Goal: Task Accomplishment & Management: Complete application form

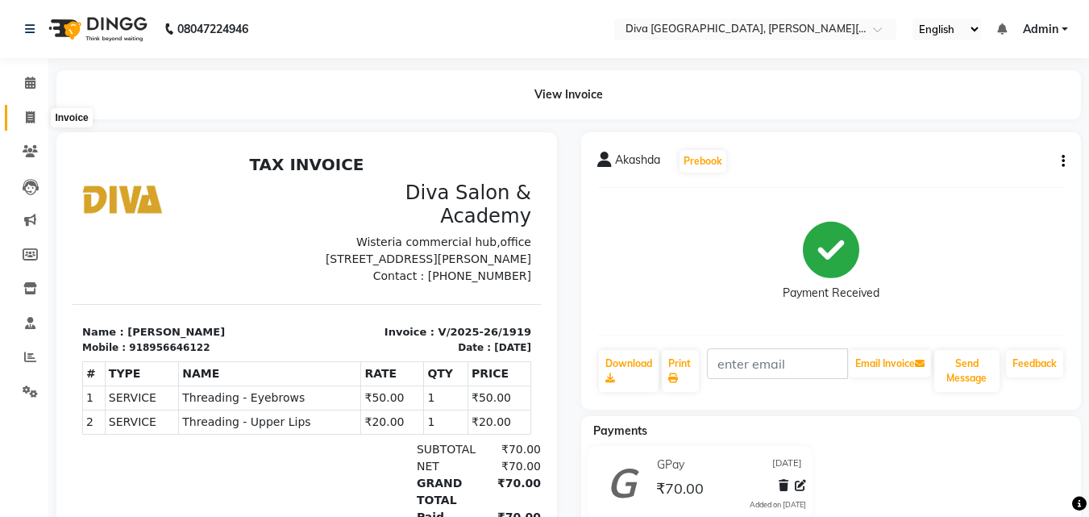
click at [30, 113] on icon at bounding box center [30, 117] width 9 height 12
select select "service"
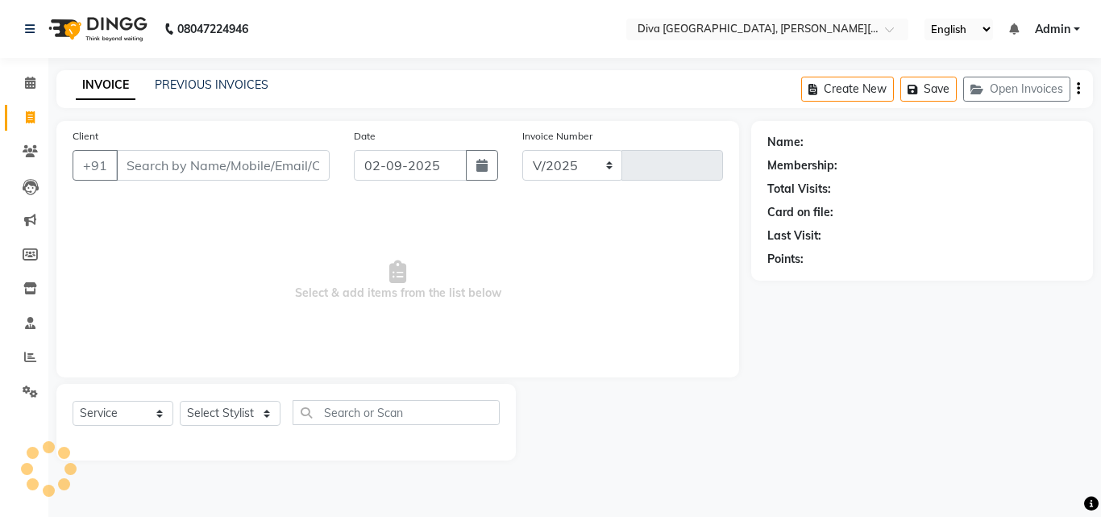
select select "671"
type input "1920"
click at [384, 179] on input "02-09-2025" at bounding box center [410, 165] width 113 height 31
select select "9"
select select "2025"
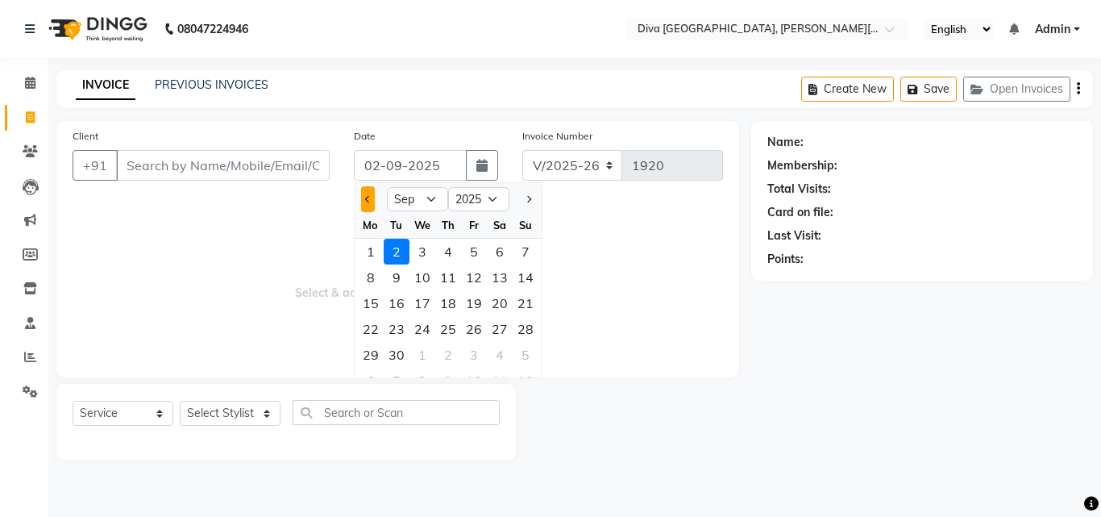
click at [364, 201] on button "Previous month" at bounding box center [368, 199] width 14 height 26
select select "8"
click at [517, 344] on div "31" at bounding box center [526, 355] width 26 height 26
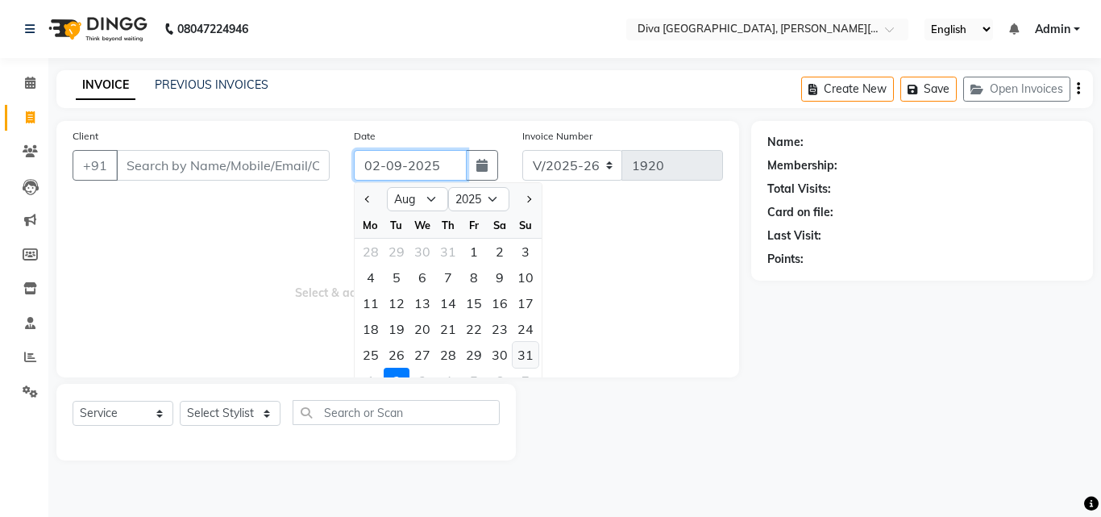
type input "[DATE]"
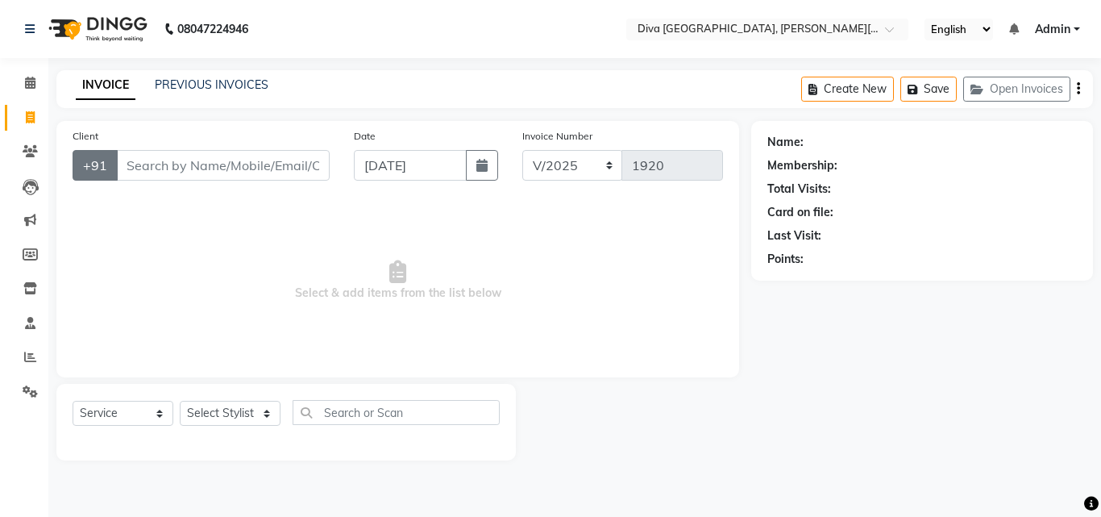
click at [114, 164] on button "+91" at bounding box center [95, 165] width 45 height 31
click at [128, 164] on input "Client" at bounding box center [223, 165] width 214 height 31
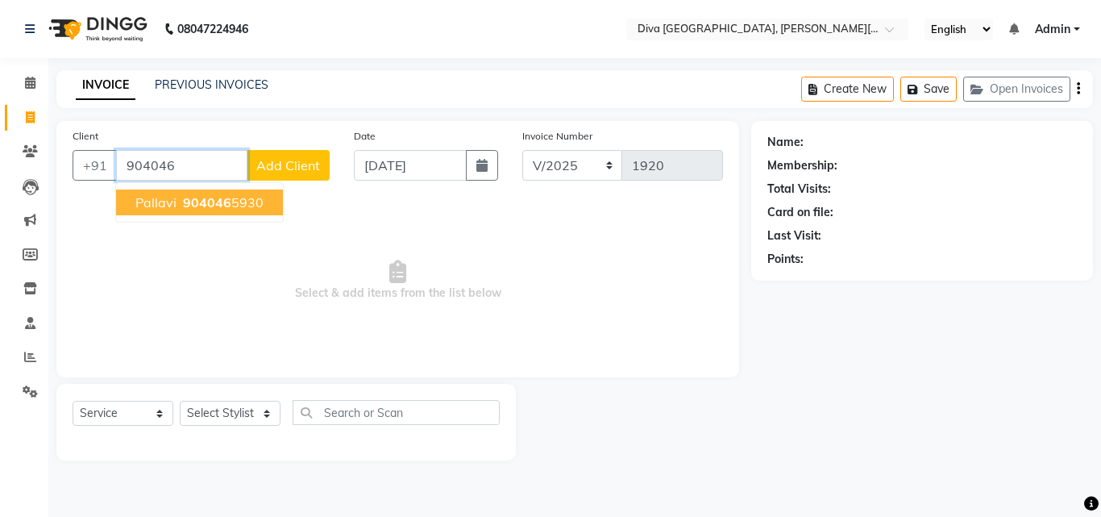
click at [166, 204] on span "Pallavi" at bounding box center [155, 202] width 41 height 16
type input "9040465930"
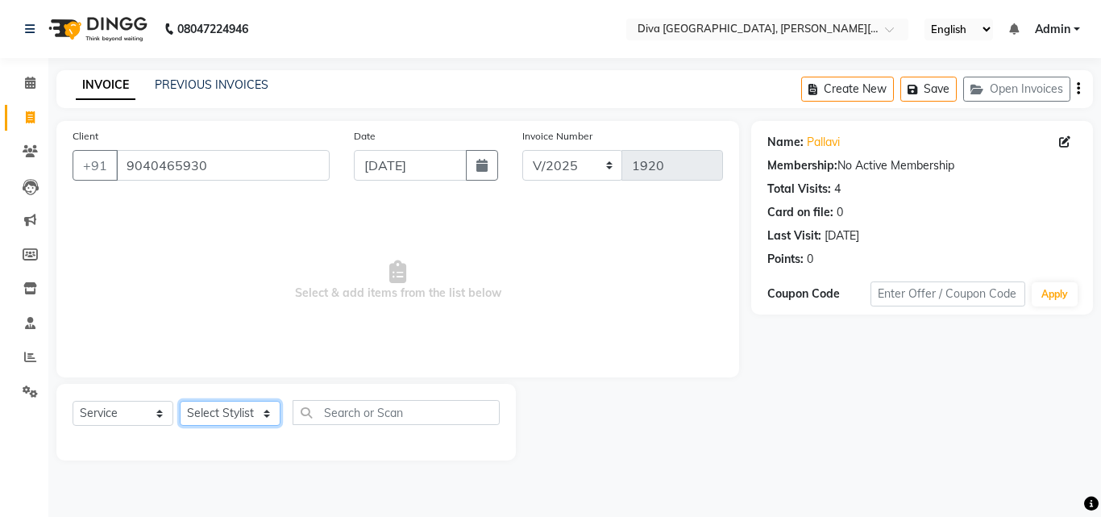
click at [217, 409] on select "Select Stylist Deepa Mam POOJA [PERSON_NAME]" at bounding box center [230, 413] width 101 height 25
select select "25942"
click at [180, 401] on select "Select Stylist Deepa Mam POOJA [PERSON_NAME]" at bounding box center [230, 413] width 101 height 25
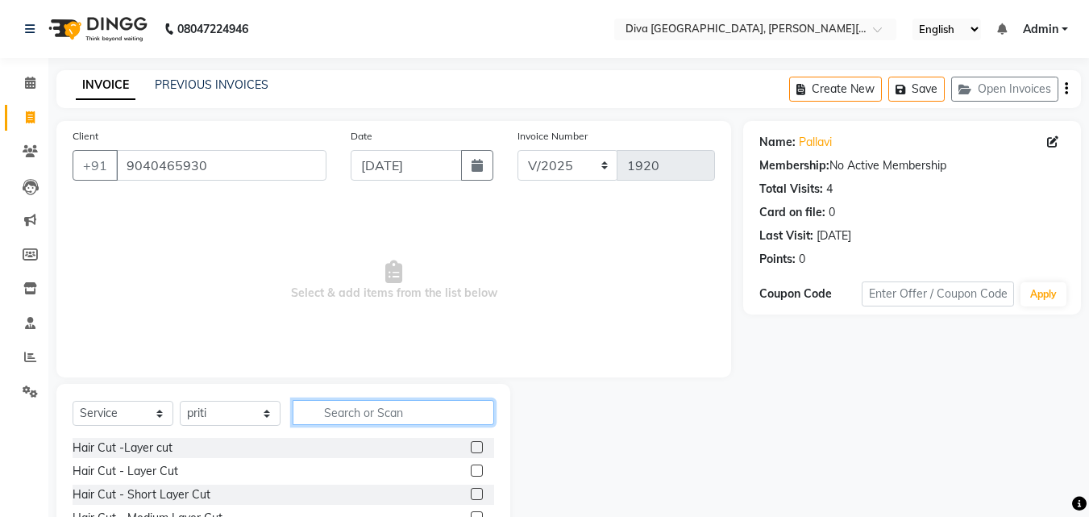
click at [324, 413] on input "text" at bounding box center [394, 412] width 202 height 25
type input "th"
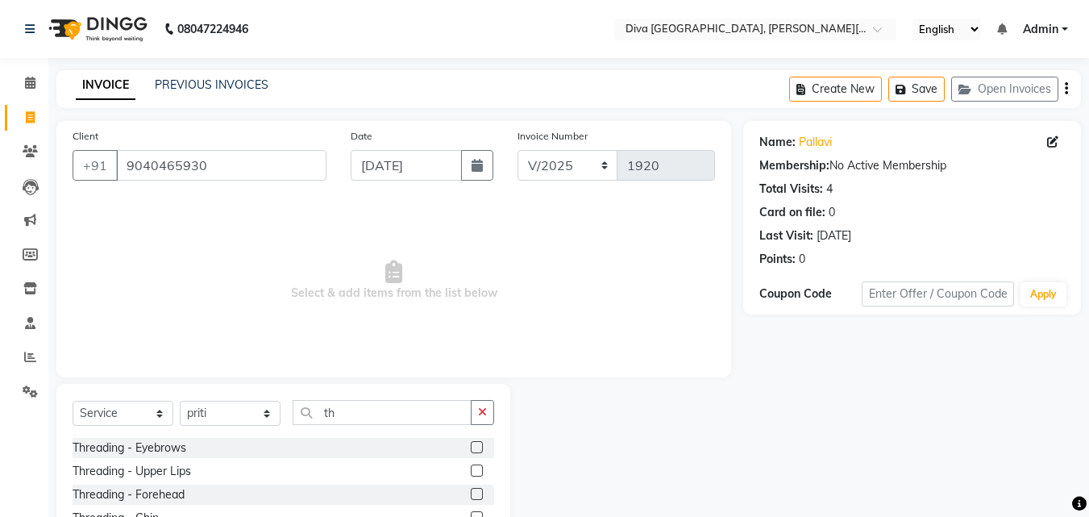
click at [471, 447] on label at bounding box center [477, 447] width 12 height 12
click at [471, 447] on input "checkbox" at bounding box center [476, 448] width 10 height 10
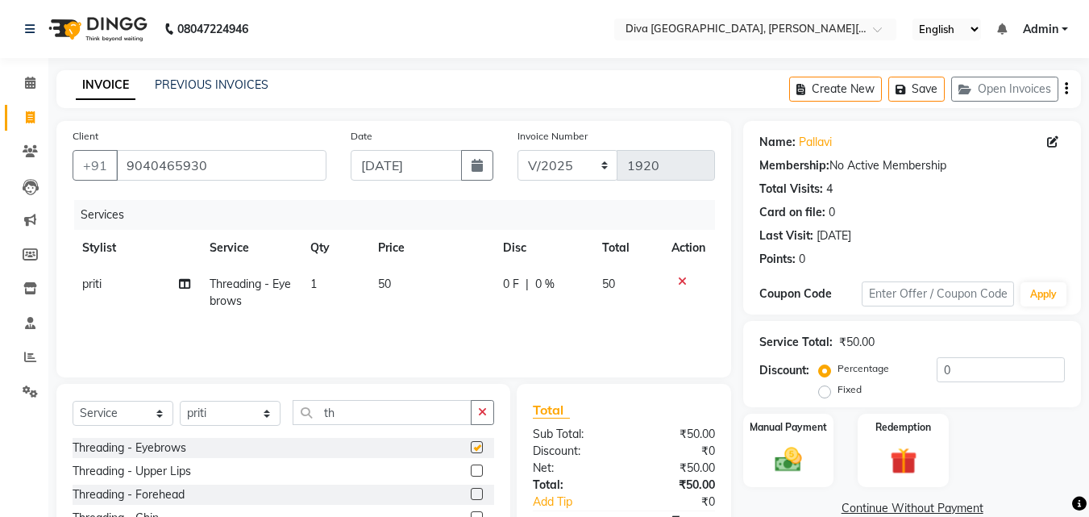
checkbox input "false"
click at [471, 466] on label at bounding box center [477, 470] width 12 height 12
click at [471, 466] on input "checkbox" at bounding box center [476, 471] width 10 height 10
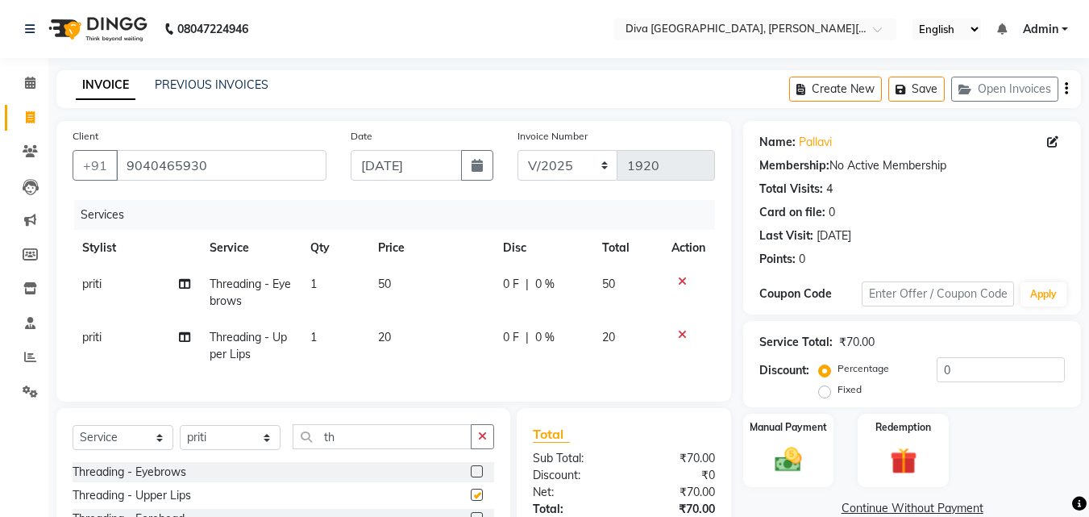
checkbox input "false"
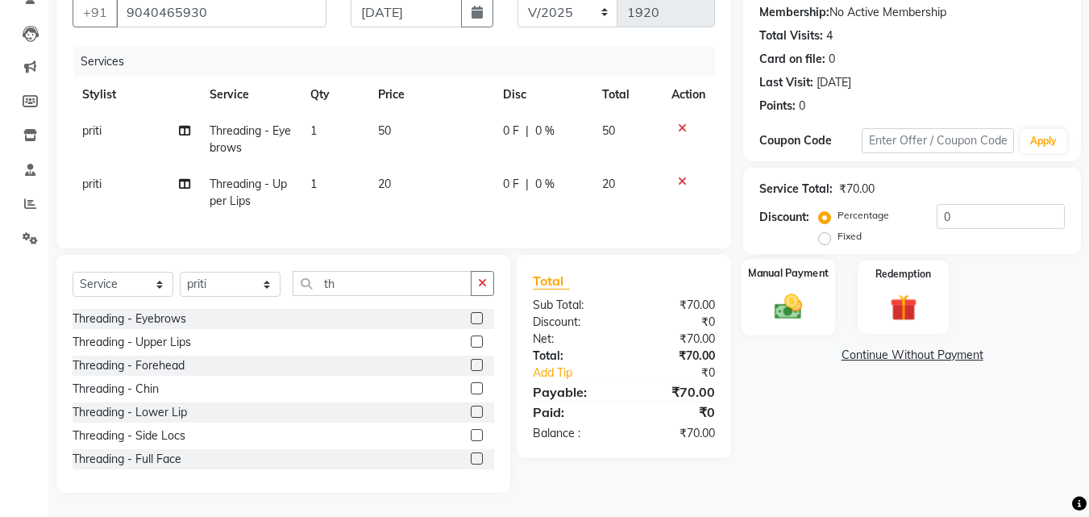
click at [805, 303] on img at bounding box center [788, 306] width 45 height 32
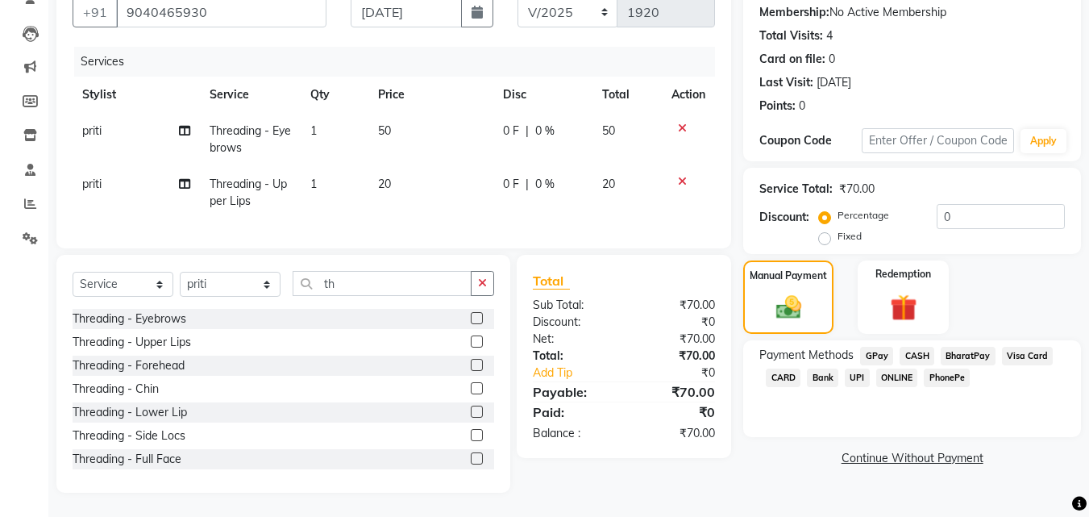
click at [872, 347] on span "GPay" at bounding box center [876, 356] width 33 height 19
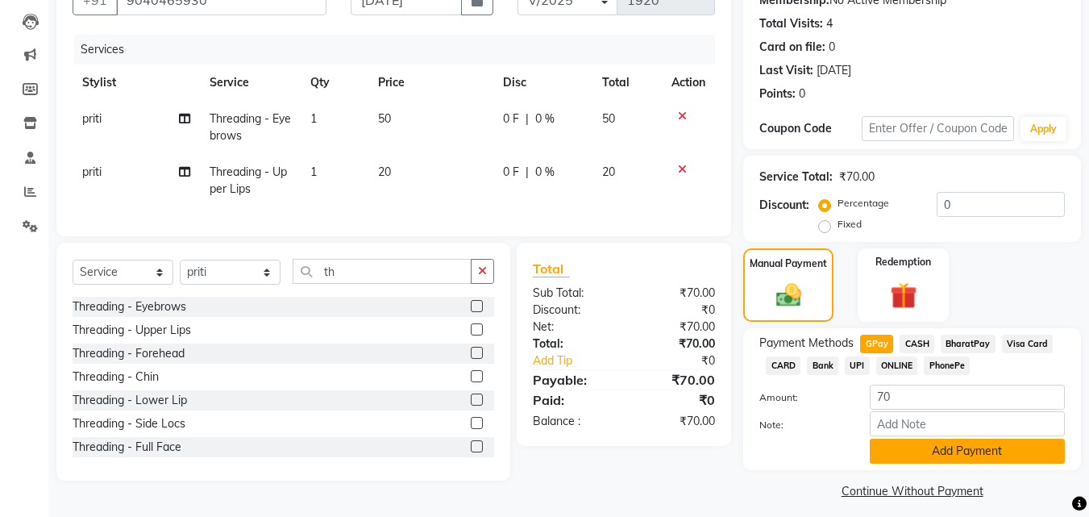
click at [904, 447] on button "Add Payment" at bounding box center [967, 450] width 195 height 25
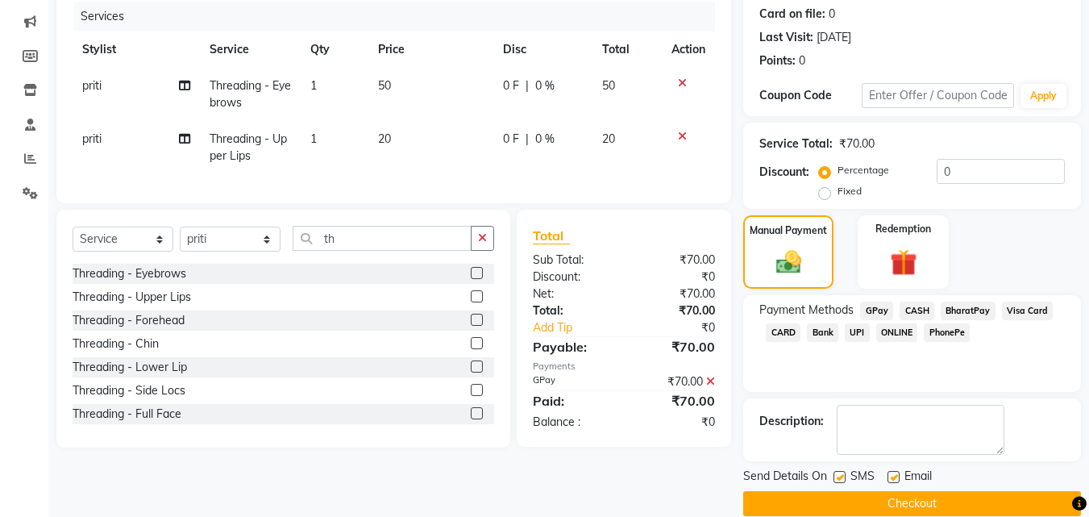
scroll to position [222, 0]
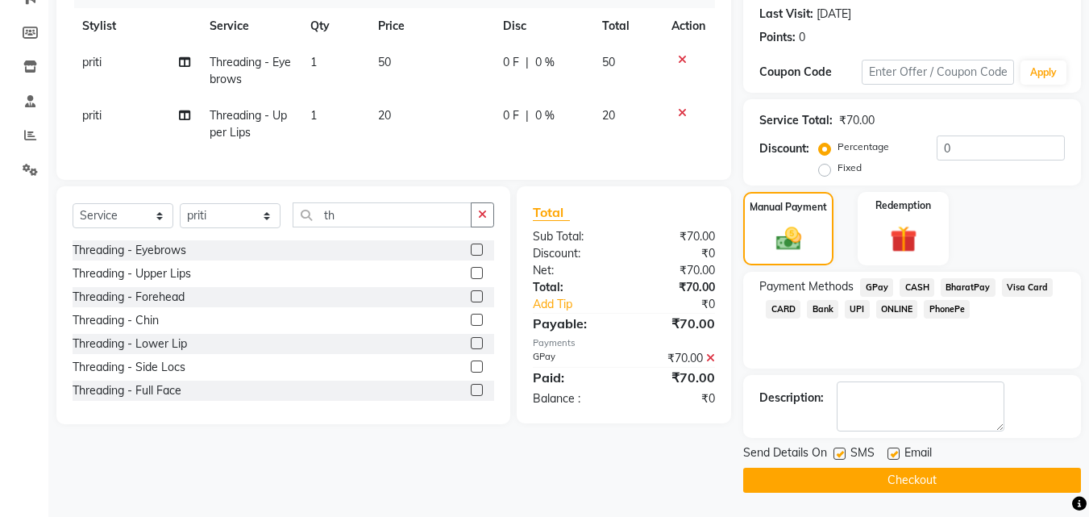
click at [1027, 480] on button "Checkout" at bounding box center [912, 480] width 338 height 25
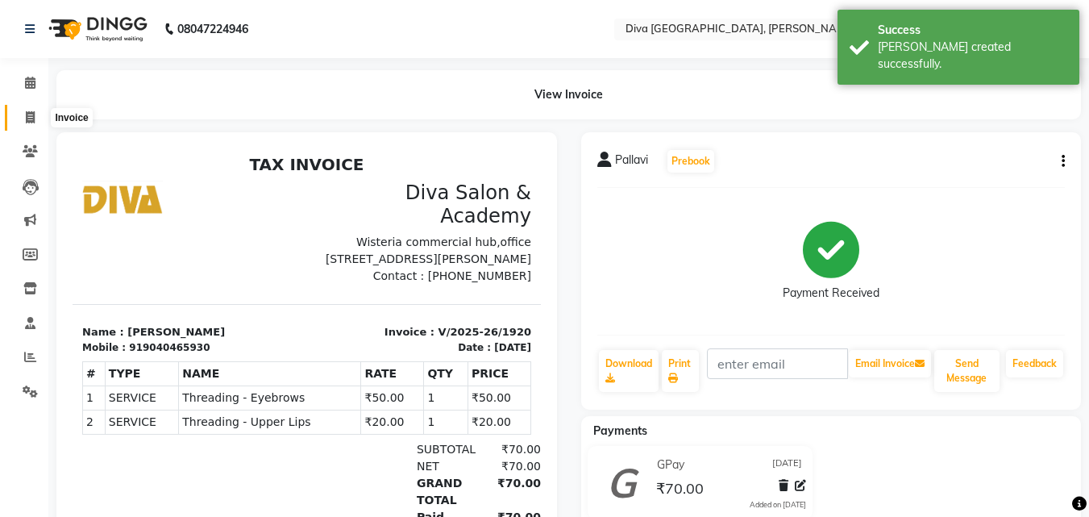
click at [31, 120] on icon at bounding box center [30, 117] width 9 height 12
select select "service"
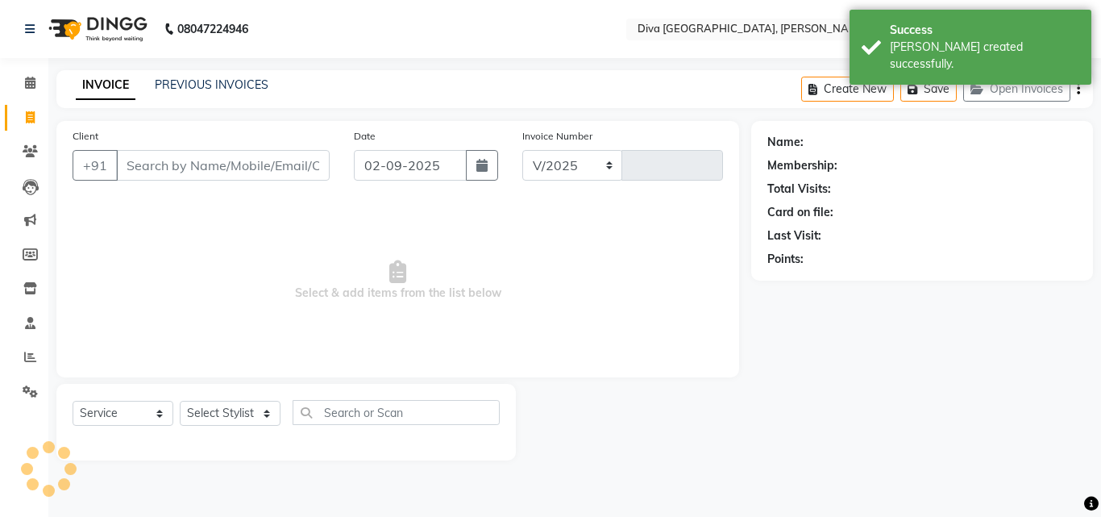
select select "671"
type input "1921"
click at [378, 168] on input "02-09-2025" at bounding box center [410, 165] width 113 height 31
select select "9"
select select "2025"
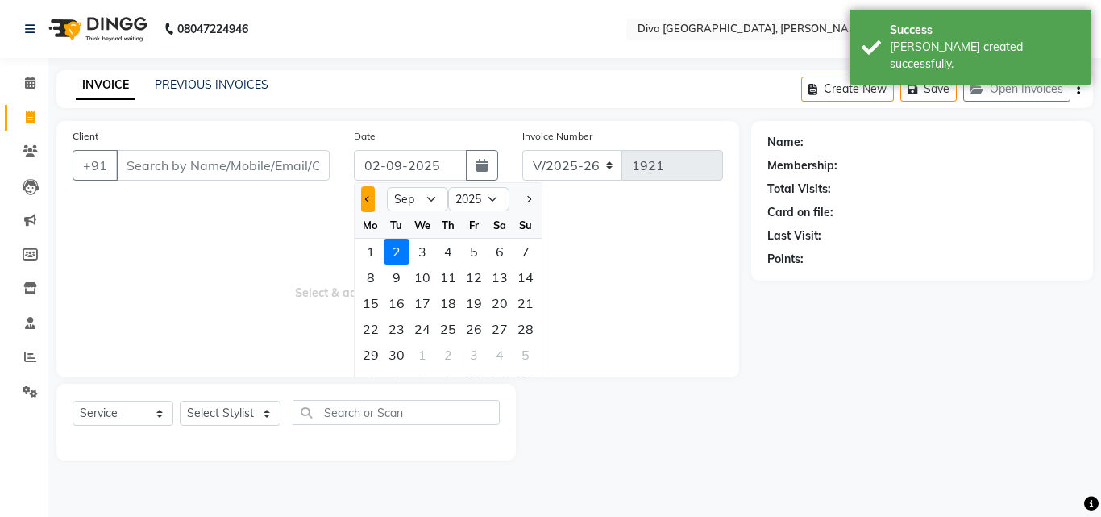
click at [365, 197] on span "Previous month" at bounding box center [368, 199] width 6 height 6
select select "8"
click at [521, 355] on div "31" at bounding box center [526, 355] width 26 height 26
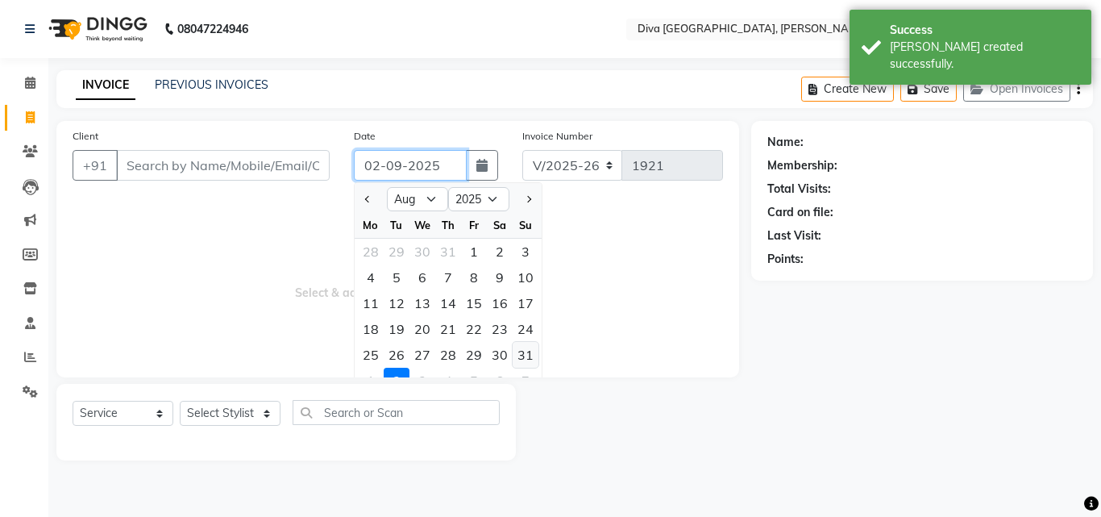
type input "[DATE]"
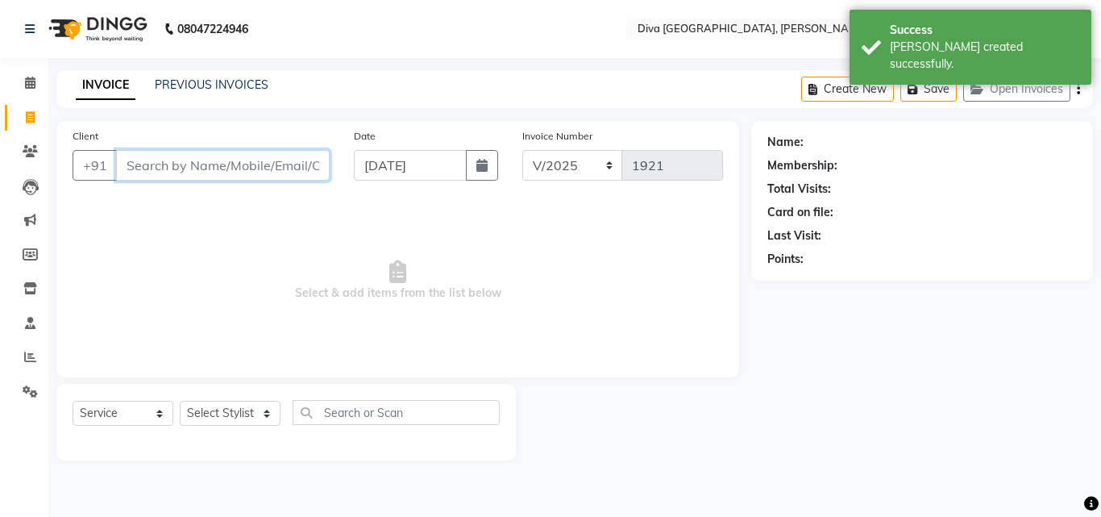
click at [136, 165] on input "Client" at bounding box center [223, 165] width 214 height 31
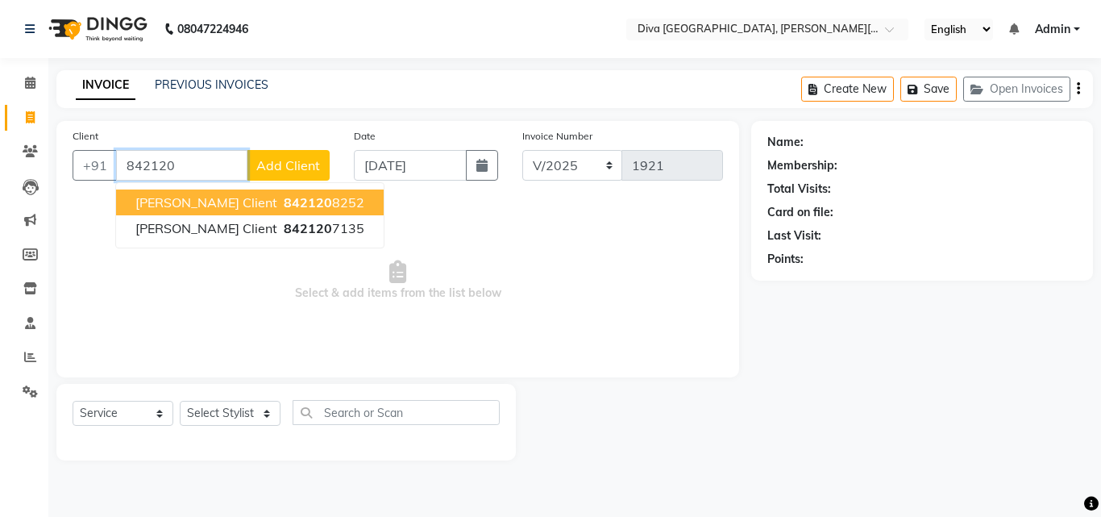
click at [167, 194] on span "[PERSON_NAME] client" at bounding box center [206, 202] width 142 height 16
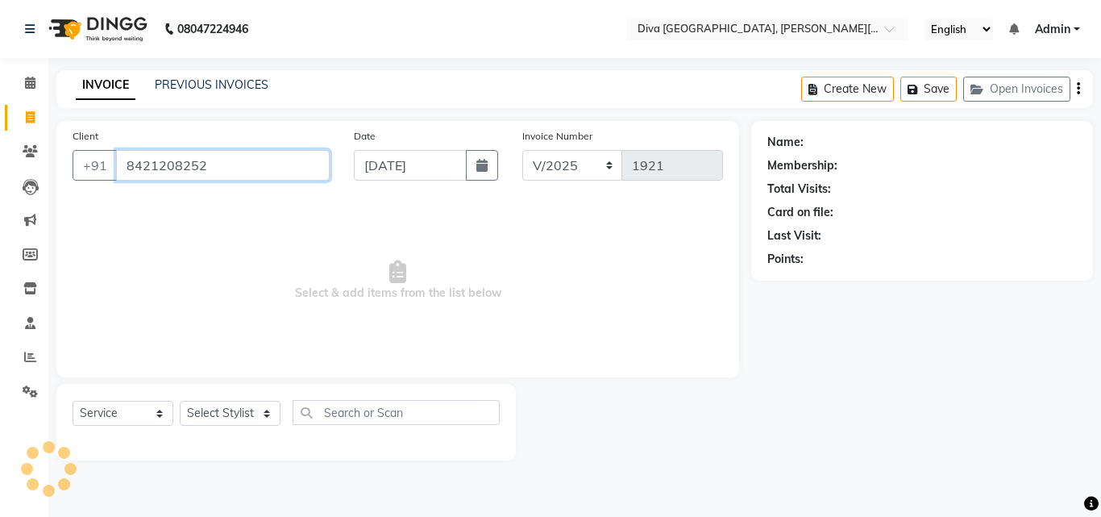
type input "8421208252"
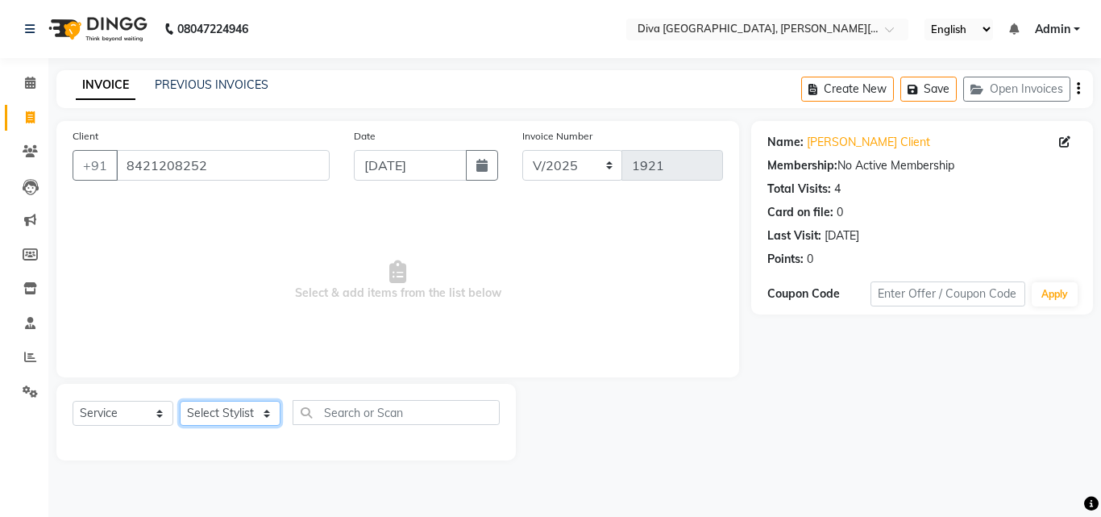
click at [207, 409] on select "Select Stylist Deepa Mam POOJA [PERSON_NAME]" at bounding box center [230, 413] width 101 height 25
select select "25942"
click at [180, 401] on select "Select Stylist Deepa Mam POOJA [PERSON_NAME]" at bounding box center [230, 413] width 101 height 25
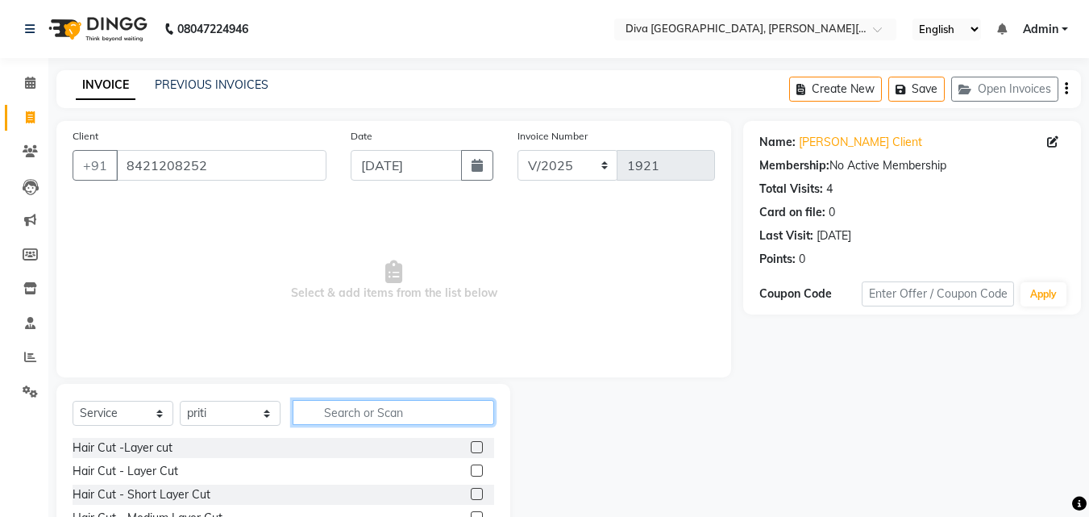
click at [319, 410] on input "text" at bounding box center [394, 412] width 202 height 25
type input "th"
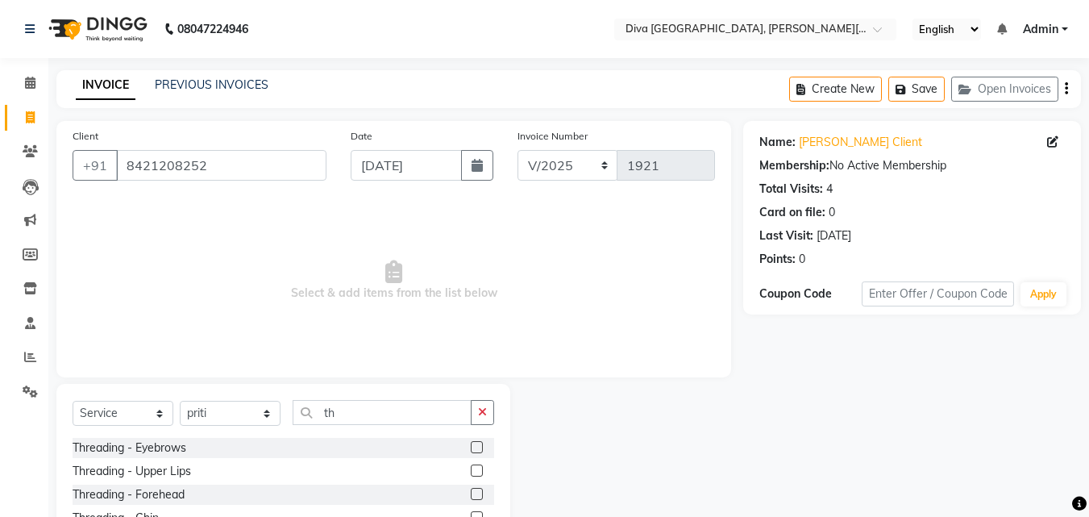
click at [471, 447] on label at bounding box center [477, 447] width 12 height 12
click at [471, 447] on input "checkbox" at bounding box center [476, 448] width 10 height 10
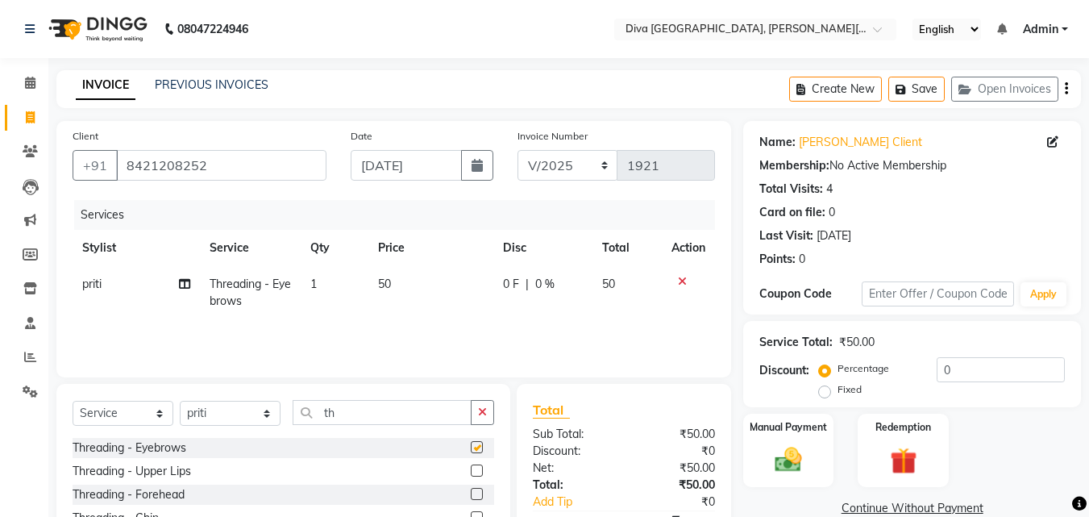
checkbox input "false"
click at [471, 469] on label at bounding box center [477, 470] width 12 height 12
click at [471, 469] on input "checkbox" at bounding box center [476, 471] width 10 height 10
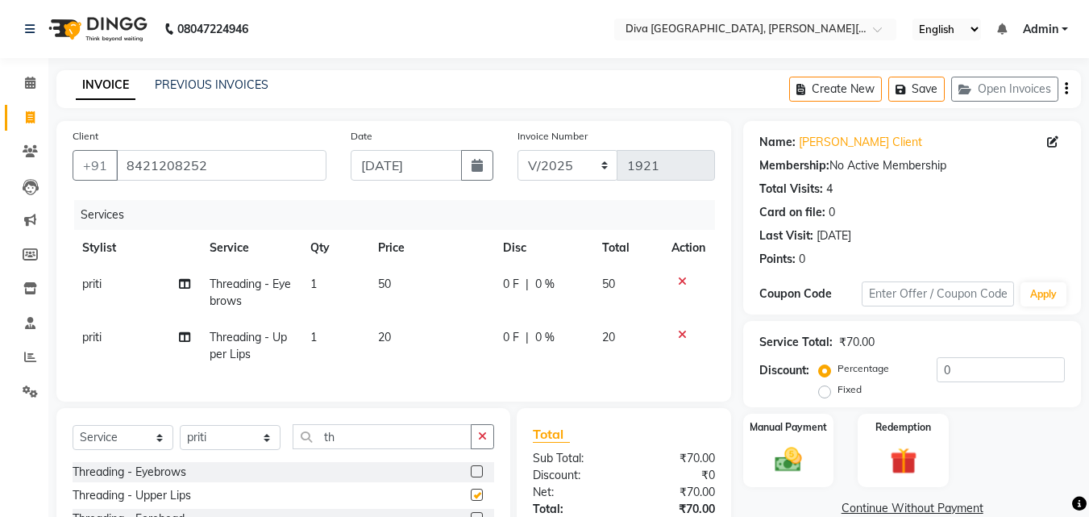
checkbox input "false"
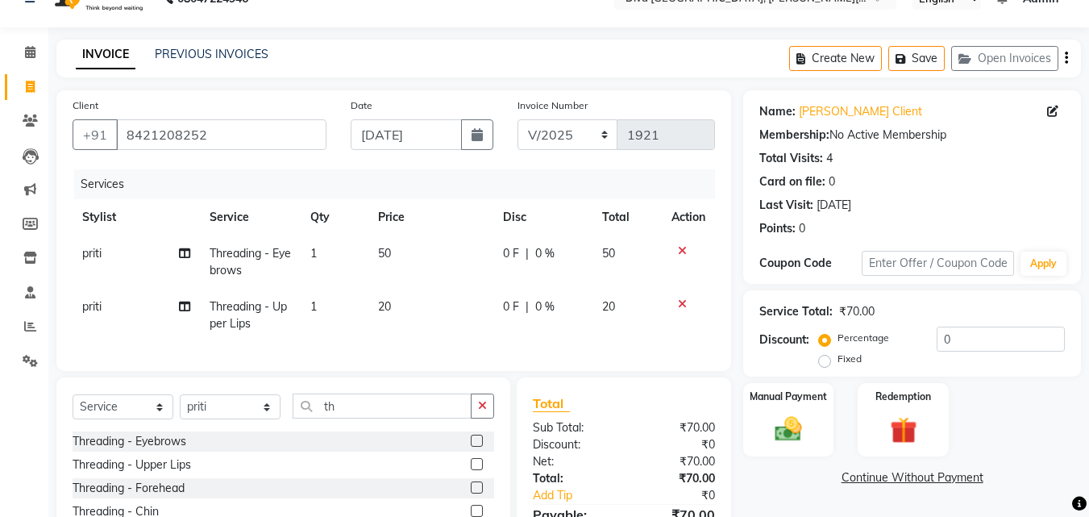
scroll to position [165, 0]
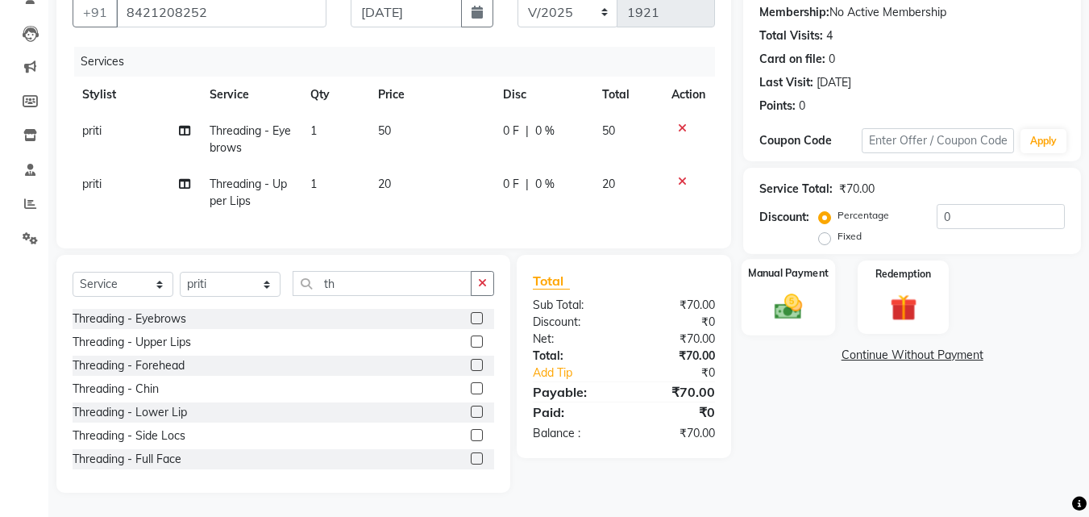
click at [800, 301] on img at bounding box center [788, 306] width 45 height 32
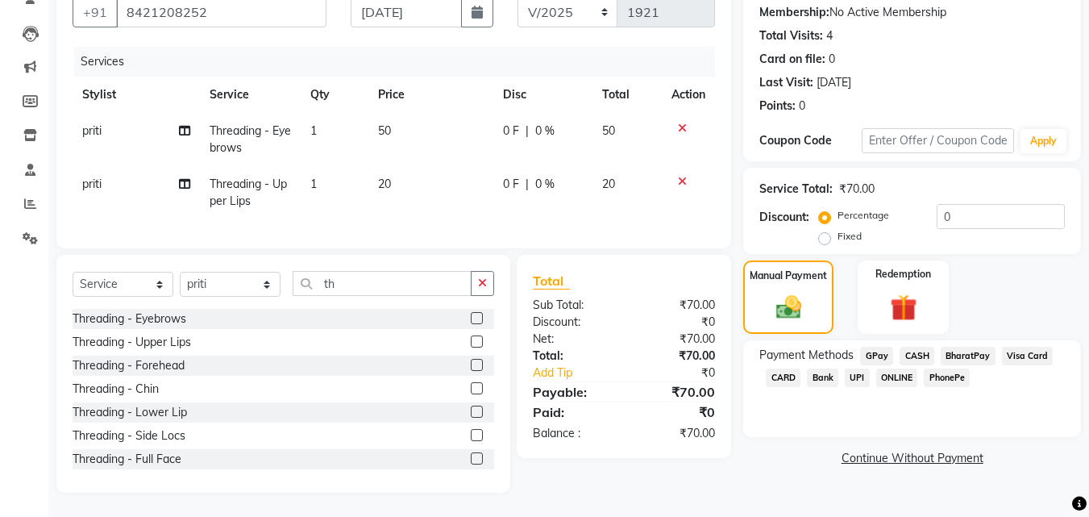
click at [871, 347] on span "GPay" at bounding box center [876, 356] width 33 height 19
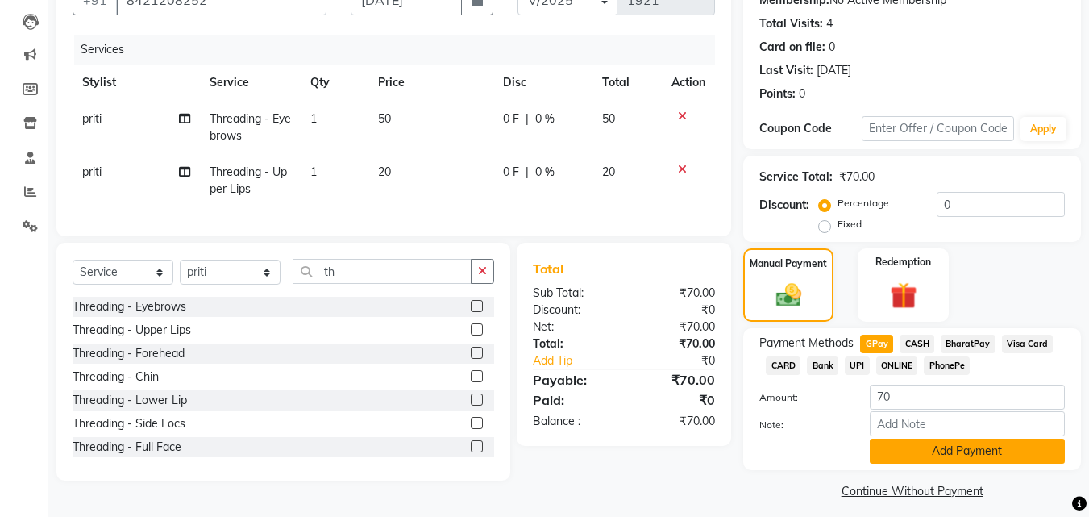
click at [891, 444] on button "Add Payment" at bounding box center [967, 450] width 195 height 25
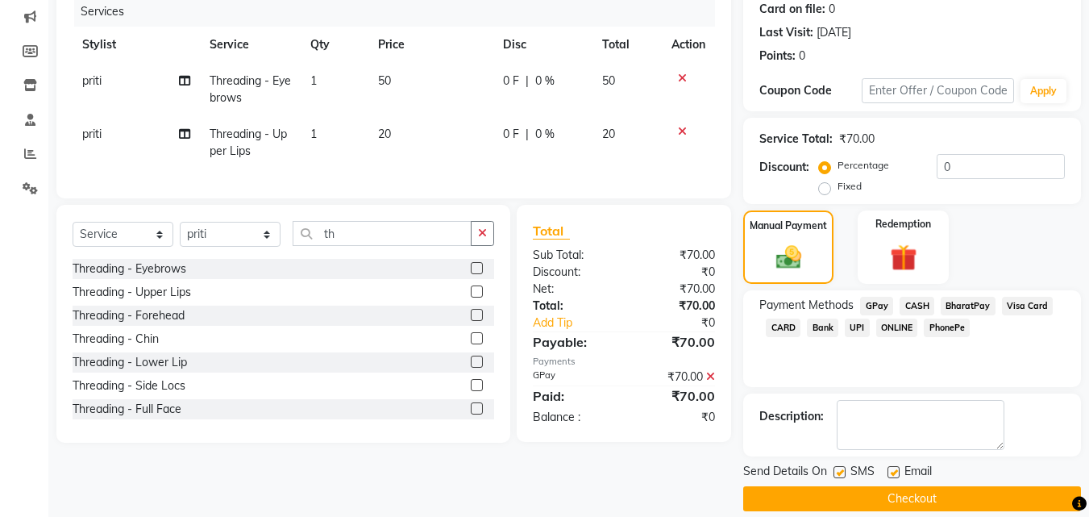
scroll to position [222, 0]
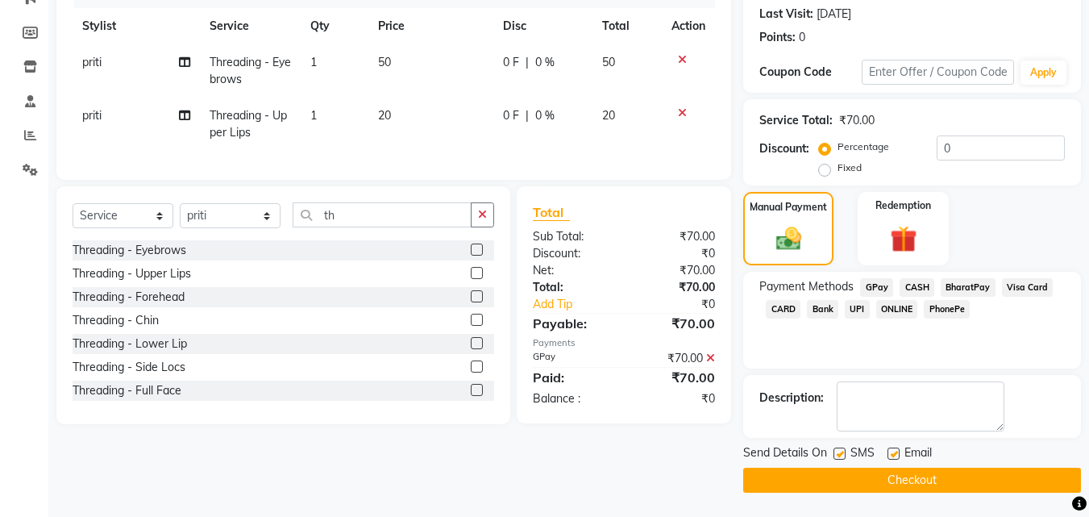
click at [1013, 483] on button "Checkout" at bounding box center [912, 480] width 338 height 25
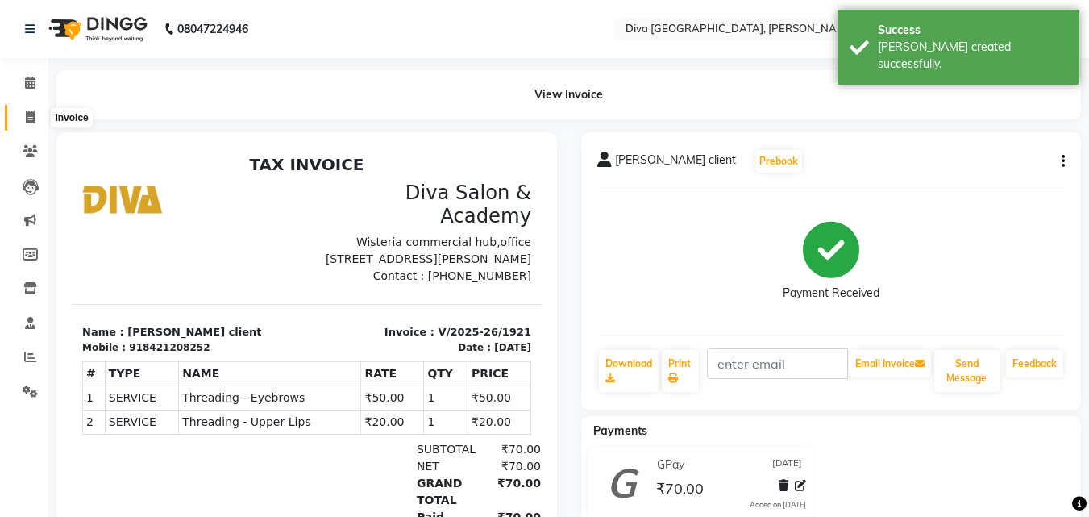
click at [28, 113] on icon at bounding box center [30, 117] width 9 height 12
select select "service"
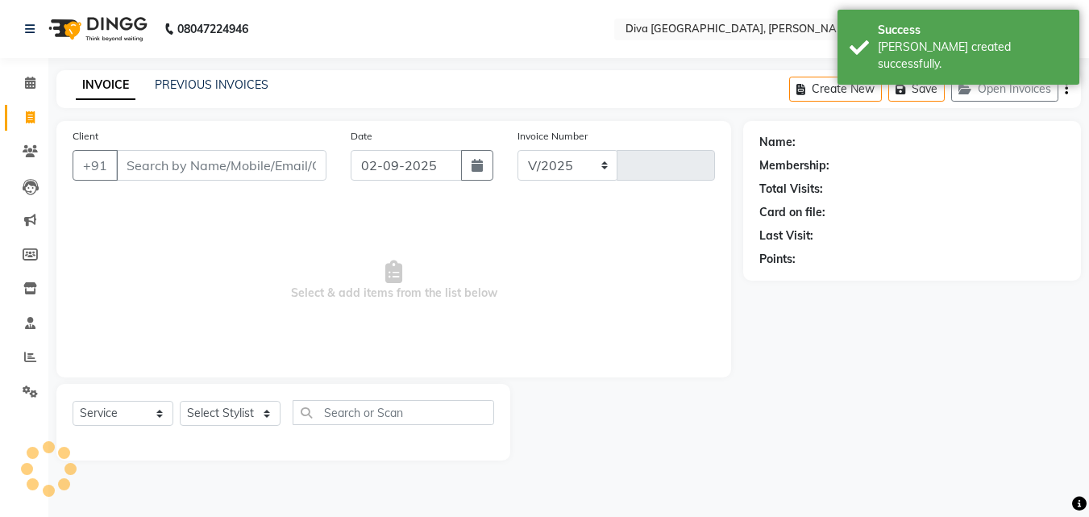
select select "671"
type input "1922"
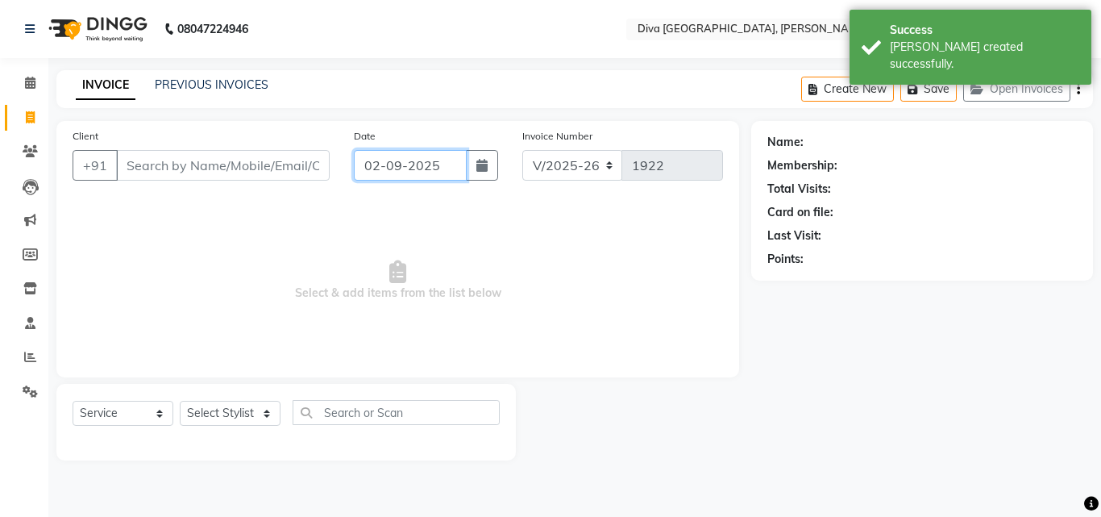
click at [378, 166] on input "02-09-2025" at bounding box center [410, 165] width 113 height 31
select select "9"
select select "2025"
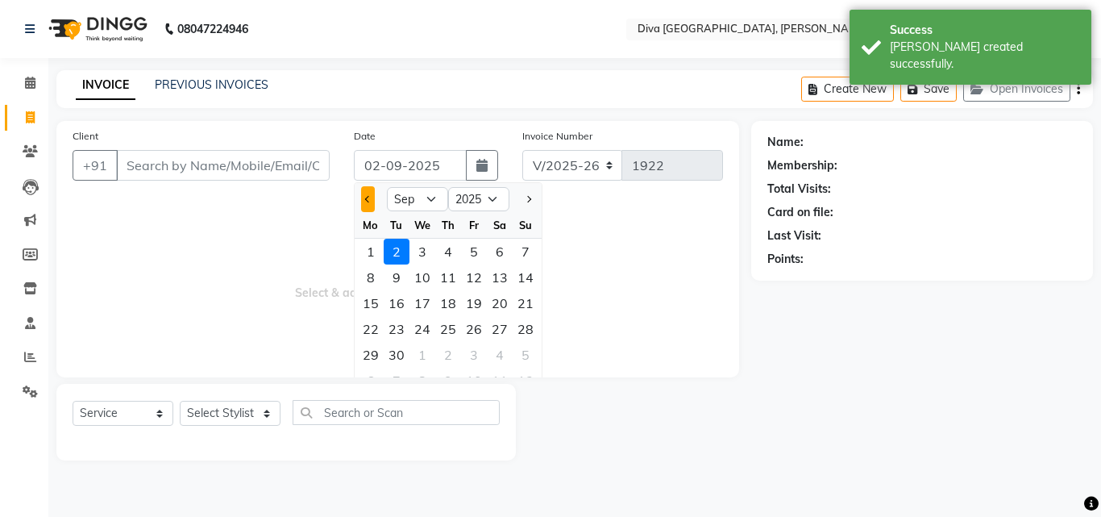
click at [366, 195] on button "Previous month" at bounding box center [368, 199] width 14 height 26
select select "8"
click at [529, 355] on div "31" at bounding box center [526, 355] width 26 height 26
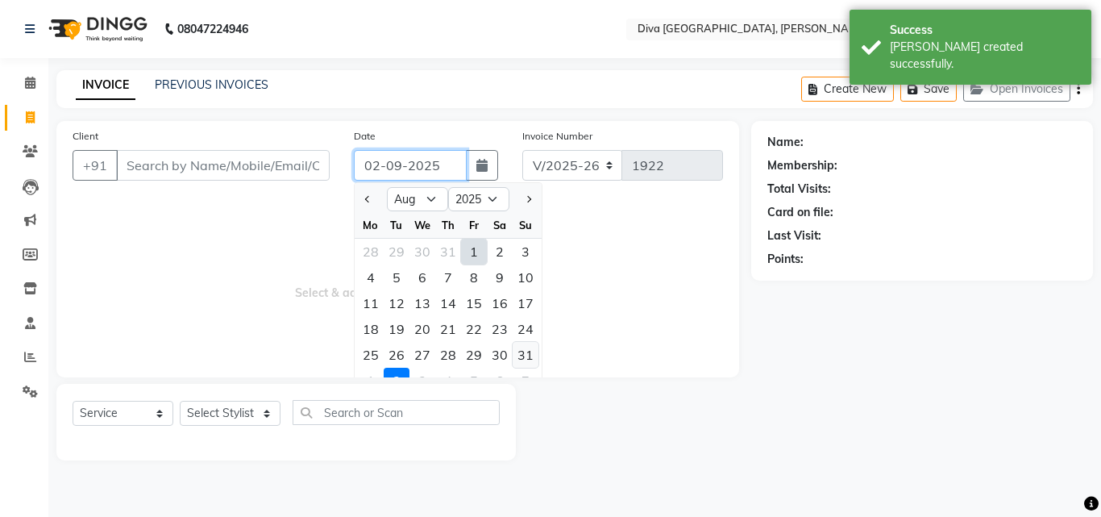
type input "[DATE]"
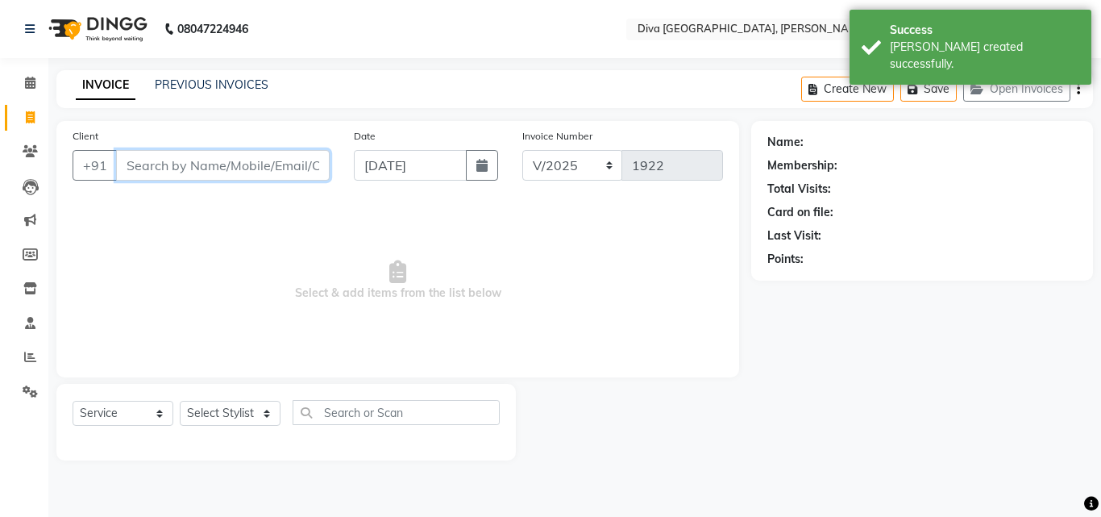
click at [141, 172] on input "Client" at bounding box center [223, 165] width 214 height 31
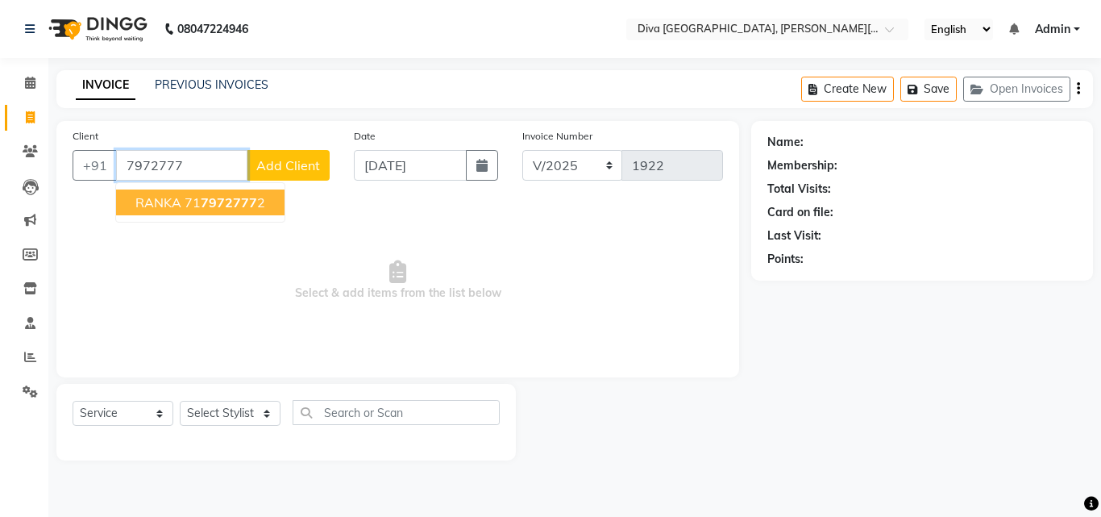
click at [189, 206] on ngb-highlight "71 7972777 2" at bounding box center [225, 202] width 81 height 16
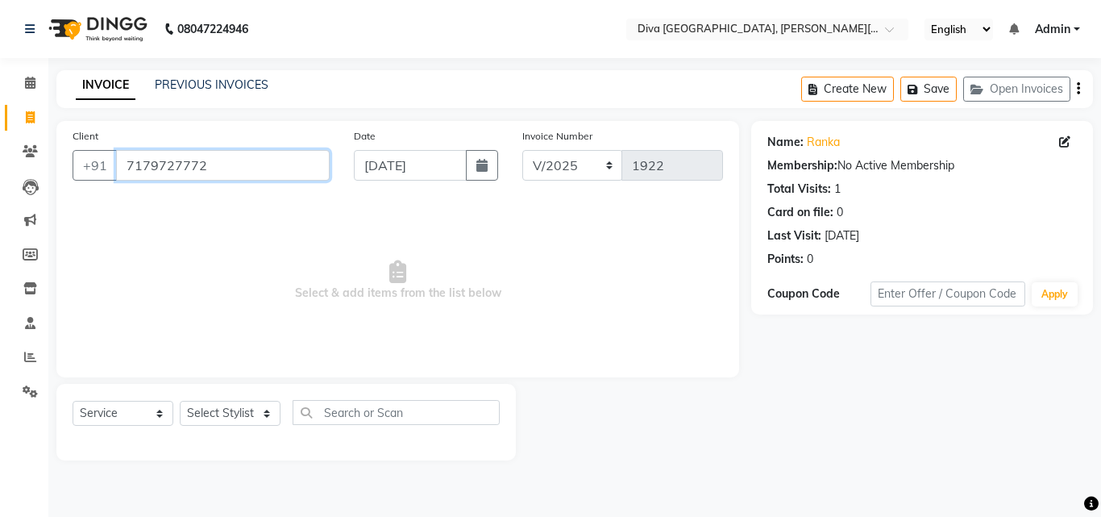
click at [229, 169] on input "7179727772" at bounding box center [223, 165] width 214 height 31
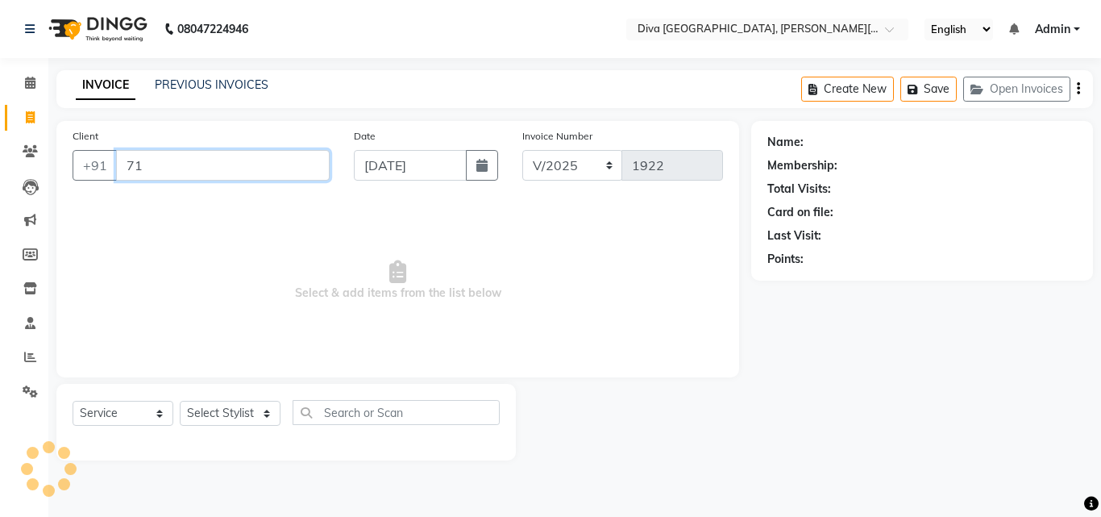
type input "7"
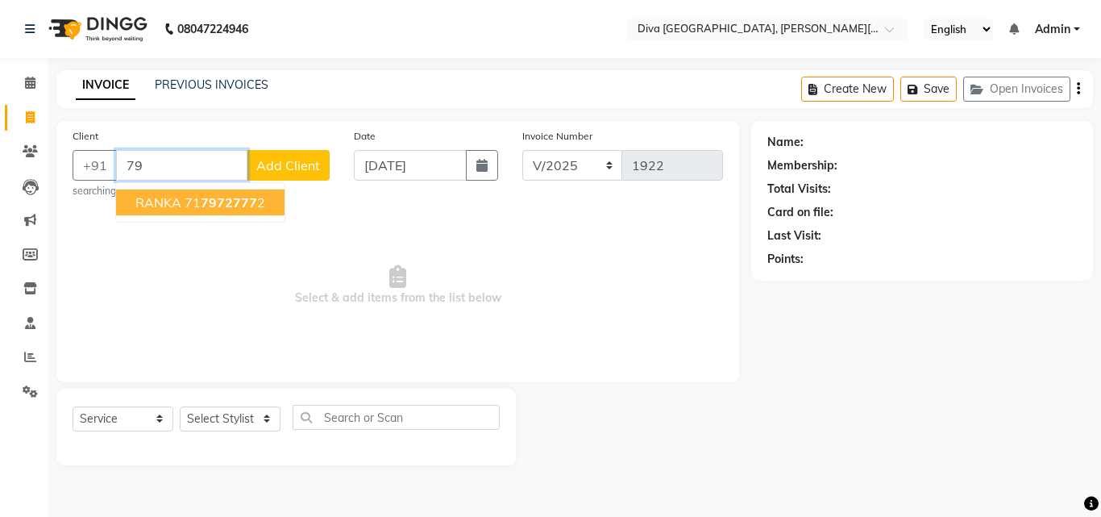
type input "7"
click at [216, 200] on ngb-highlight "11087000000" at bounding box center [228, 202] width 89 height 16
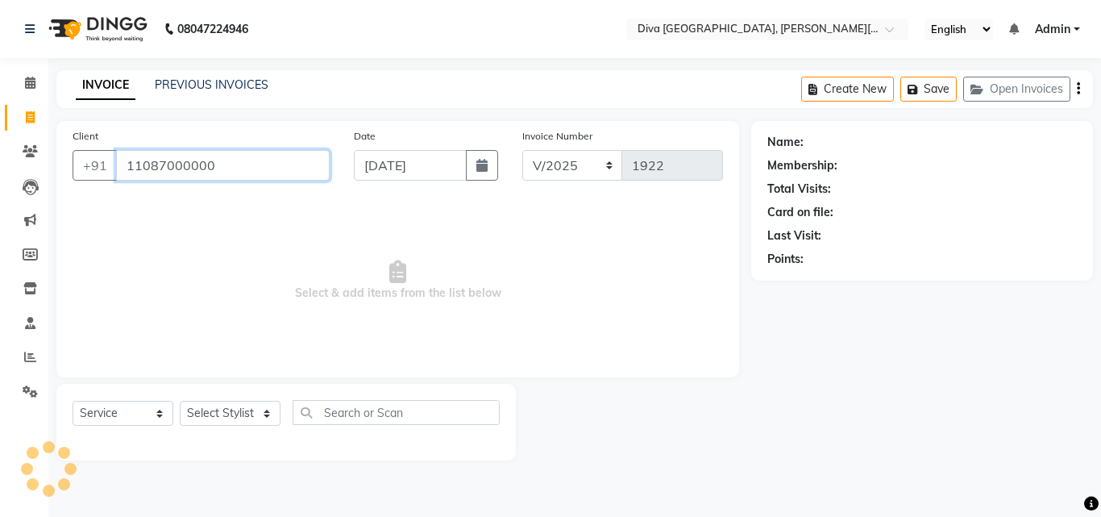
type input "11087000000"
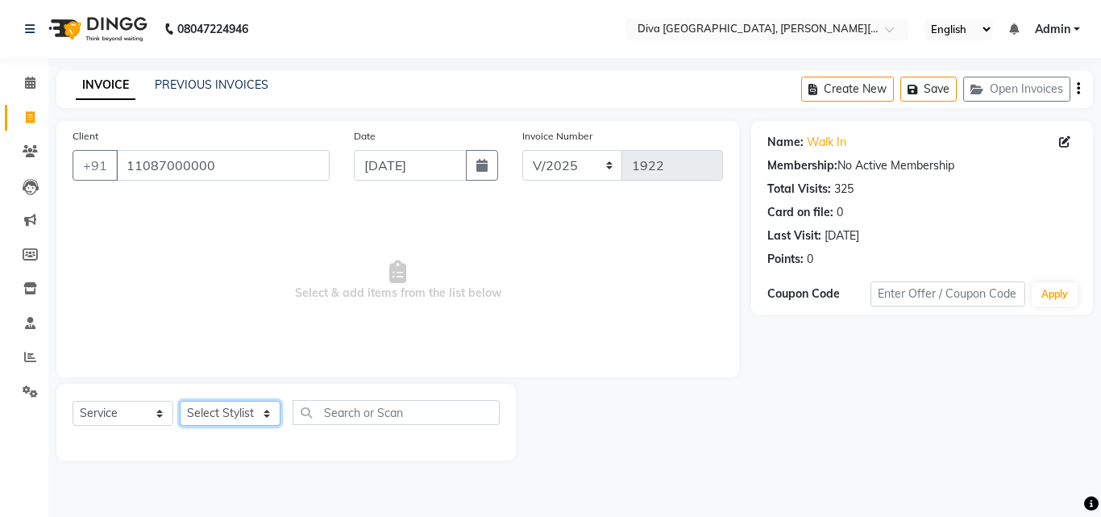
click at [193, 418] on select "Select Stylist Deepa Mam POOJA [PERSON_NAME]" at bounding box center [230, 413] width 101 height 25
select select "25942"
click at [180, 401] on select "Select Stylist Deepa Mam POOJA [PERSON_NAME]" at bounding box center [230, 413] width 101 height 25
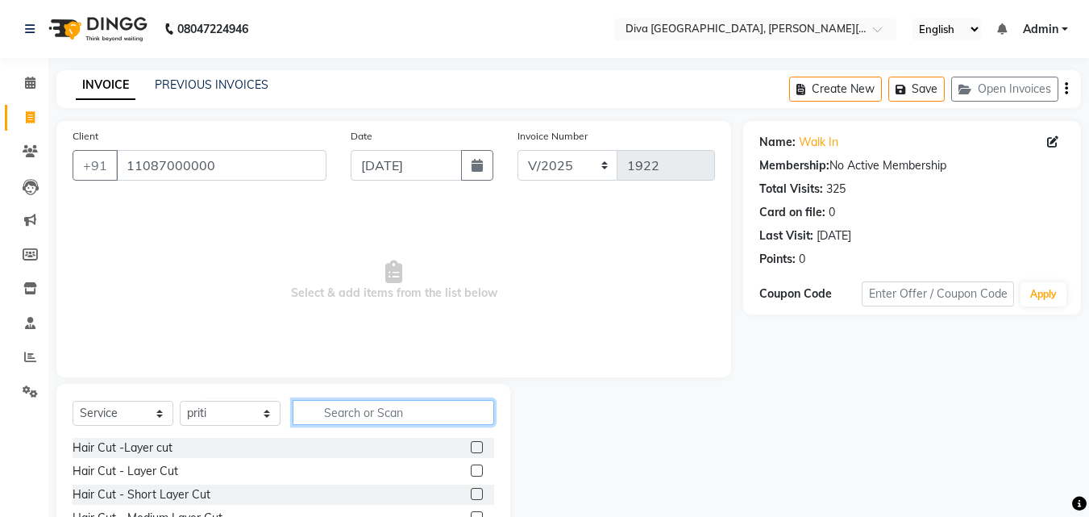
click at [386, 415] on input "text" at bounding box center [394, 412] width 202 height 25
type input "th"
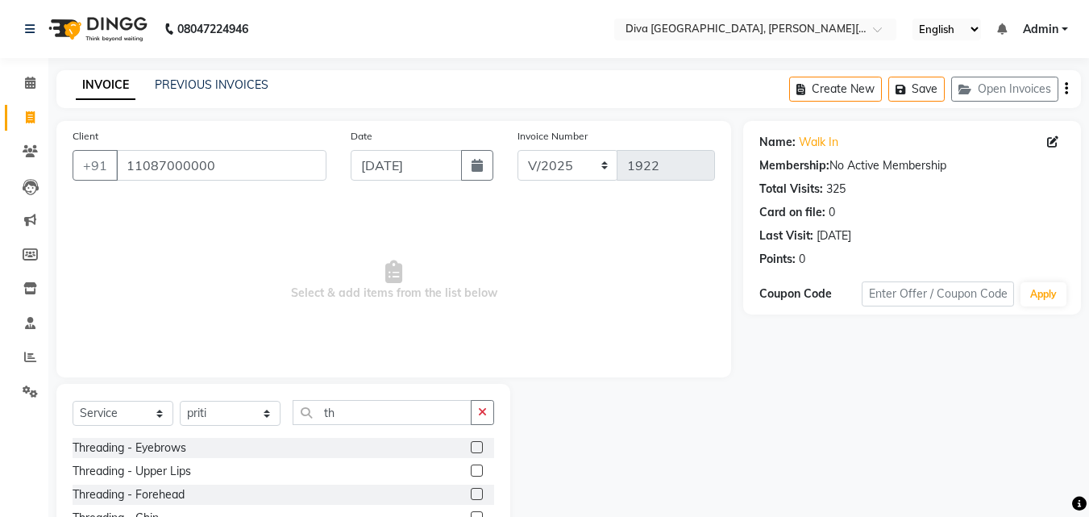
click at [471, 447] on label at bounding box center [477, 447] width 12 height 12
click at [471, 447] on input "checkbox" at bounding box center [476, 448] width 10 height 10
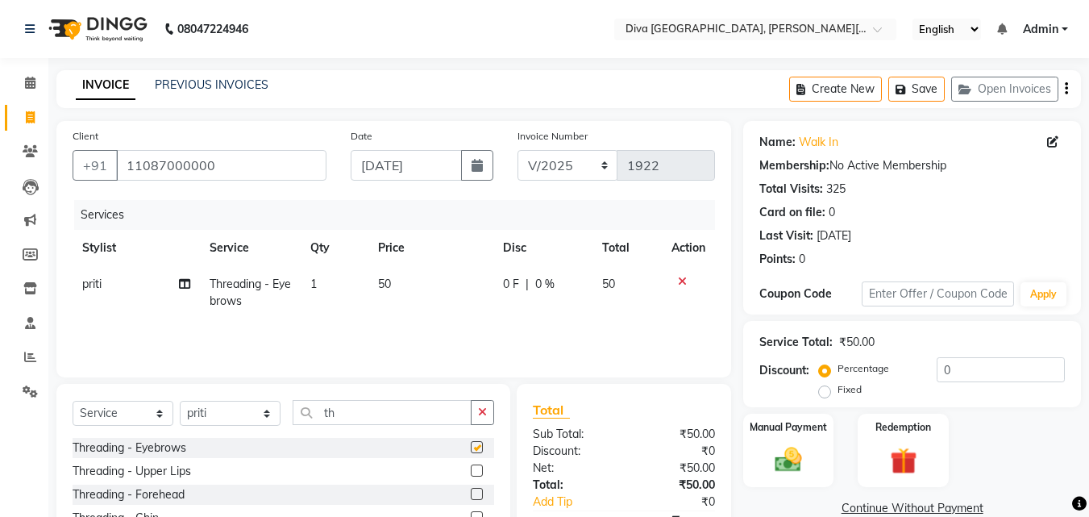
checkbox input "false"
click at [471, 472] on label at bounding box center [477, 470] width 12 height 12
click at [471, 472] on input "checkbox" at bounding box center [476, 471] width 10 height 10
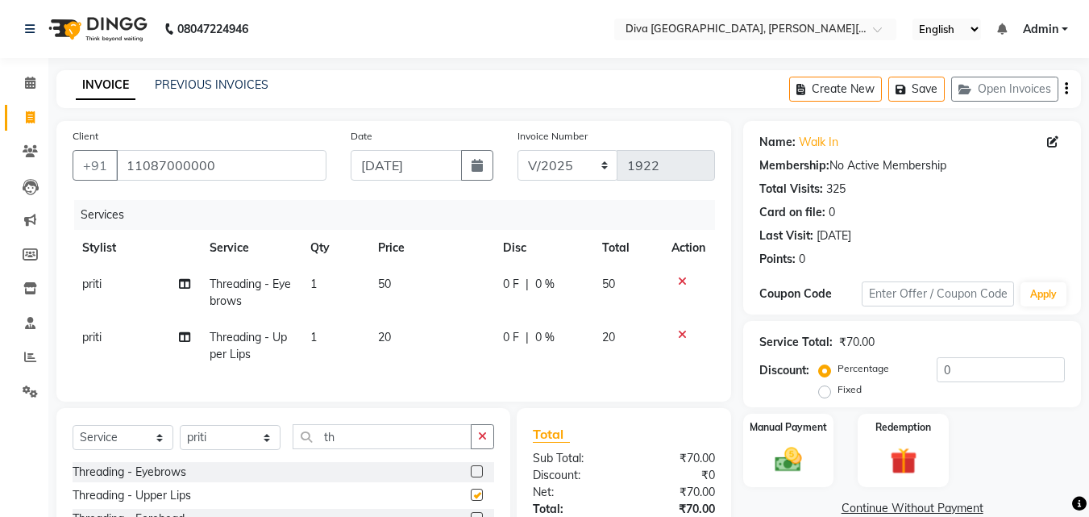
checkbox input "false"
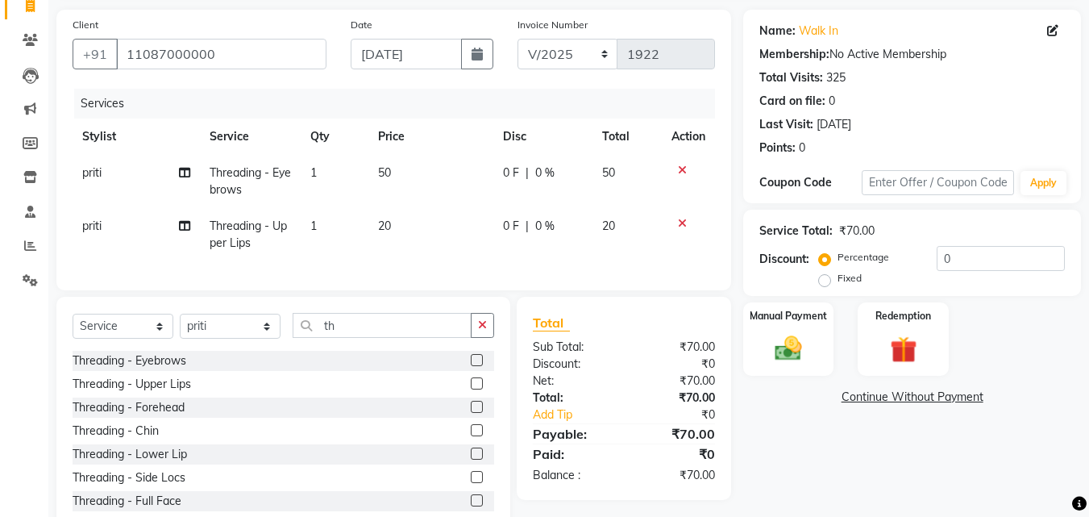
scroll to position [165, 0]
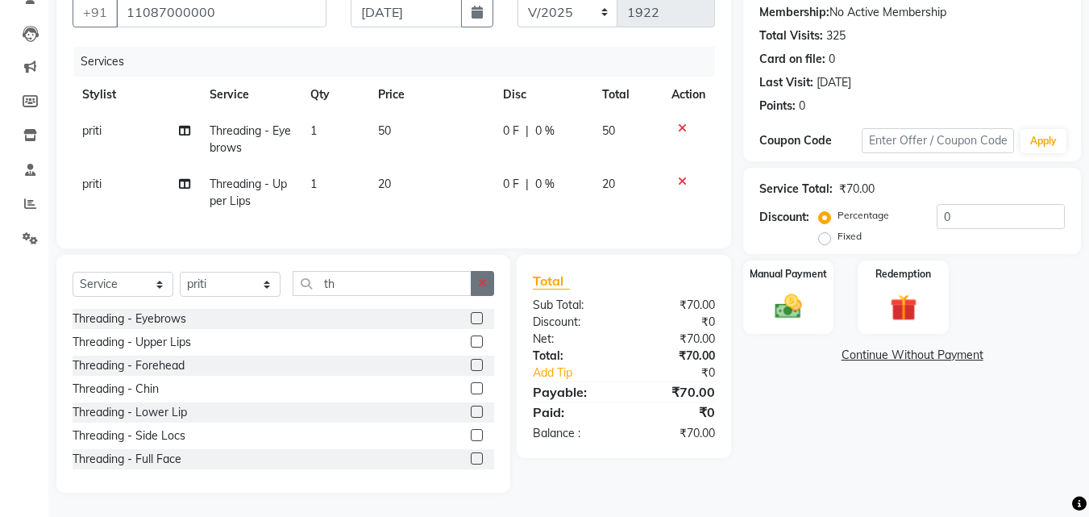
click at [472, 291] on button "button" at bounding box center [482, 283] width 23 height 25
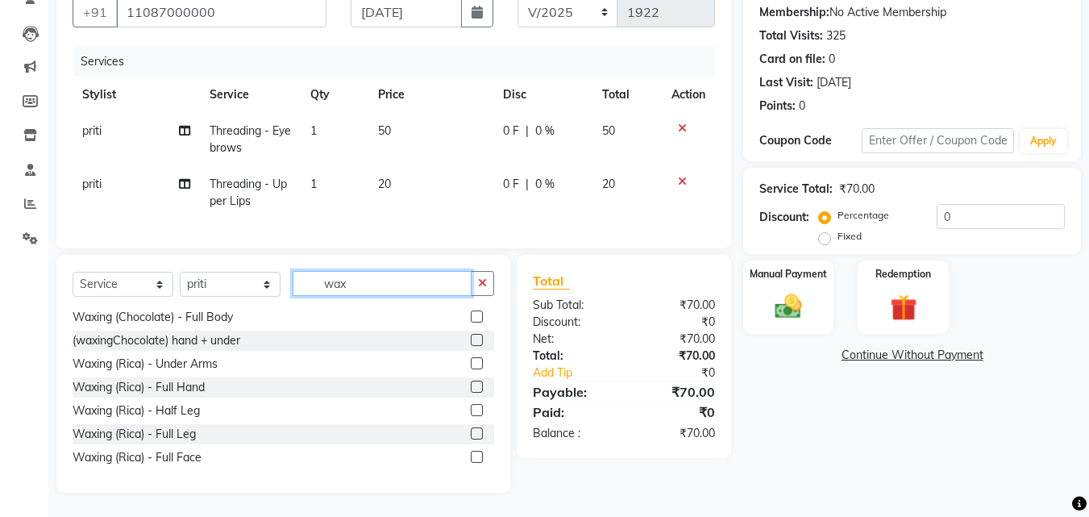
scroll to position [419, 0]
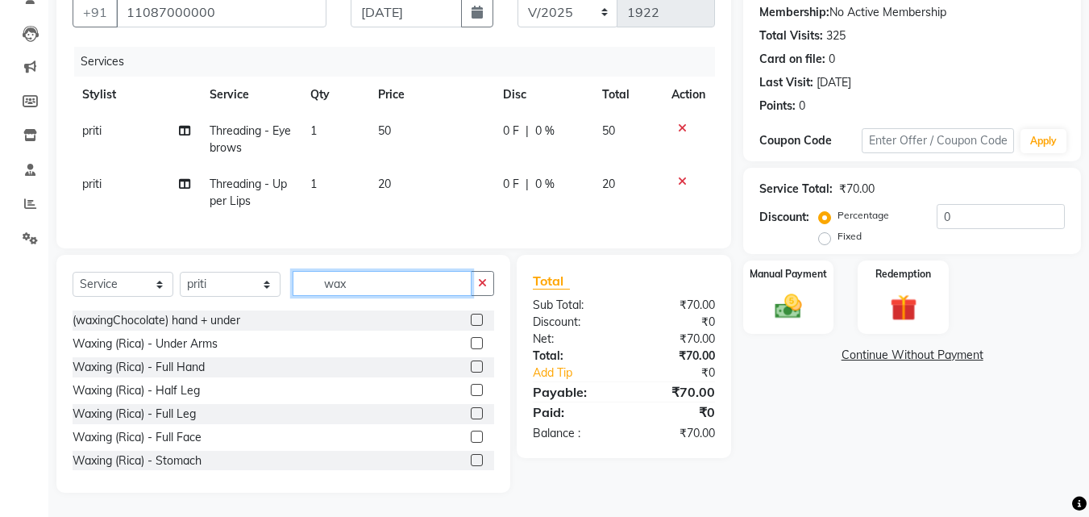
type input "wax"
click at [471, 364] on label at bounding box center [477, 366] width 12 height 12
click at [471, 364] on input "checkbox" at bounding box center [476, 367] width 10 height 10
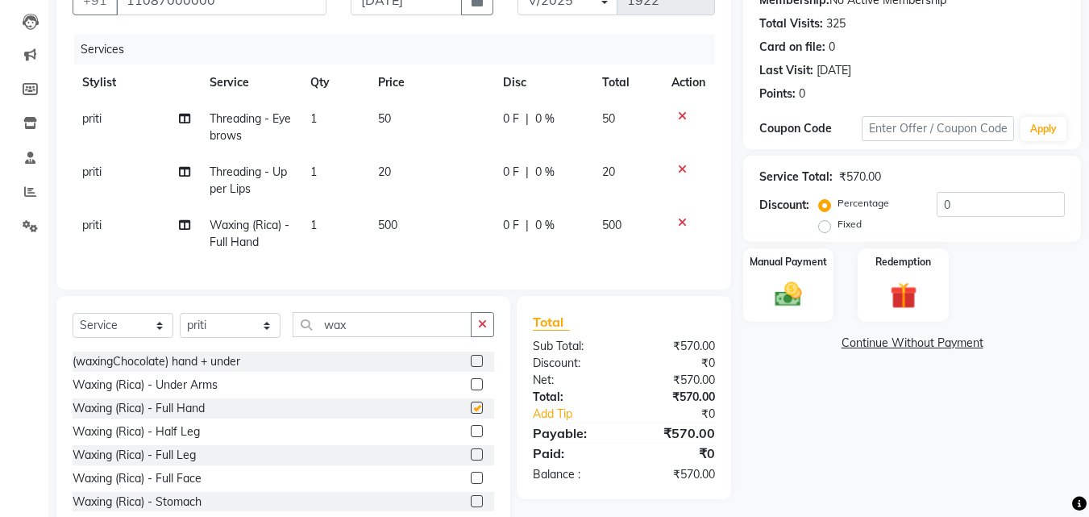
checkbox input "false"
click at [384, 223] on span "500" at bounding box center [387, 225] width 19 height 15
select select "25942"
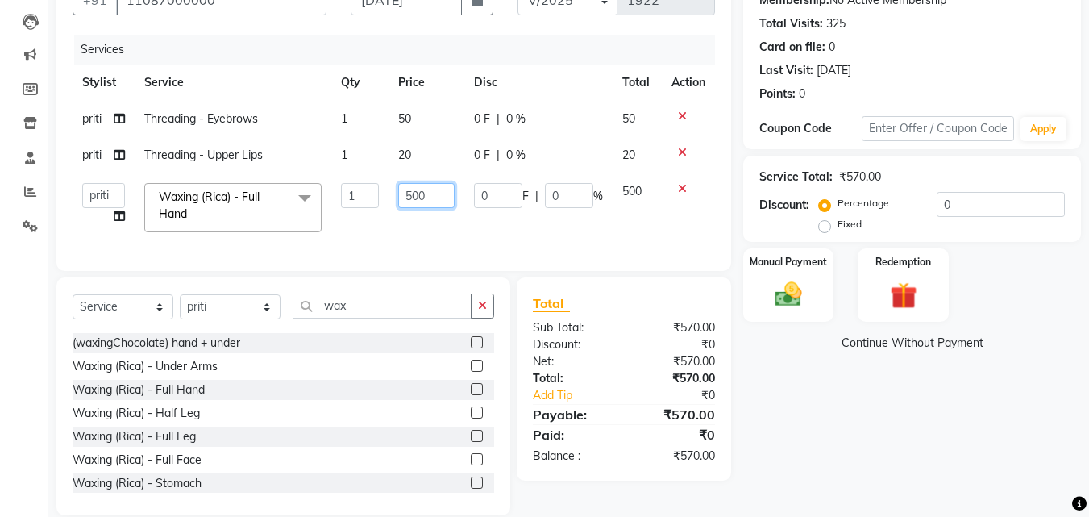
click at [414, 205] on input "500" at bounding box center [426, 195] width 56 height 25
type input "400"
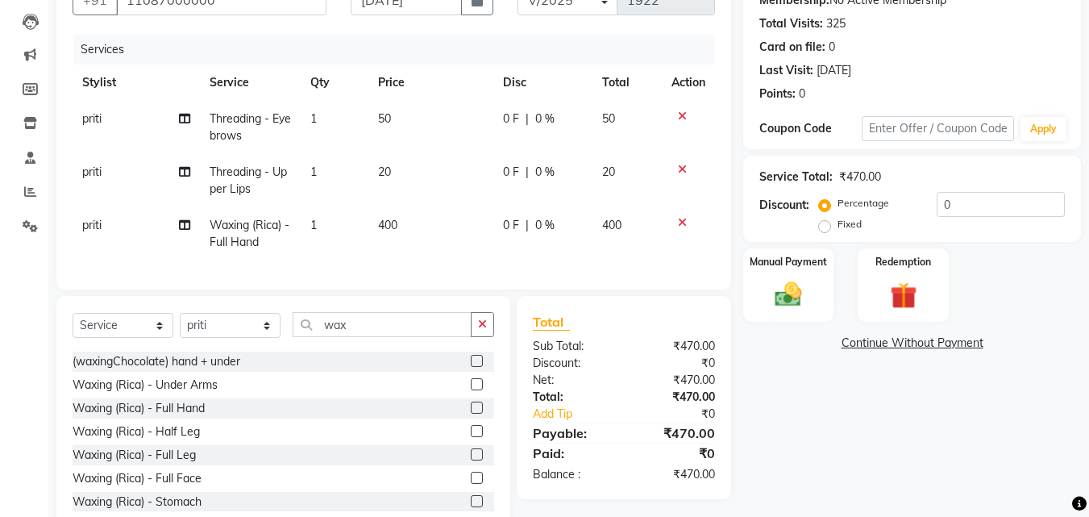
click at [876, 459] on div "Name: Walk In Membership: No Active Membership Total Visits: 325 Card on file: …" at bounding box center [918, 245] width 350 height 578
click at [813, 312] on div "Manual Payment" at bounding box center [789, 285] width 94 height 77
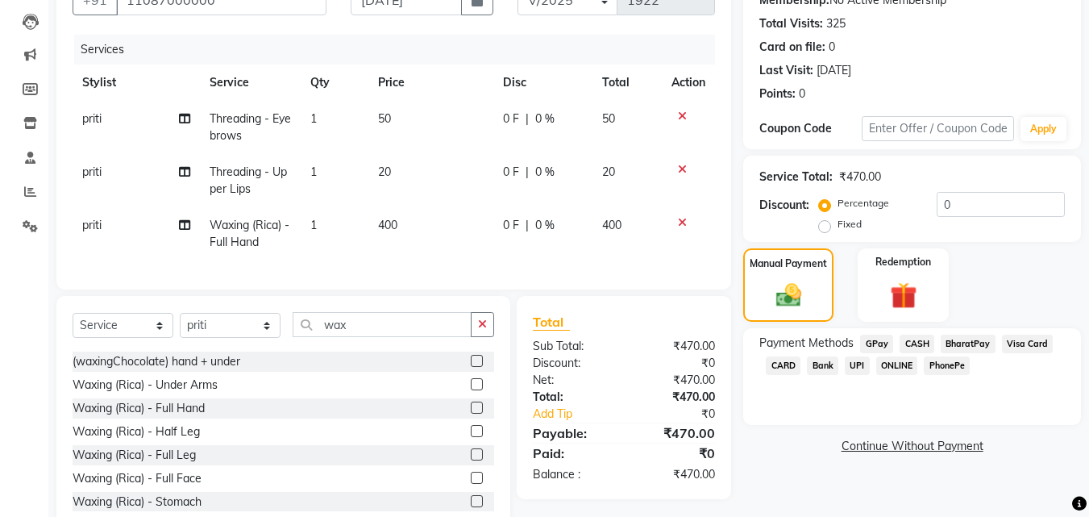
click at [879, 340] on span "GPay" at bounding box center [876, 344] width 33 height 19
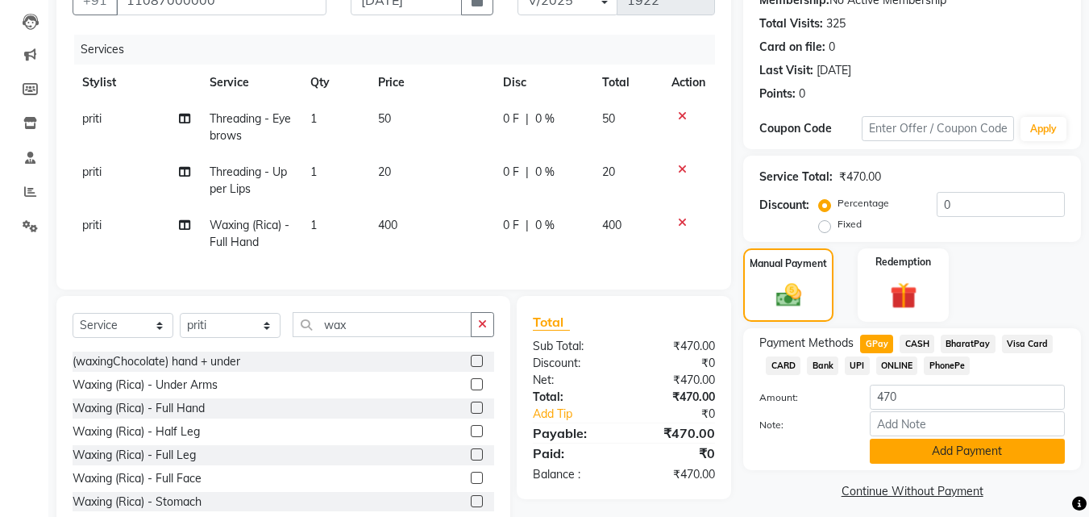
click at [918, 447] on button "Add Payment" at bounding box center [967, 450] width 195 height 25
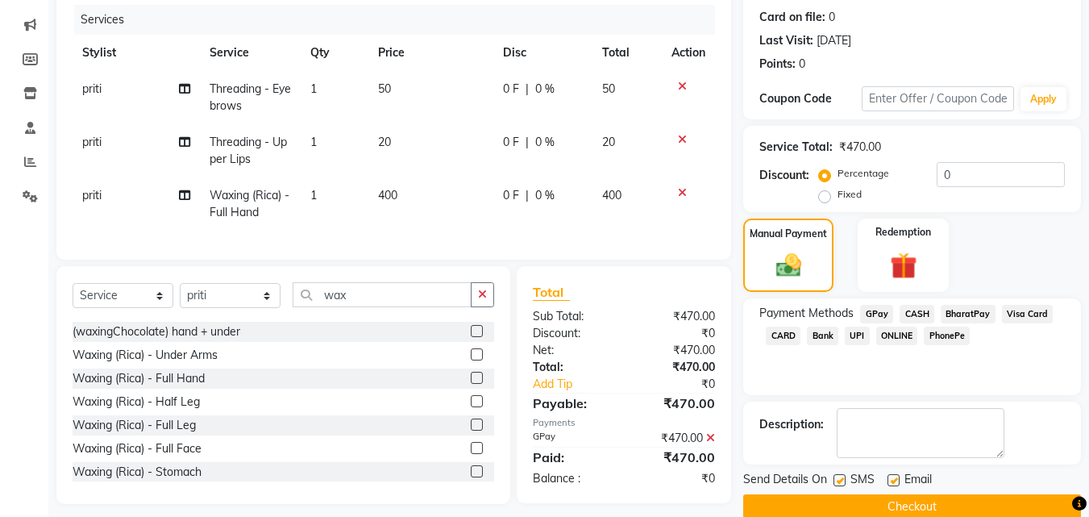
scroll to position [222, 0]
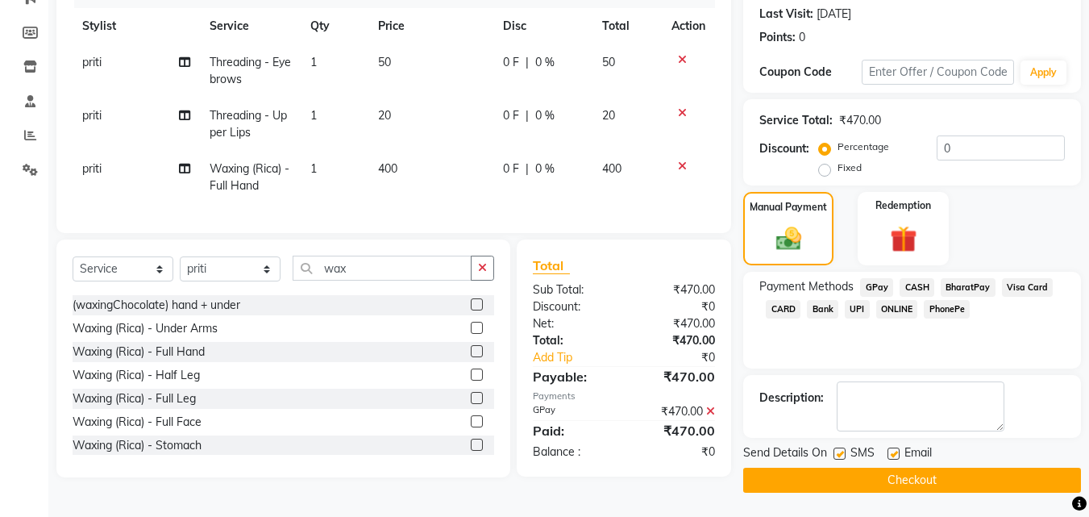
click at [1026, 470] on button "Checkout" at bounding box center [912, 480] width 338 height 25
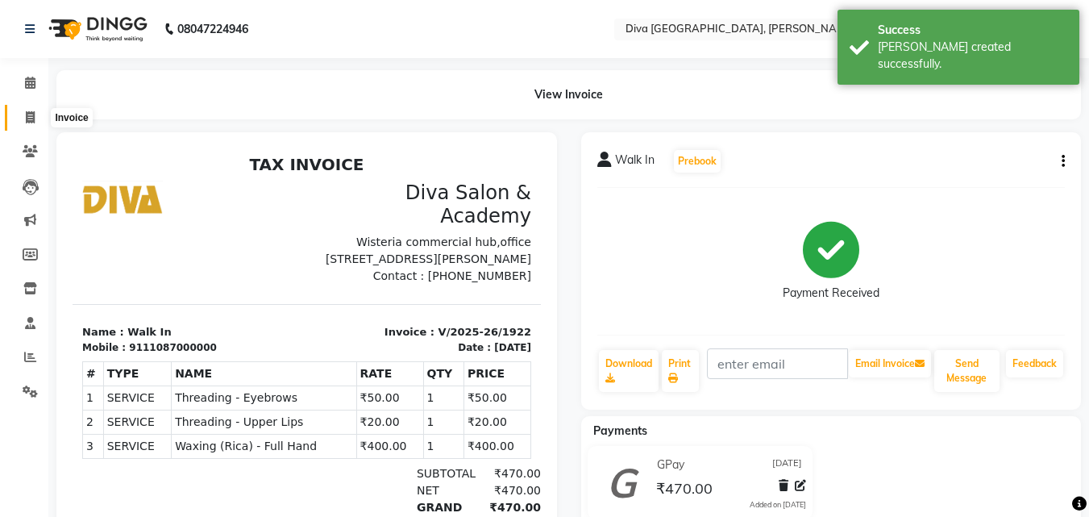
click at [26, 118] on icon at bounding box center [30, 117] width 9 height 12
select select "service"
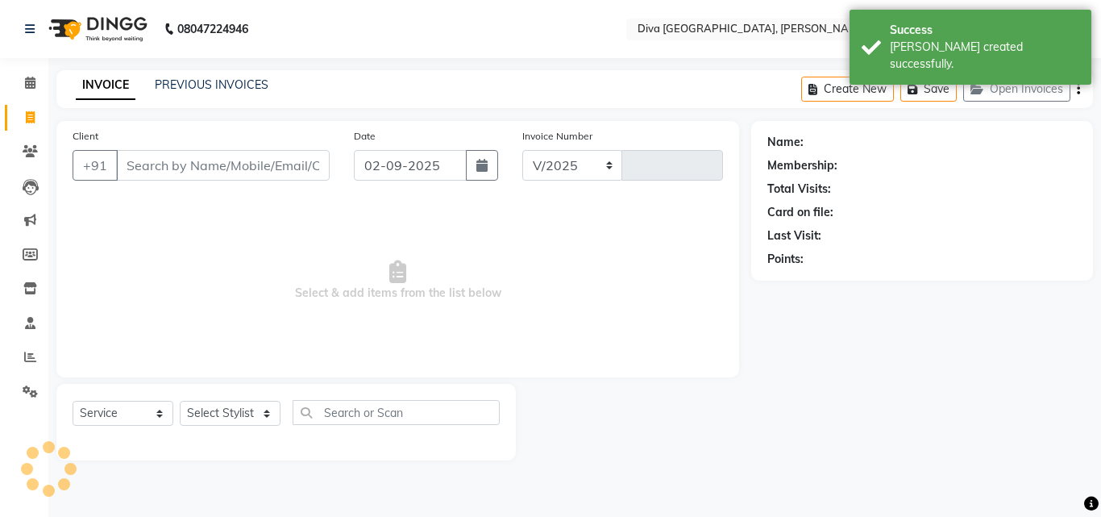
select select "671"
type input "1923"
click at [384, 165] on input "02-09-2025" at bounding box center [410, 165] width 113 height 31
select select "9"
select select "2025"
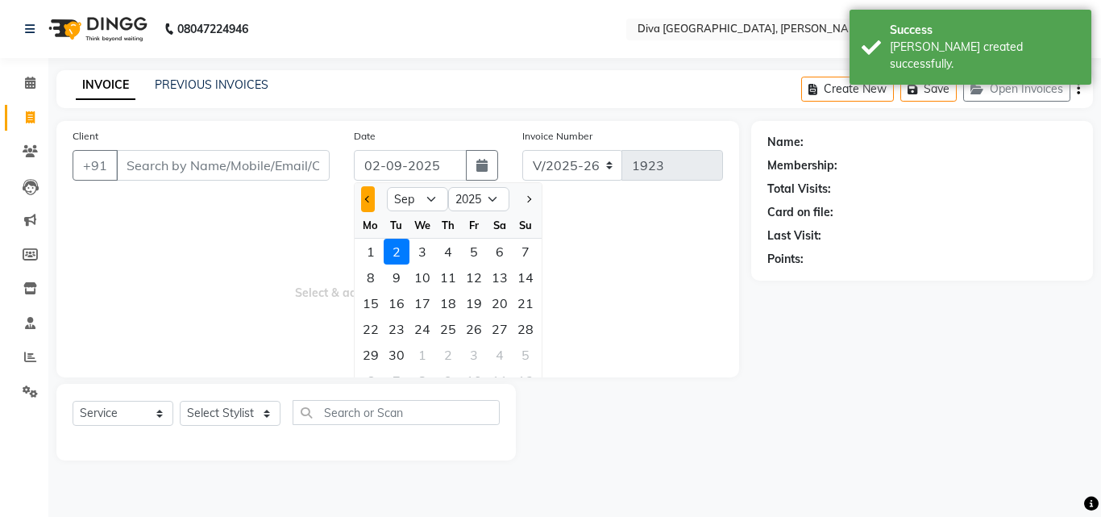
click at [372, 196] on button "Previous month" at bounding box center [368, 199] width 14 height 26
select select "8"
click at [517, 357] on div "31" at bounding box center [526, 355] width 26 height 26
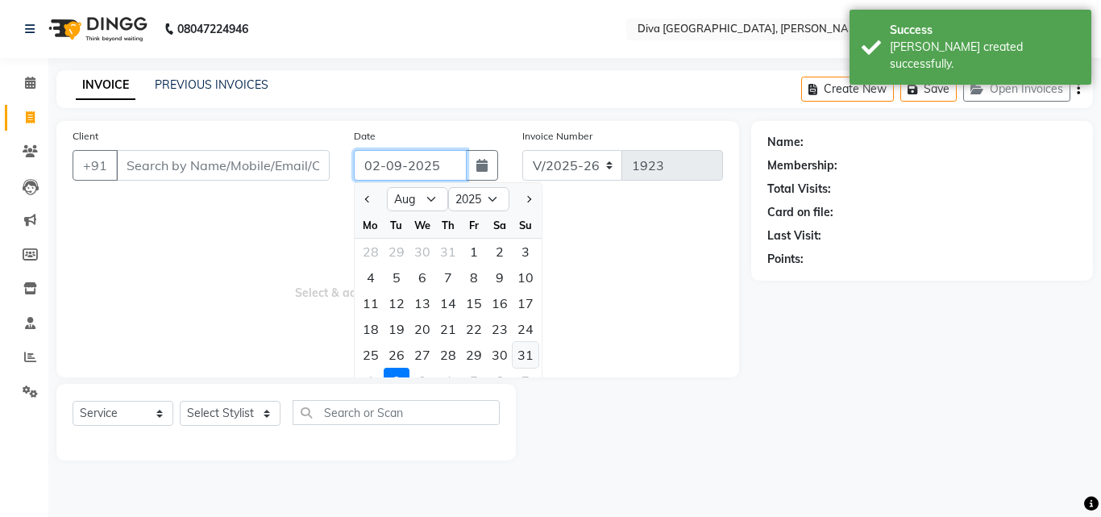
type input "[DATE]"
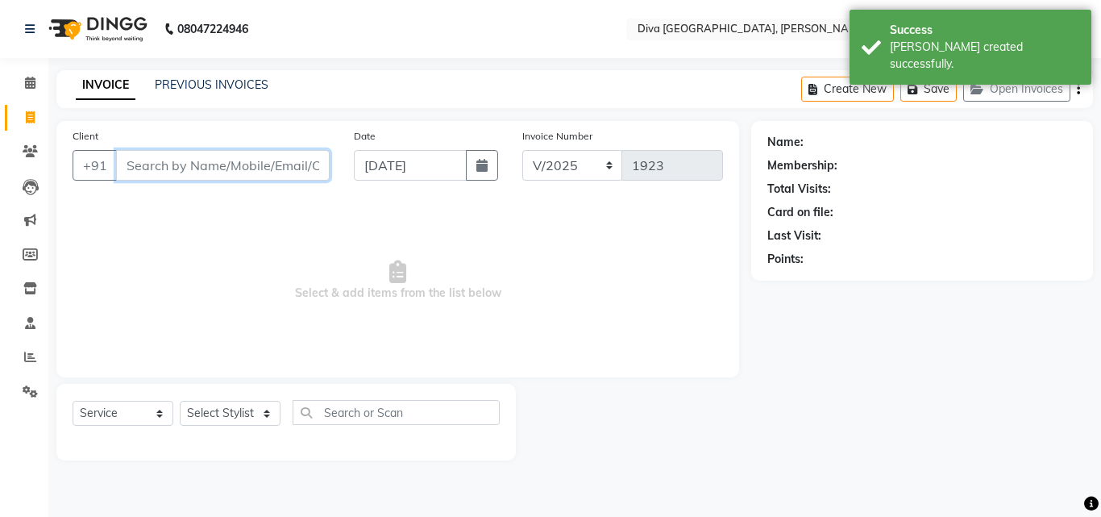
click at [127, 166] on input "Client" at bounding box center [223, 165] width 214 height 31
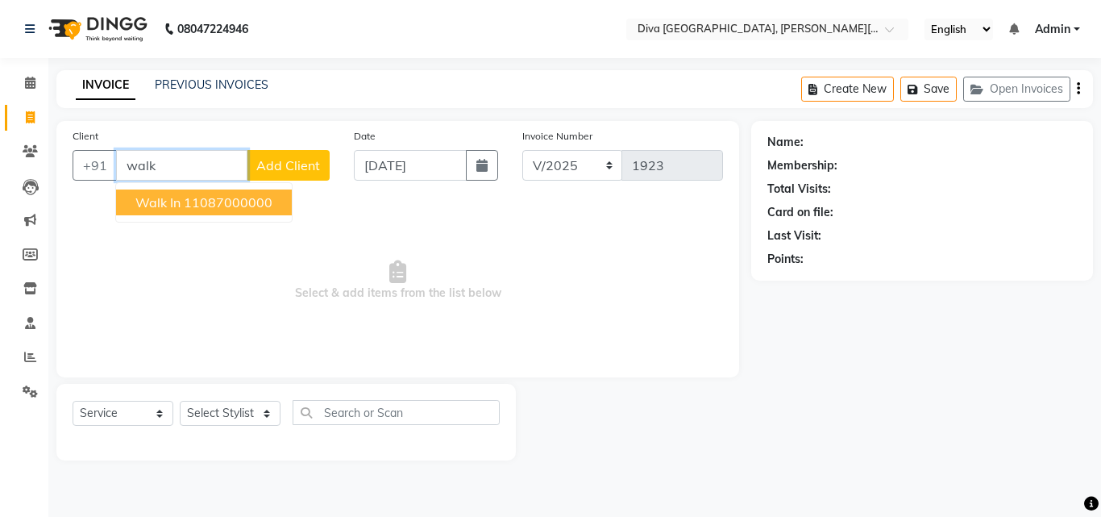
click at [144, 204] on span "Walk In" at bounding box center [157, 202] width 45 height 16
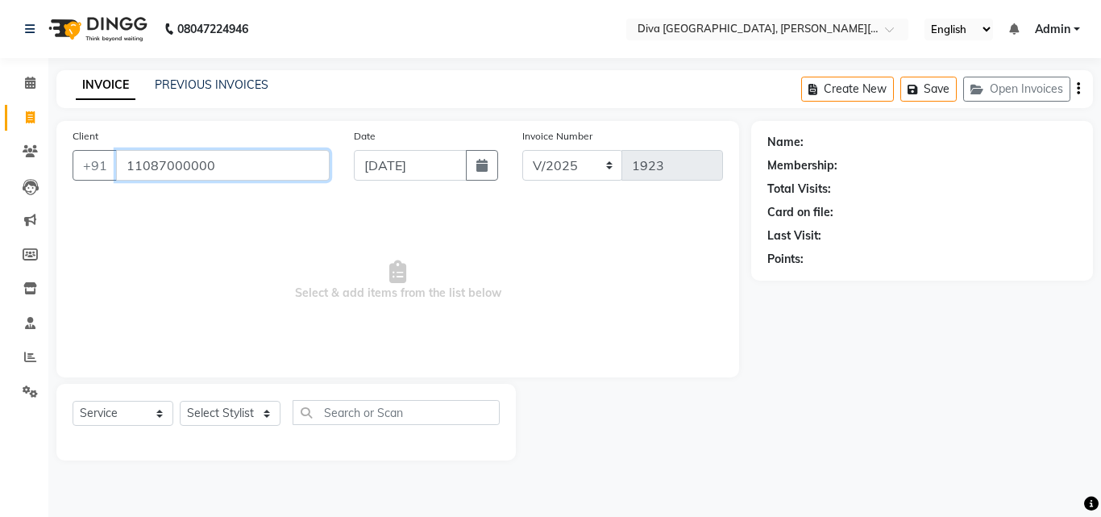
type input "11087000000"
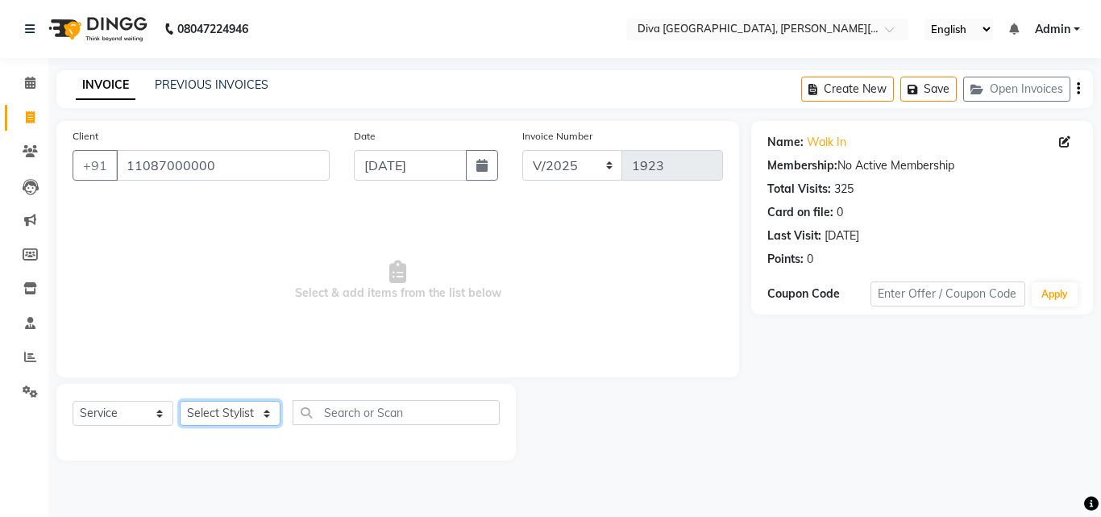
click at [224, 419] on select "Select Stylist Deepa Mam POOJA [PERSON_NAME]" at bounding box center [230, 413] width 101 height 25
select select "25942"
click at [180, 401] on select "Select Stylist Deepa Mam POOJA [PERSON_NAME]" at bounding box center [230, 413] width 101 height 25
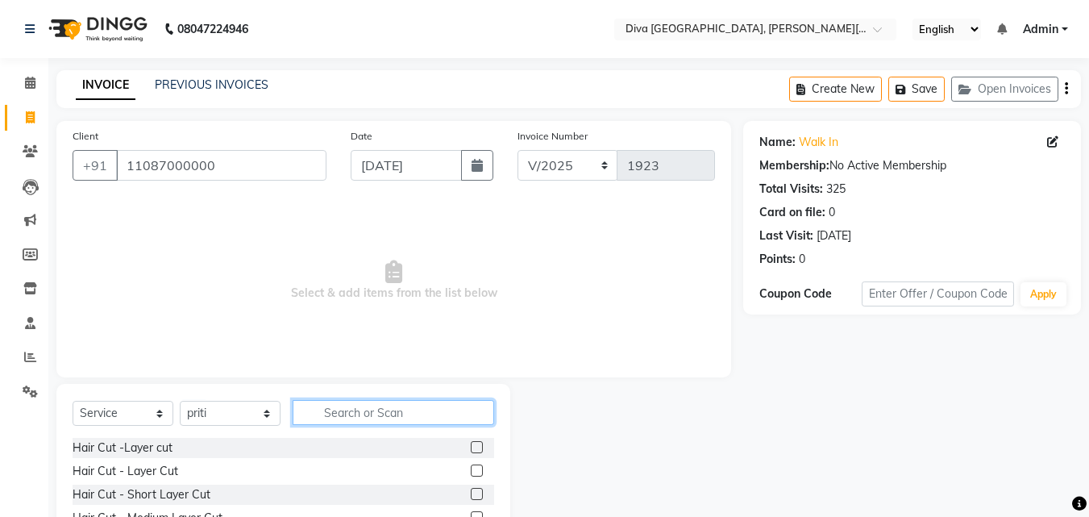
click at [347, 414] on input "text" at bounding box center [394, 412] width 202 height 25
type input "th"
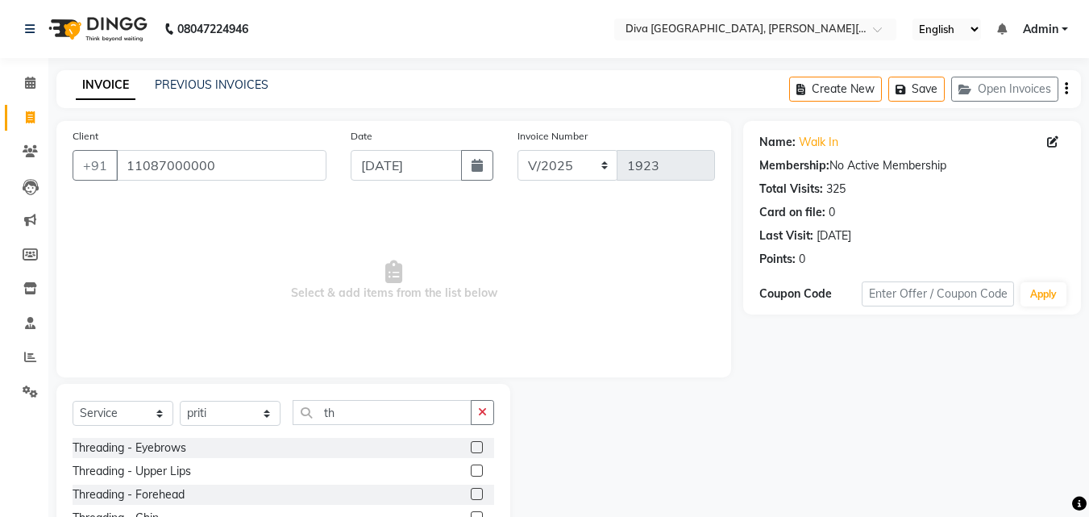
click at [471, 447] on label at bounding box center [477, 447] width 12 height 12
click at [471, 447] on input "checkbox" at bounding box center [476, 448] width 10 height 10
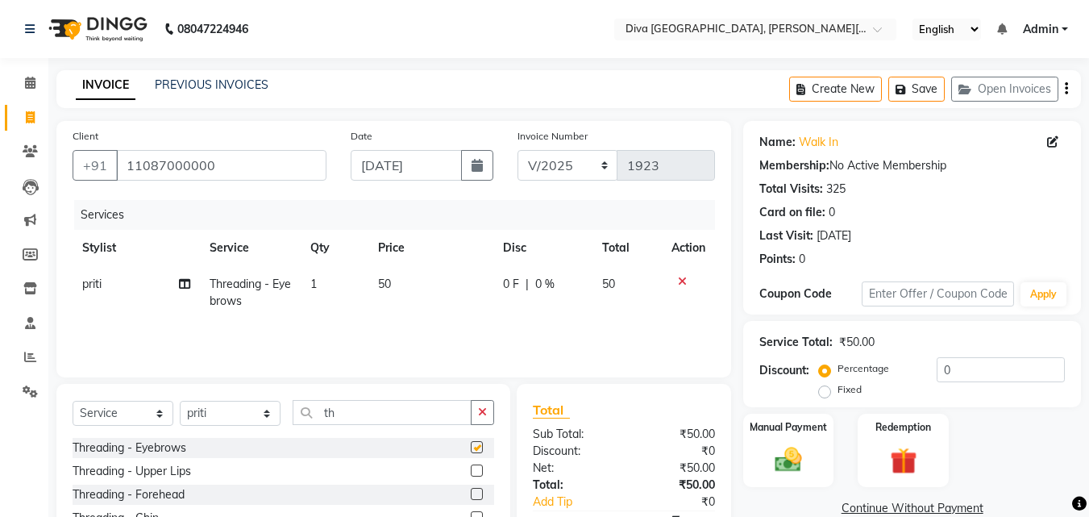
checkbox input "false"
click at [471, 491] on label at bounding box center [477, 494] width 12 height 12
click at [471, 491] on input "checkbox" at bounding box center [476, 494] width 10 height 10
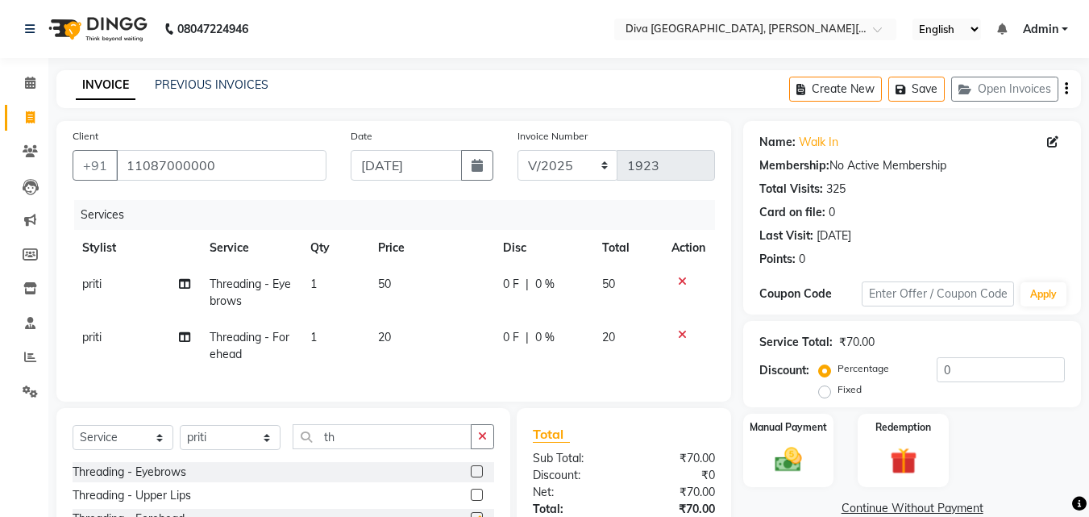
checkbox input "false"
click at [471, 501] on label at bounding box center [477, 494] width 12 height 12
click at [471, 501] on input "checkbox" at bounding box center [476, 495] width 10 height 10
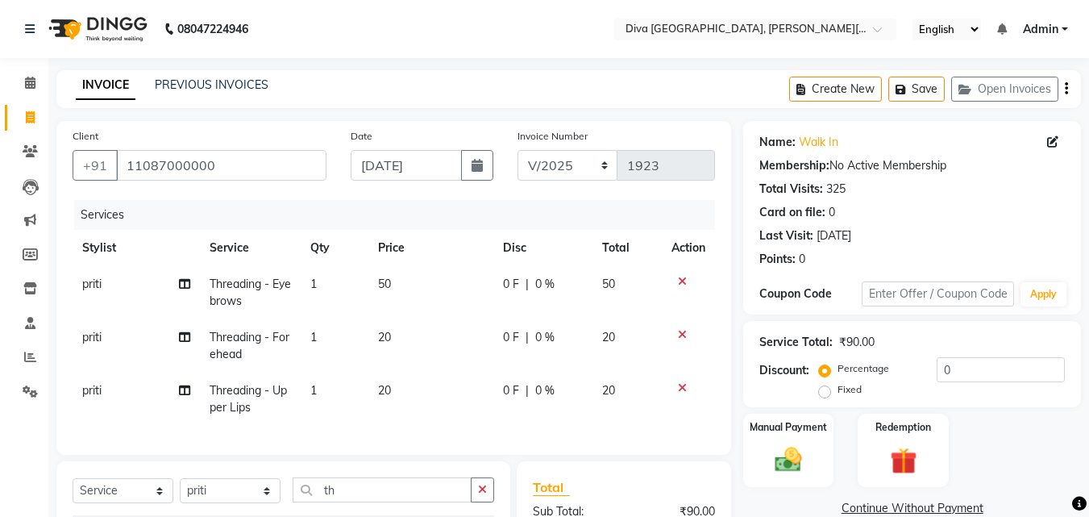
checkbox input "false"
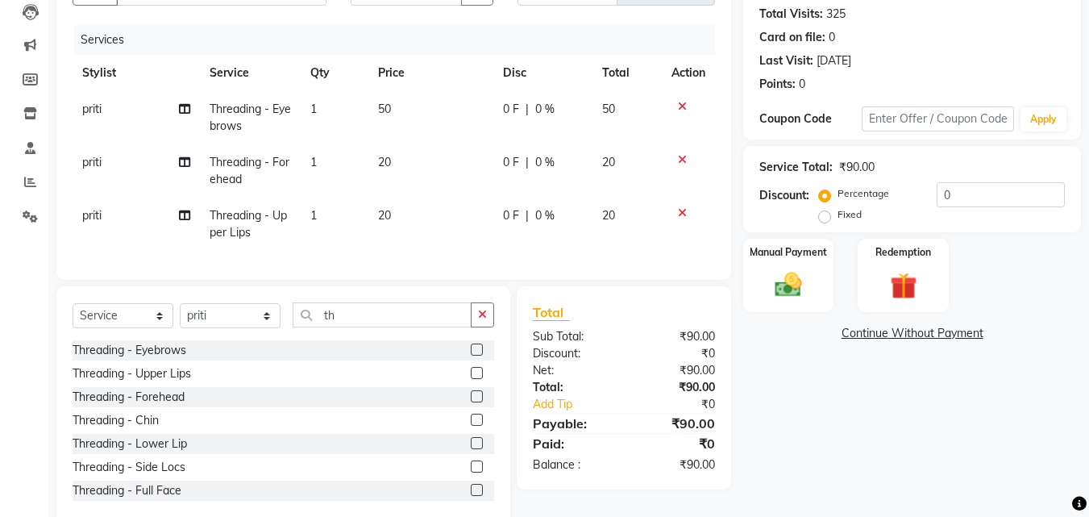
scroll to position [218, 0]
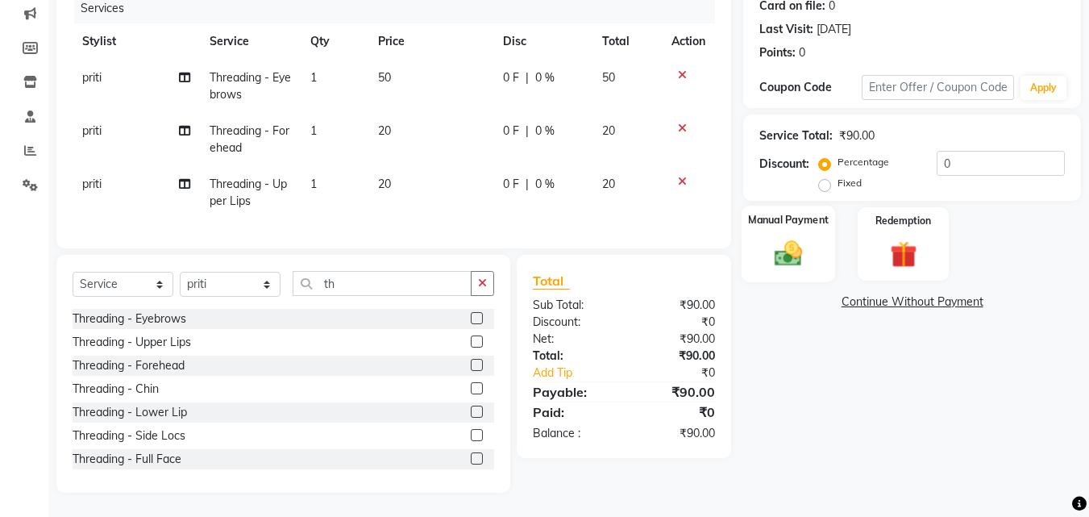
click at [778, 238] on img at bounding box center [788, 253] width 45 height 32
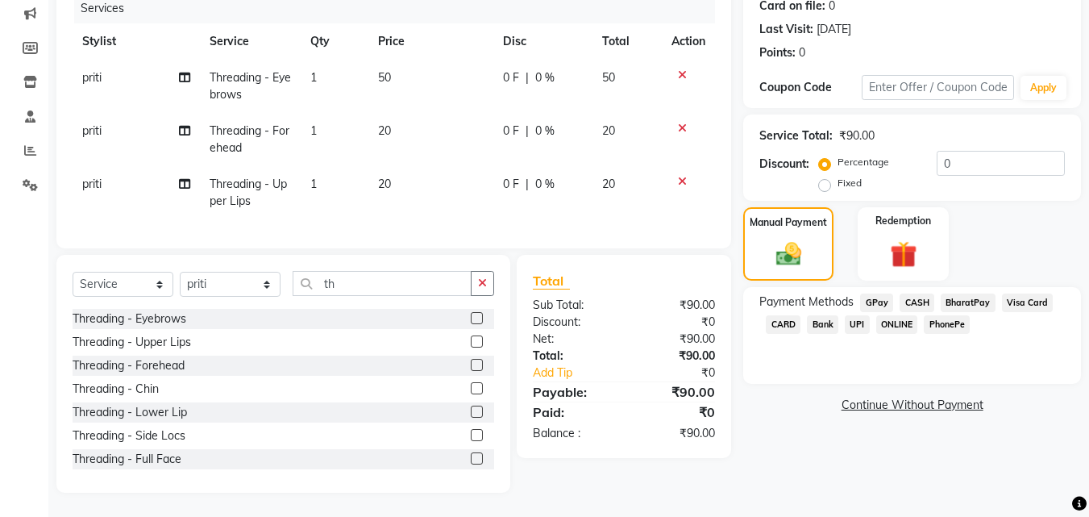
click at [875, 293] on span "GPay" at bounding box center [876, 302] width 33 height 19
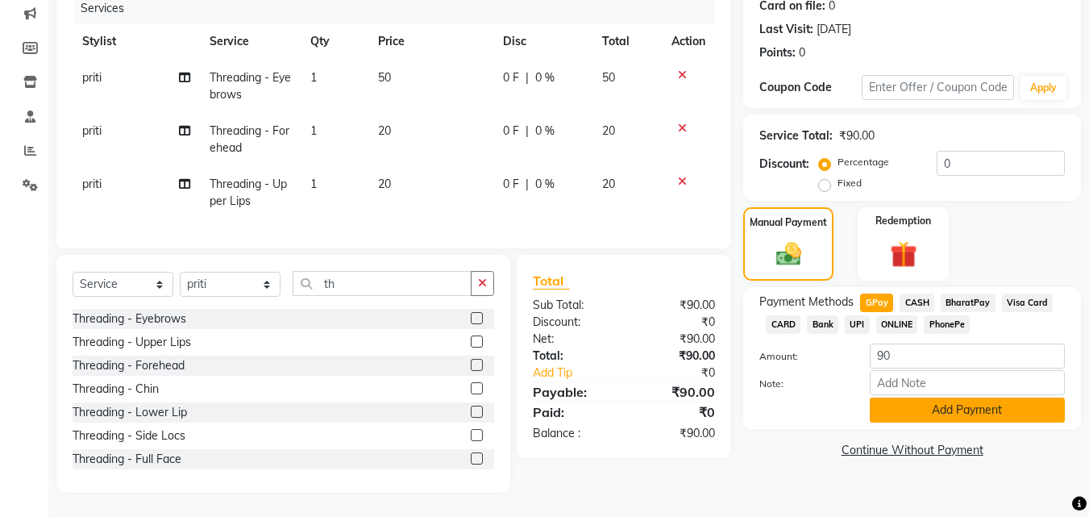
click at [905, 401] on button "Add Payment" at bounding box center [967, 409] width 195 height 25
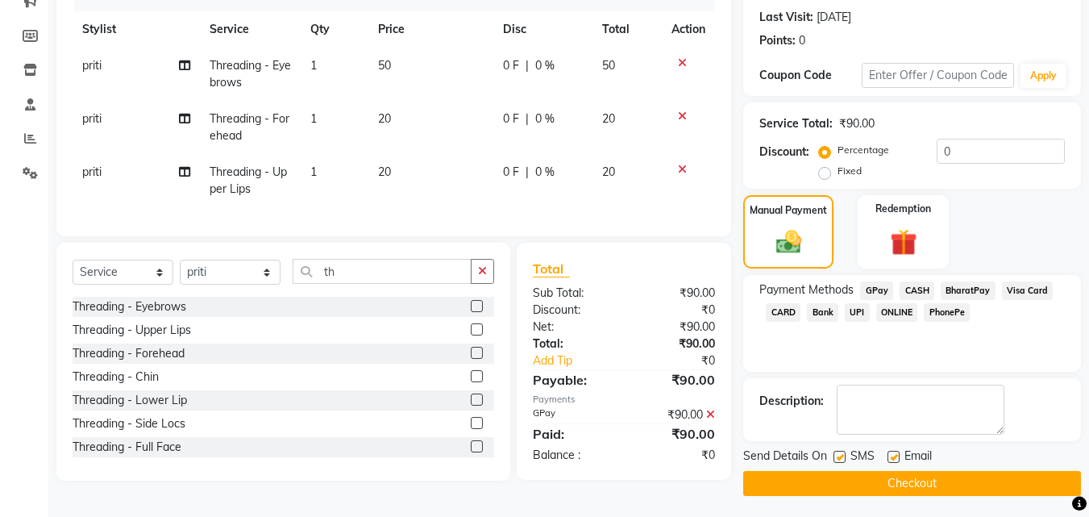
click at [958, 489] on button "Checkout" at bounding box center [912, 483] width 338 height 25
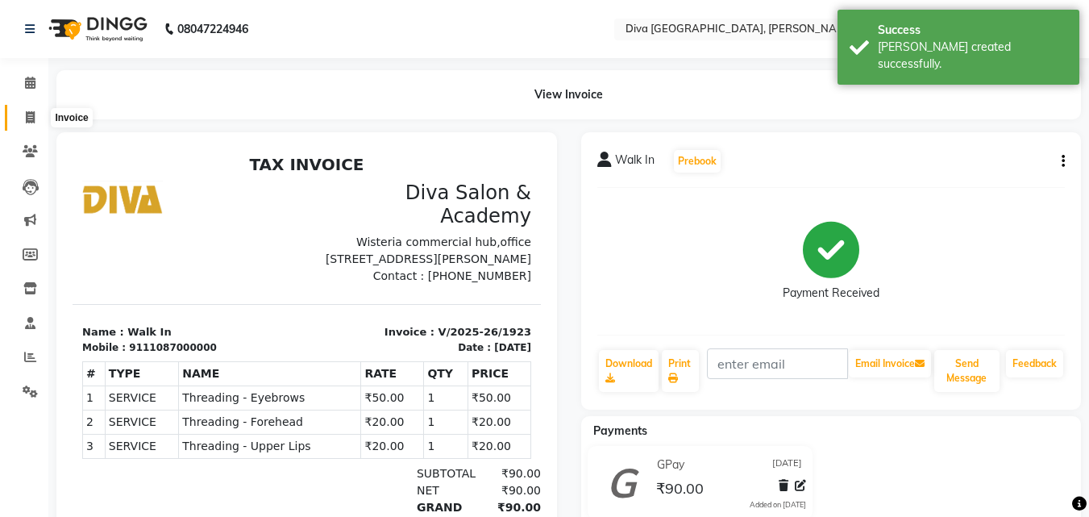
click at [31, 117] on icon at bounding box center [30, 117] width 9 height 12
select select "service"
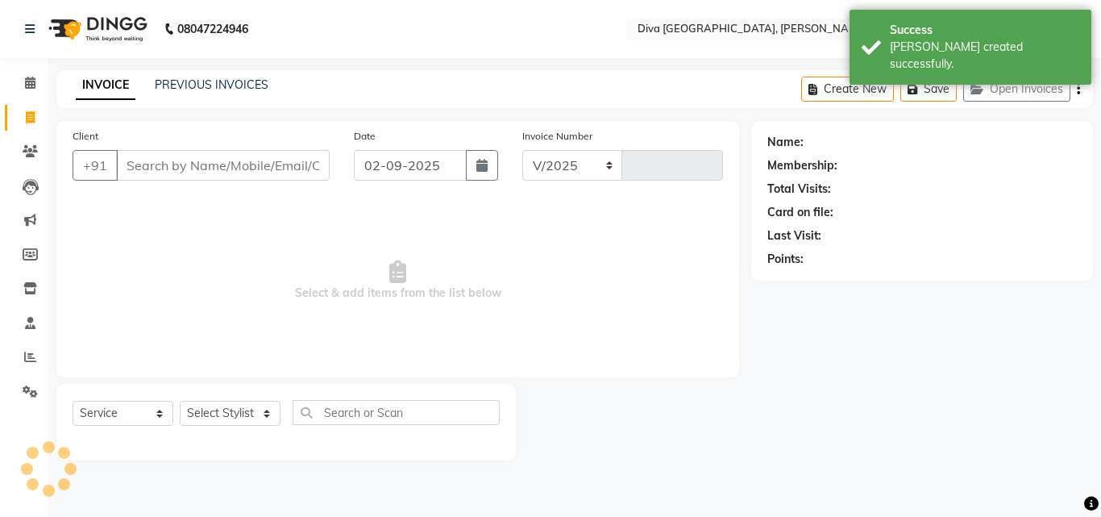
select select "671"
type input "1924"
click at [380, 172] on input "02-09-2025" at bounding box center [410, 165] width 113 height 31
select select "9"
select select "2025"
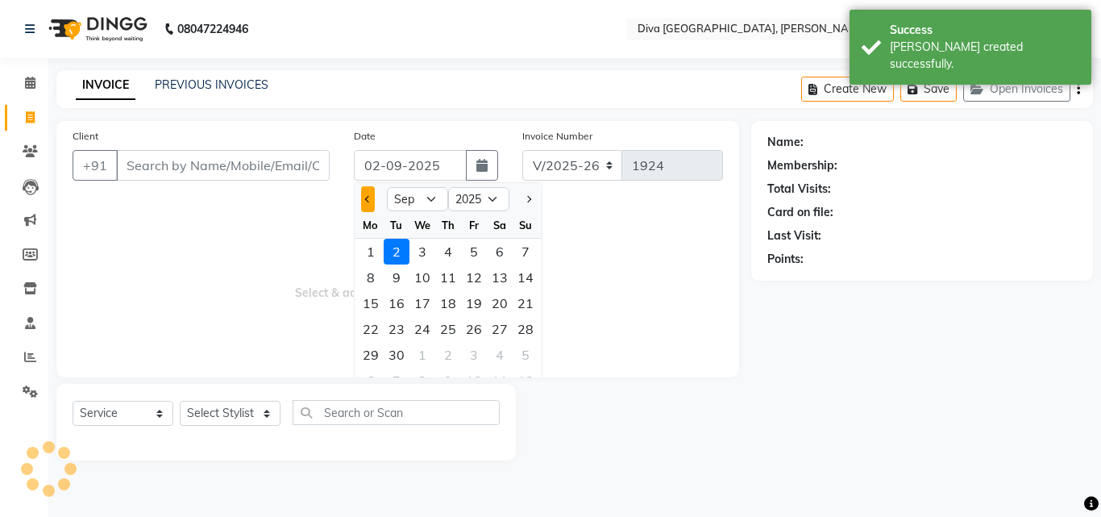
click at [369, 204] on button "Previous month" at bounding box center [368, 199] width 14 height 26
select select "8"
click at [529, 354] on div "31" at bounding box center [526, 355] width 26 height 26
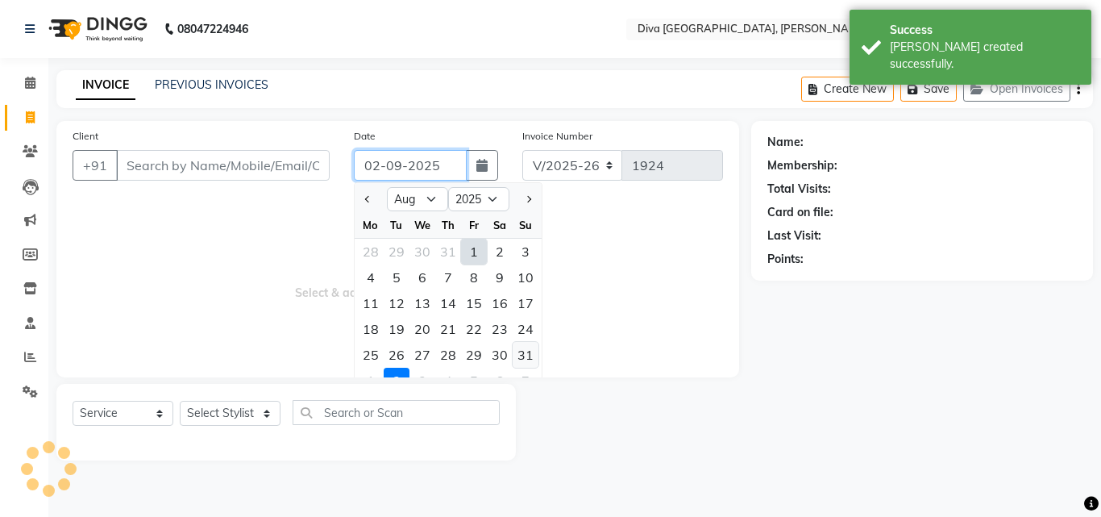
type input "[DATE]"
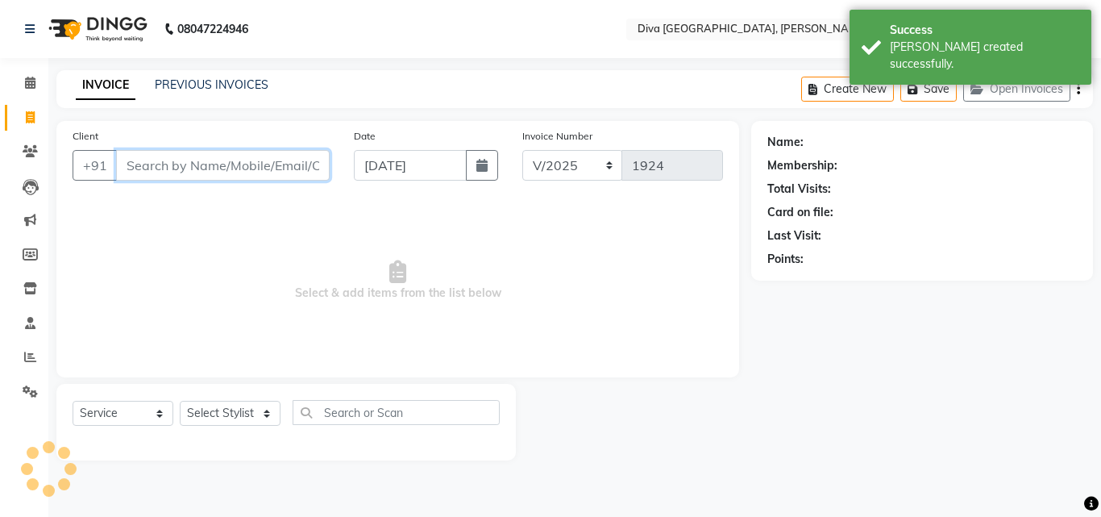
click at [155, 160] on input "Client" at bounding box center [223, 165] width 214 height 31
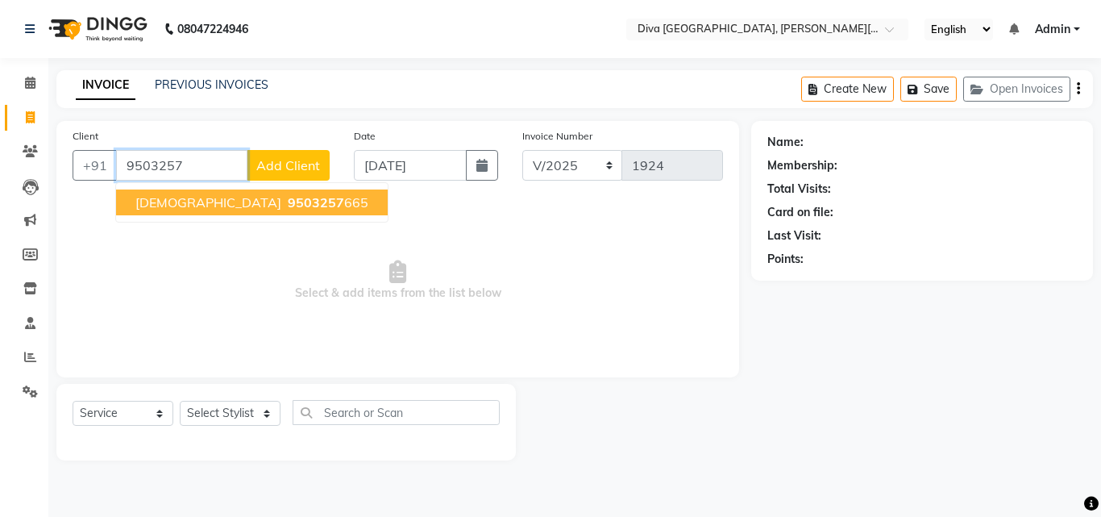
click at [162, 202] on span "[DEMOGRAPHIC_DATA]" at bounding box center [208, 202] width 146 height 16
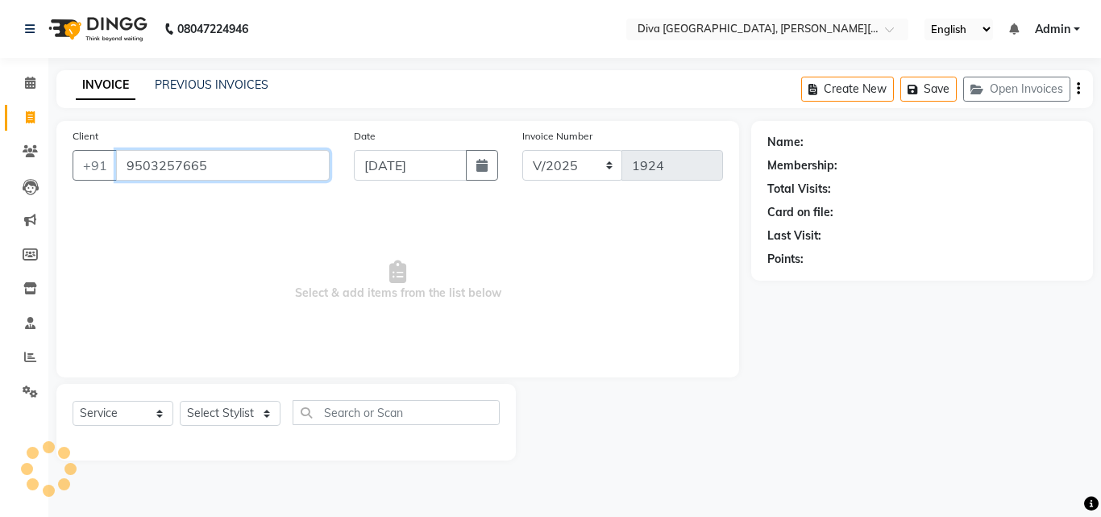
type input "9503257665"
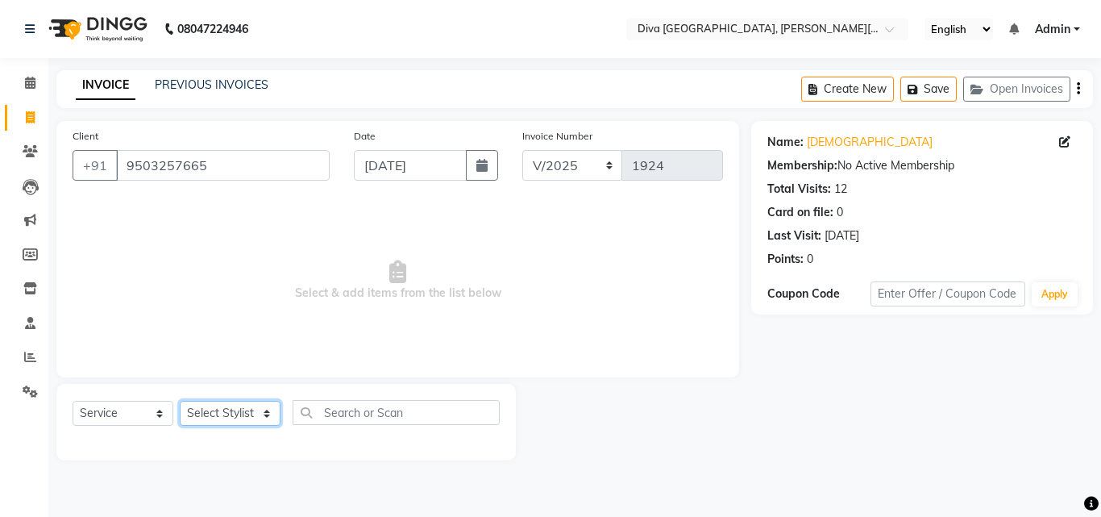
click at [232, 418] on select "Select Stylist Deepa Mam POOJA [PERSON_NAME]" at bounding box center [230, 413] width 101 height 25
select select "25942"
click at [180, 401] on select "Select Stylist Deepa Mam POOJA [PERSON_NAME]" at bounding box center [230, 413] width 101 height 25
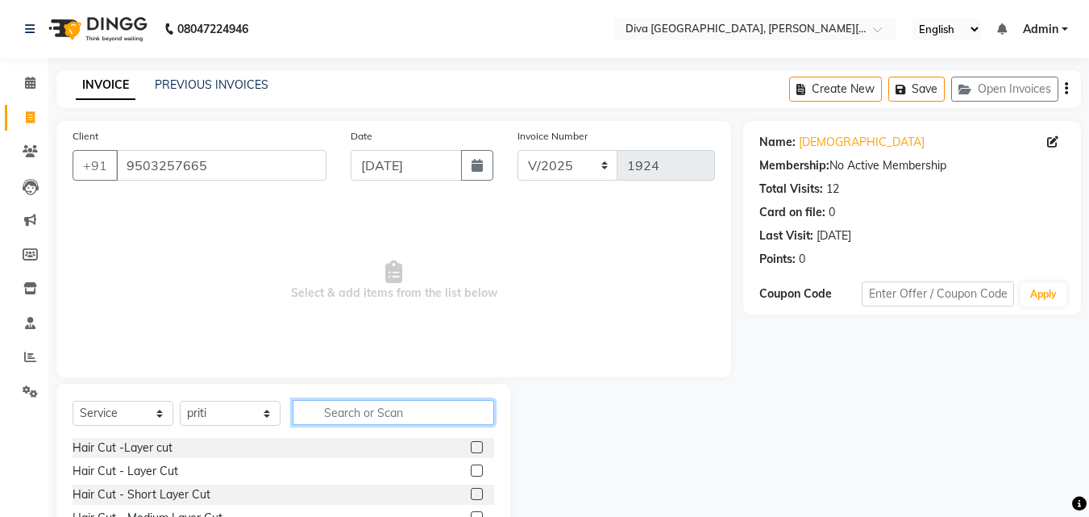
click at [333, 418] on input "text" at bounding box center [394, 412] width 202 height 25
type input "th"
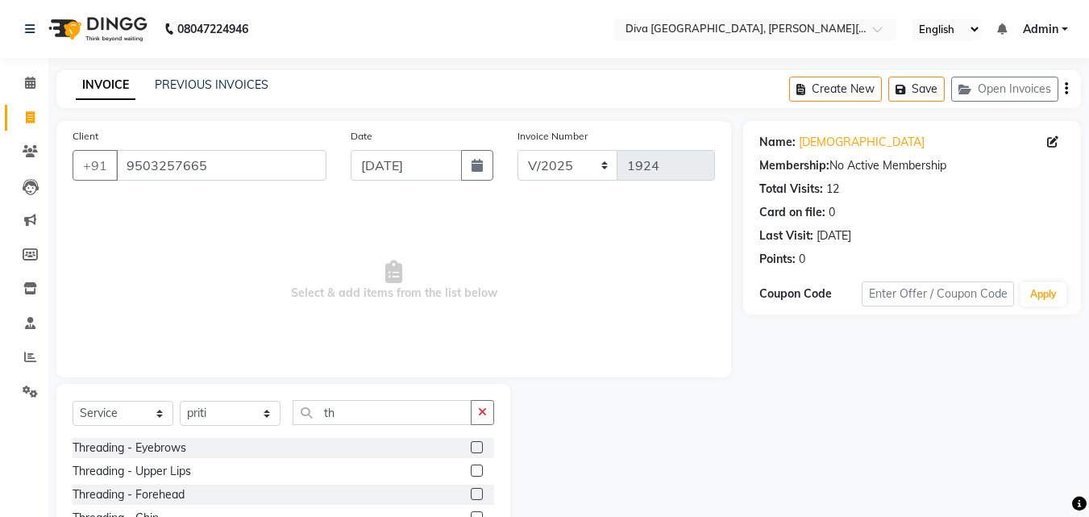
click at [471, 447] on label at bounding box center [477, 447] width 12 height 12
click at [471, 447] on input "checkbox" at bounding box center [476, 448] width 10 height 10
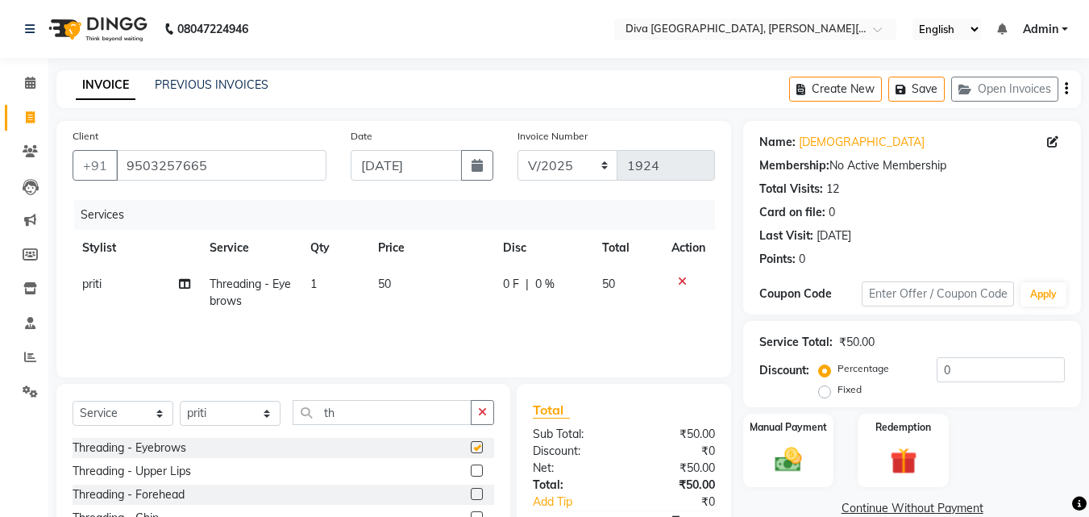
checkbox input "false"
click at [471, 492] on label at bounding box center [477, 494] width 12 height 12
click at [471, 492] on input "checkbox" at bounding box center [476, 494] width 10 height 10
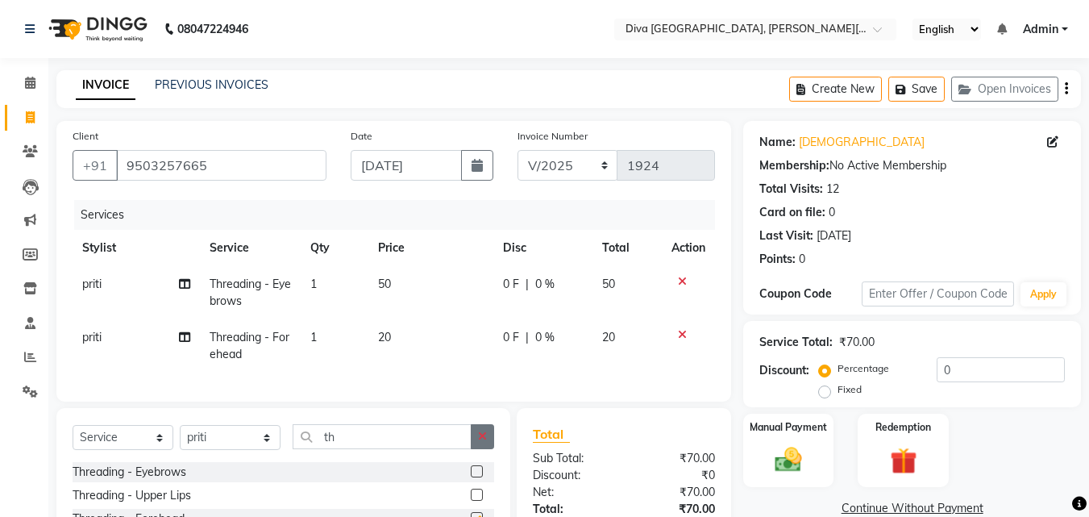
checkbox input "false"
click at [484, 442] on icon "button" at bounding box center [482, 435] width 9 height 11
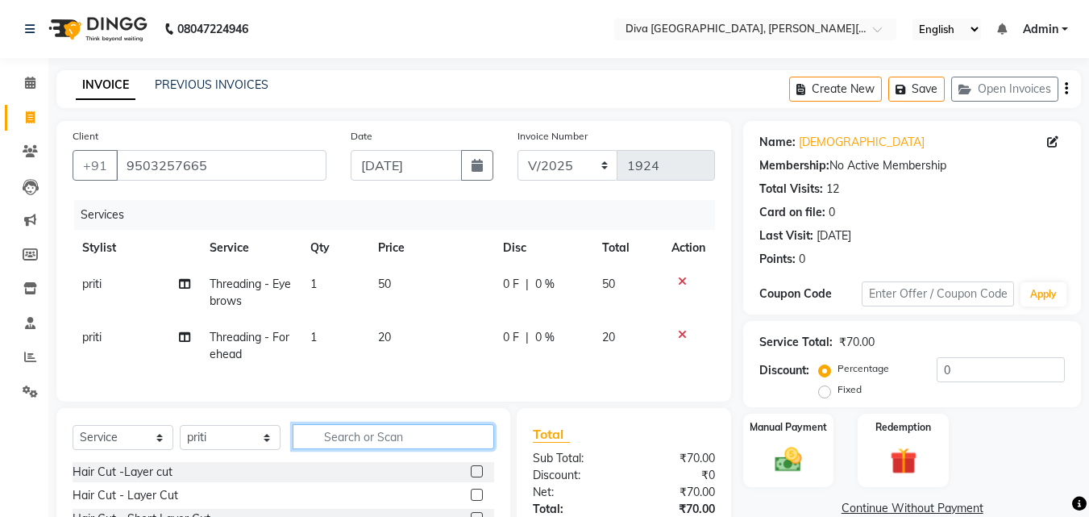
scroll to position [165, 0]
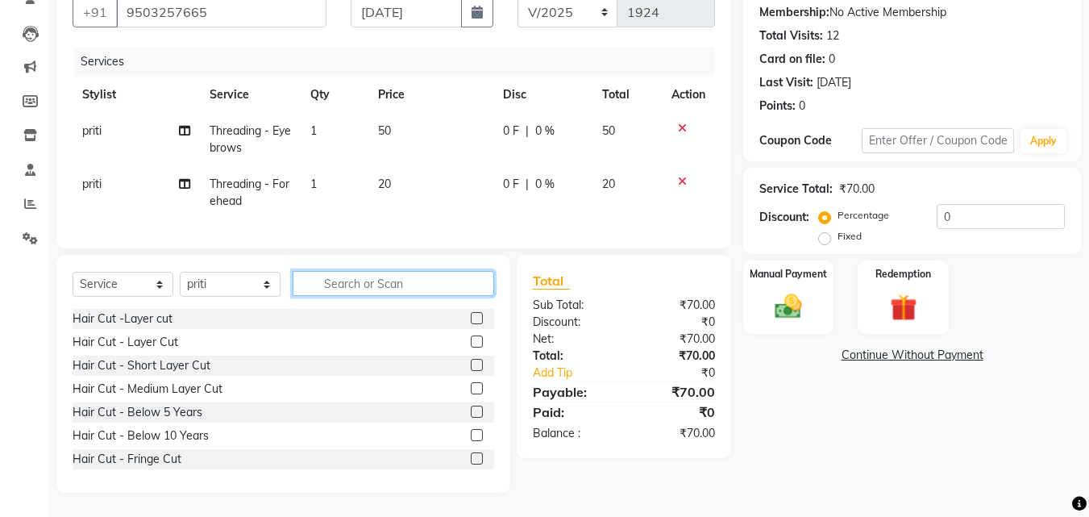
click at [343, 281] on input "text" at bounding box center [394, 283] width 202 height 25
type input "hand"
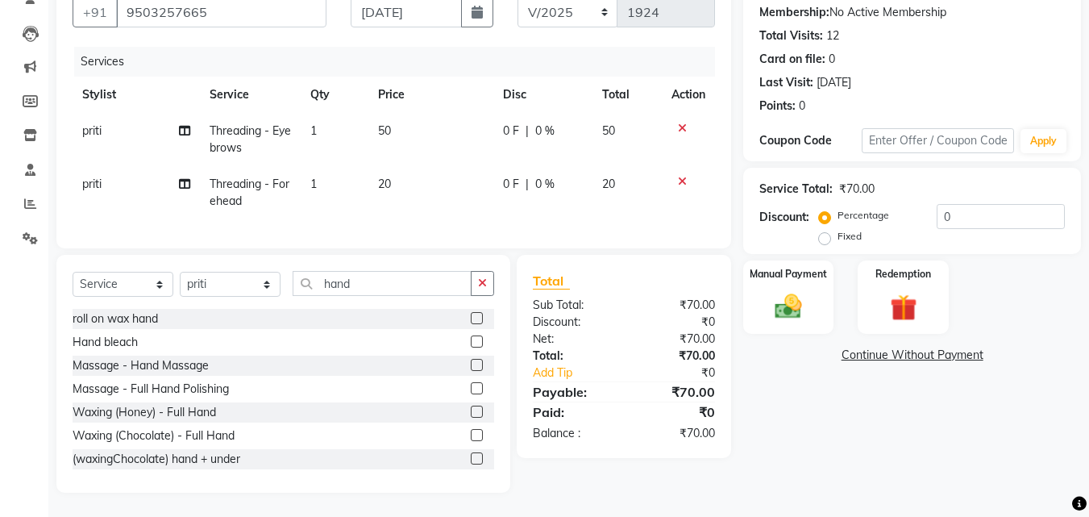
click at [471, 458] on label at bounding box center [477, 458] width 12 height 12
click at [471, 458] on input "checkbox" at bounding box center [476, 459] width 10 height 10
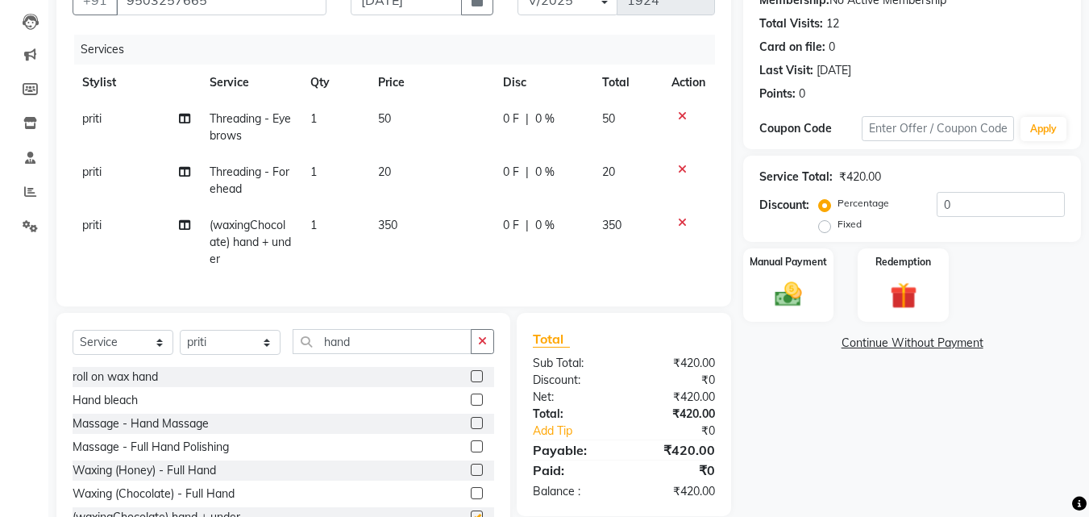
checkbox input "false"
click at [797, 298] on img at bounding box center [788, 294] width 45 height 32
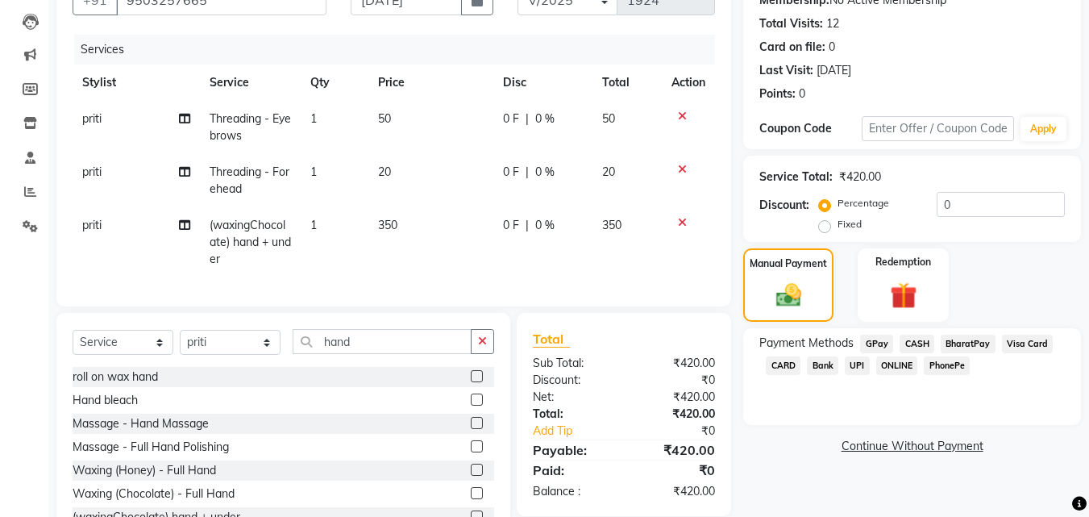
click at [868, 343] on span "GPay" at bounding box center [876, 344] width 33 height 19
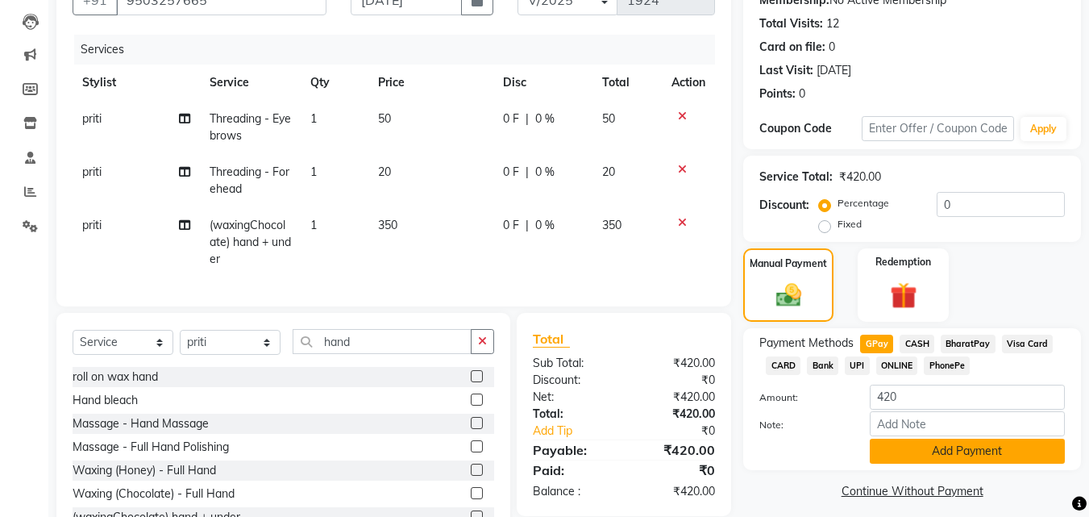
click at [934, 446] on button "Add Payment" at bounding box center [967, 450] width 195 height 25
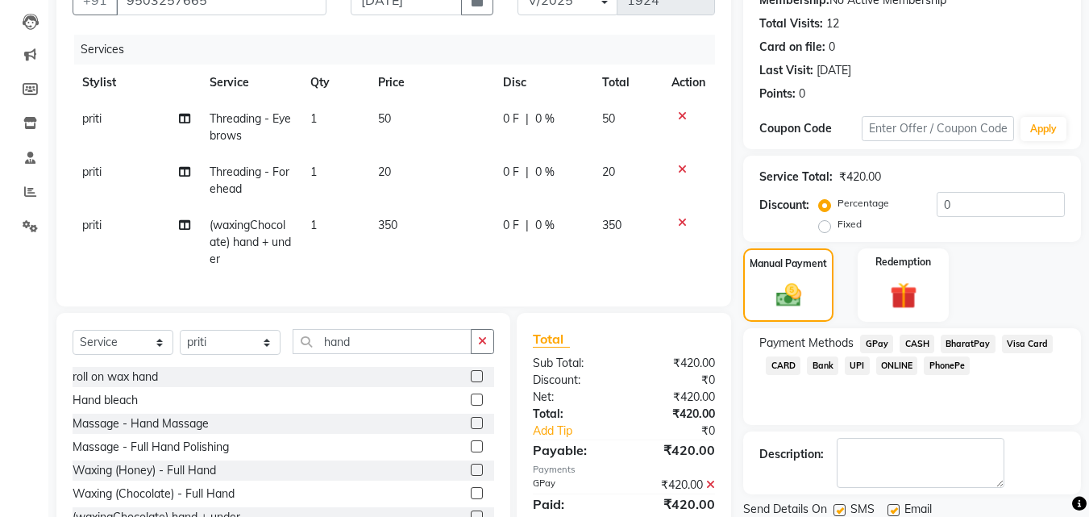
scroll to position [222, 0]
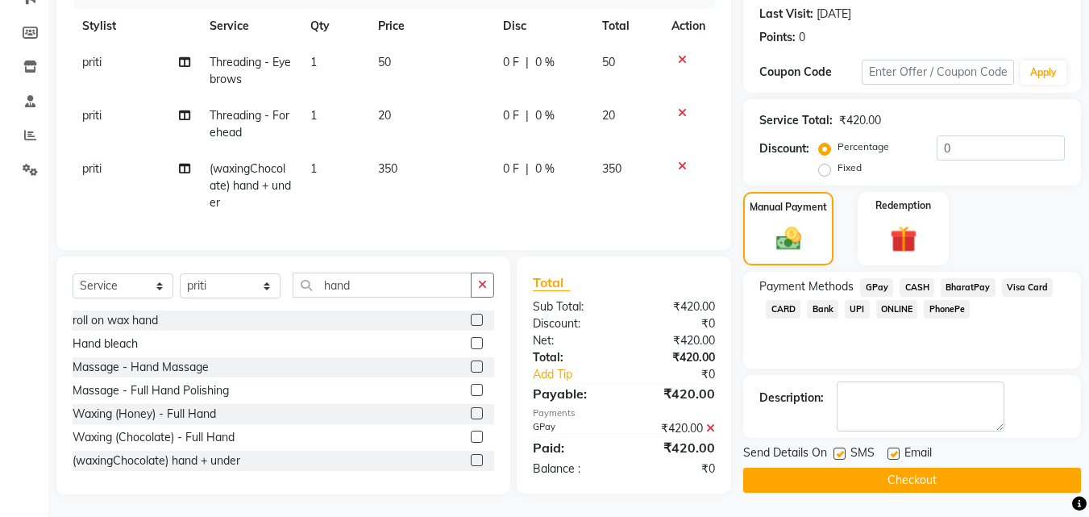
click at [1038, 480] on button "Checkout" at bounding box center [912, 480] width 338 height 25
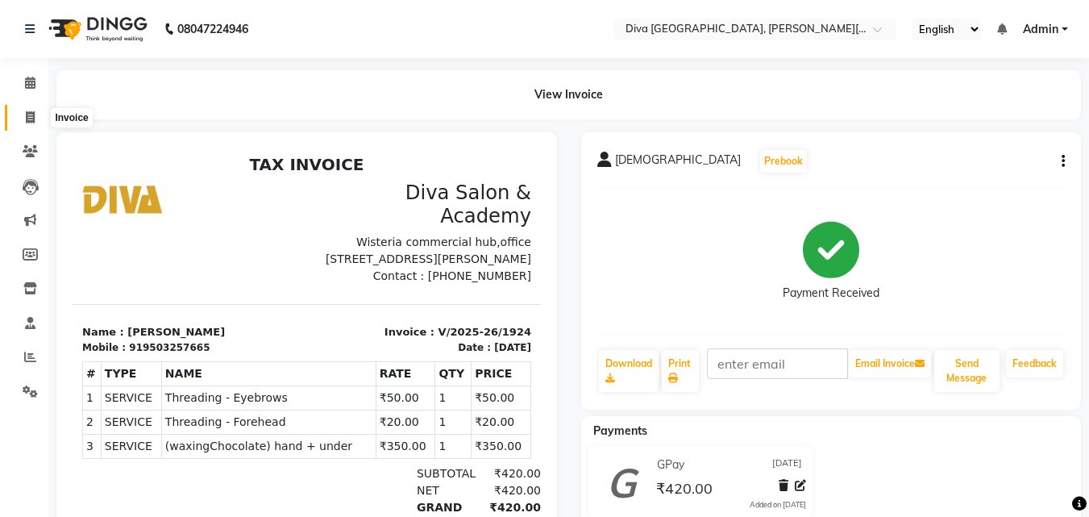
click at [27, 115] on icon at bounding box center [30, 117] width 9 height 12
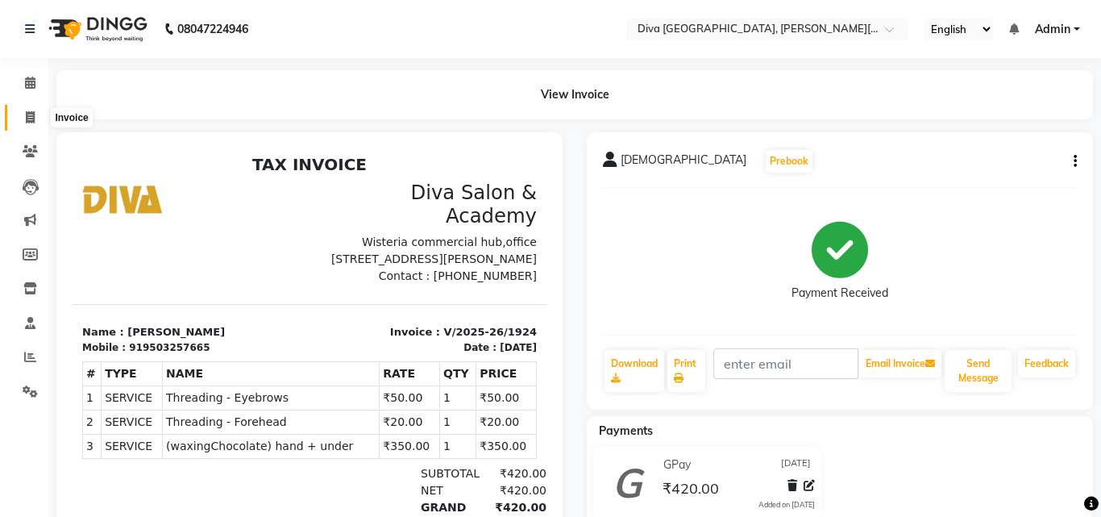
select select "671"
select select "service"
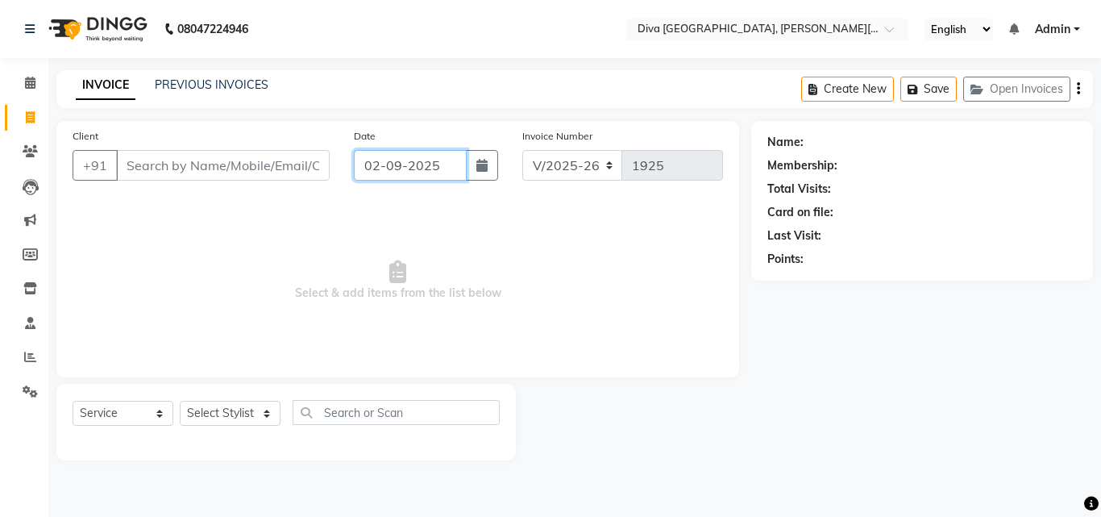
click at [381, 174] on input "02-09-2025" at bounding box center [410, 165] width 113 height 31
select select "9"
select select "2025"
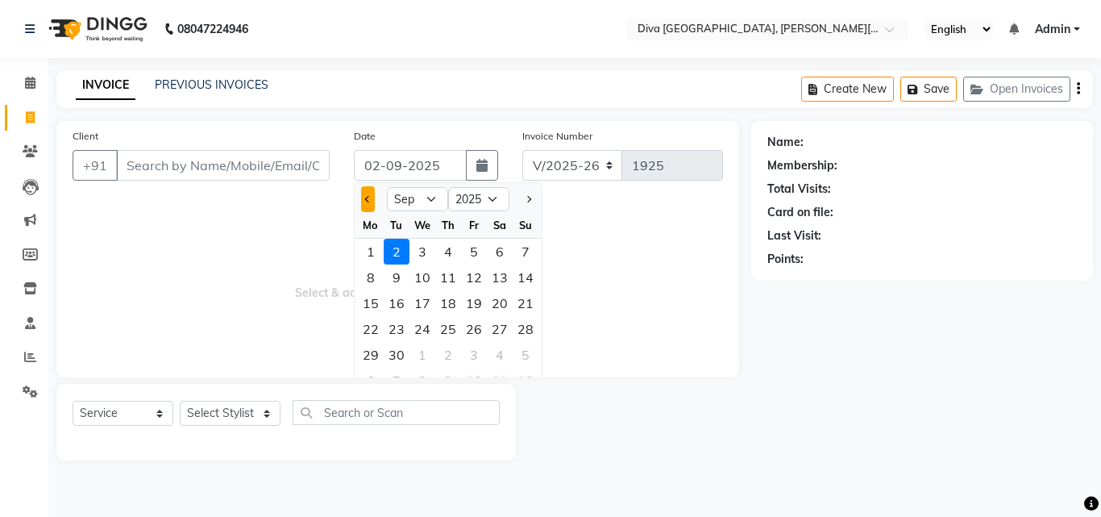
click at [372, 194] on button "Previous month" at bounding box center [368, 199] width 14 height 26
select select "8"
click at [527, 353] on div "31" at bounding box center [526, 355] width 26 height 26
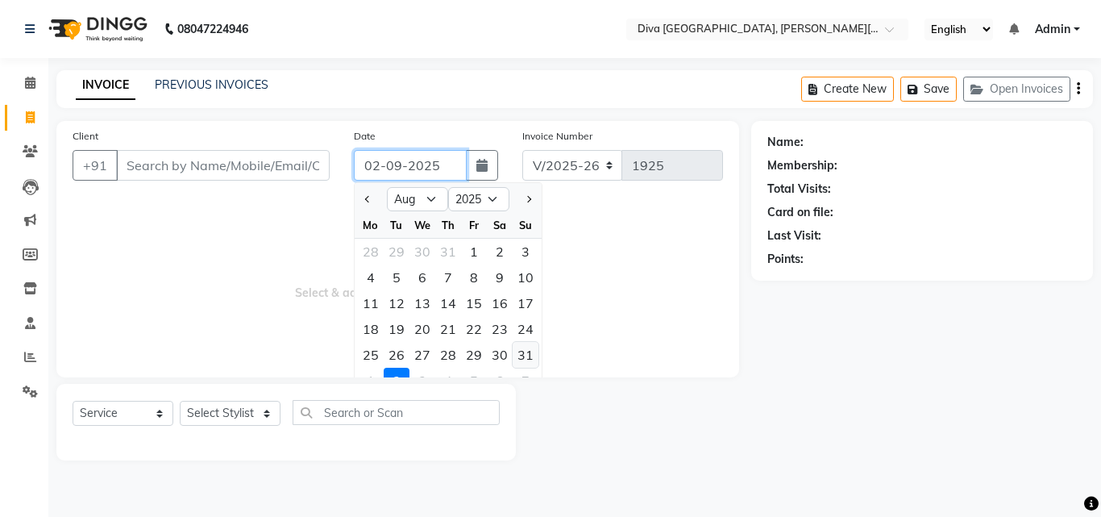
type input "[DATE]"
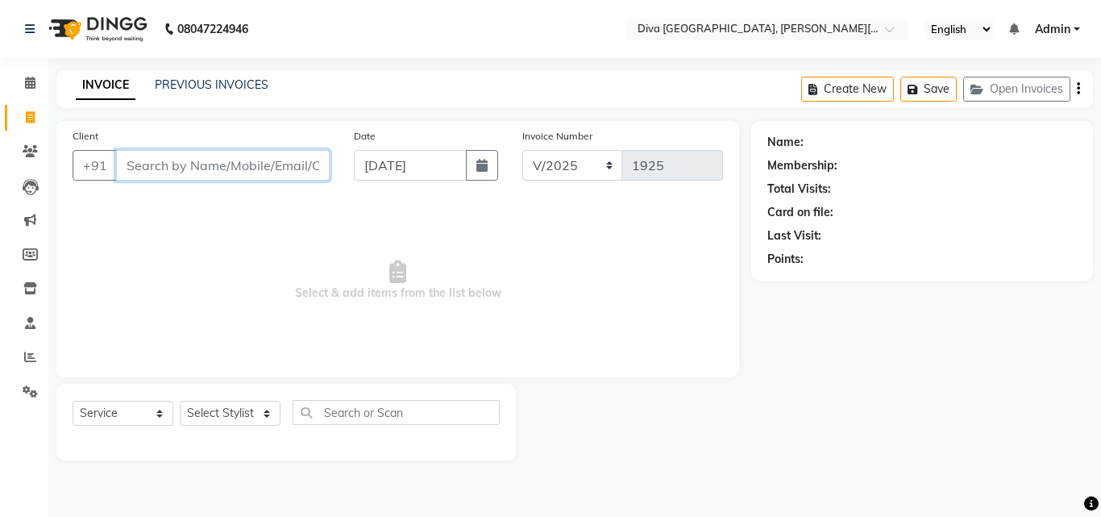
click at [160, 166] on input "Client" at bounding box center [223, 165] width 214 height 31
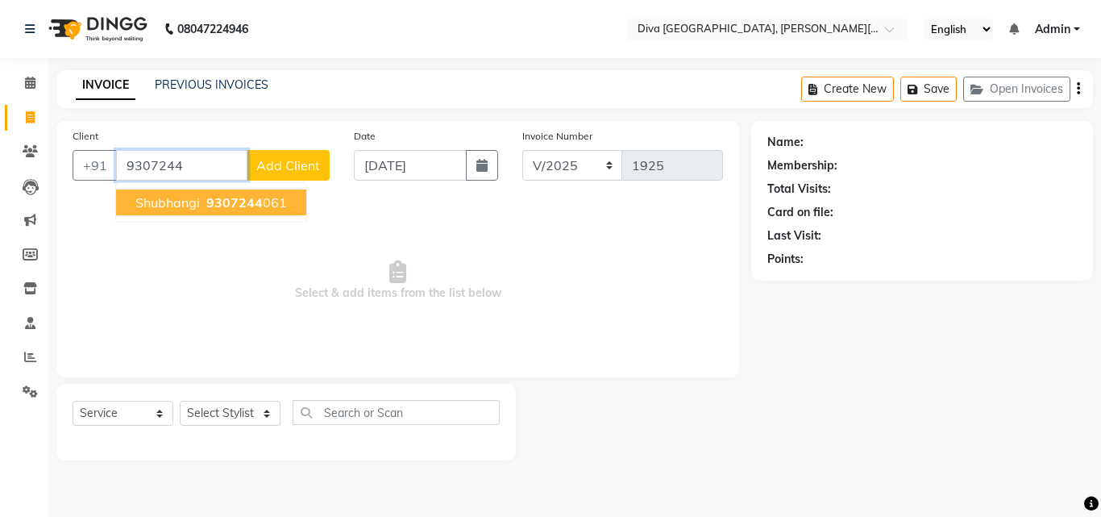
click at [223, 205] on span "9307244" at bounding box center [234, 202] width 56 height 16
type input "9307244061"
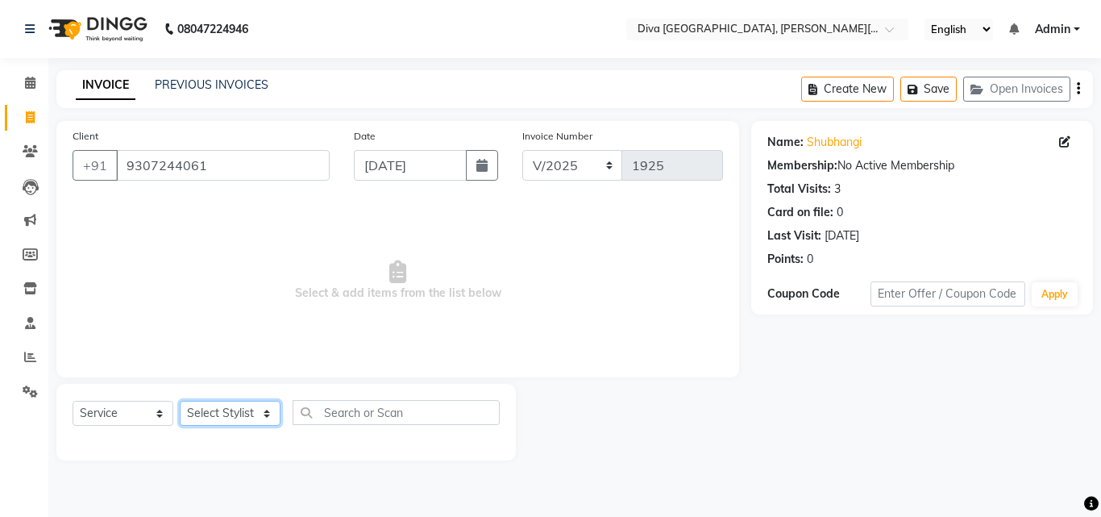
click at [223, 412] on select "Select Stylist Deepa Mam POOJA [PERSON_NAME]" at bounding box center [230, 413] width 101 height 25
select select "25942"
click at [180, 401] on select "Select Stylist Deepa Mam POOJA [PERSON_NAME]" at bounding box center [230, 413] width 101 height 25
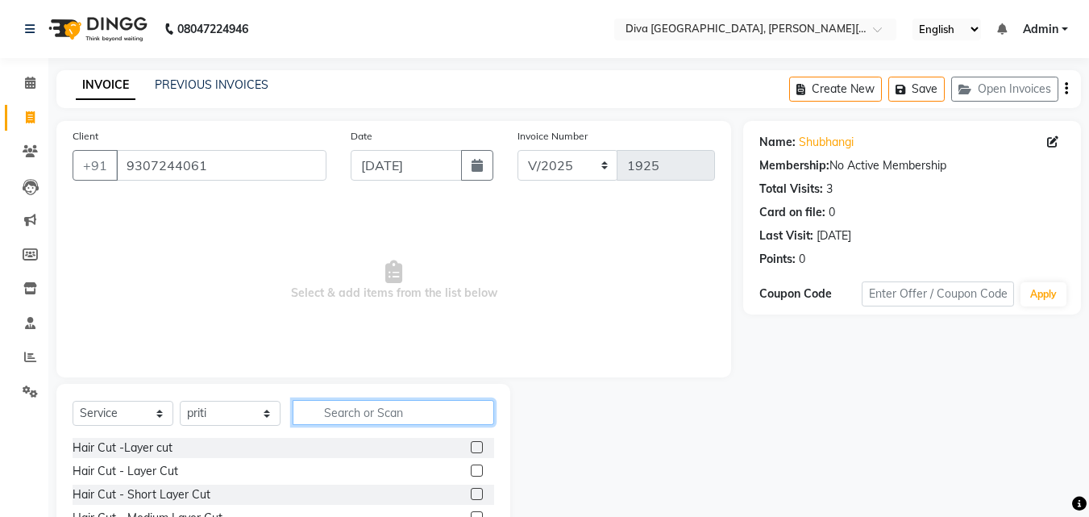
click at [339, 418] on input "text" at bounding box center [394, 412] width 202 height 25
type input "th"
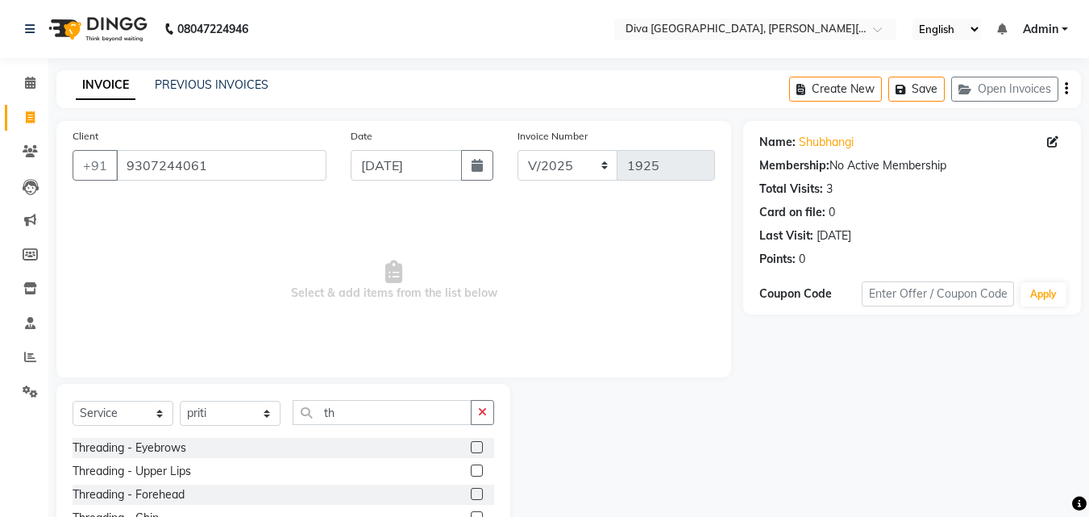
click at [471, 447] on label at bounding box center [477, 447] width 12 height 12
click at [471, 447] on input "checkbox" at bounding box center [476, 448] width 10 height 10
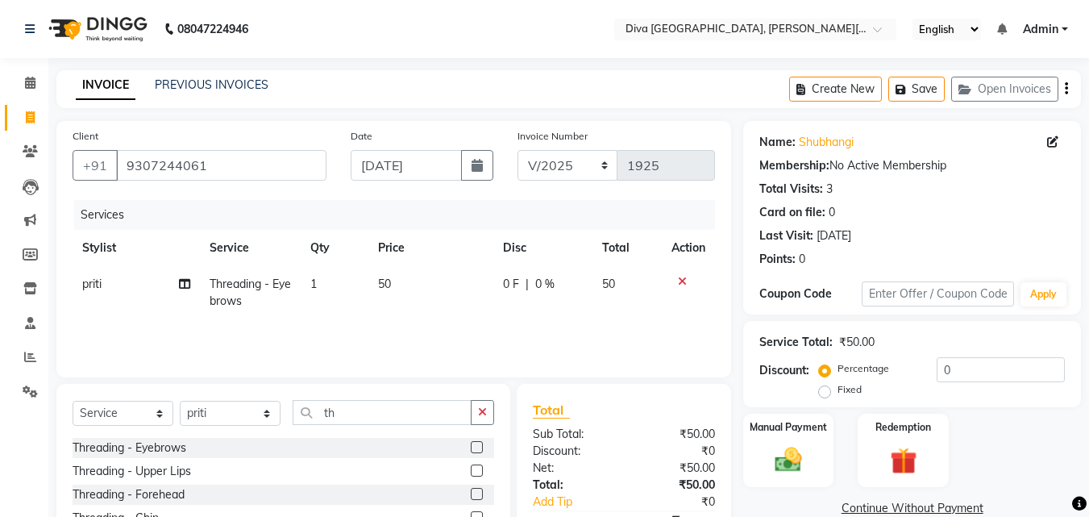
click at [471, 447] on label at bounding box center [477, 447] width 12 height 12
click at [471, 447] on input "checkbox" at bounding box center [476, 448] width 10 height 10
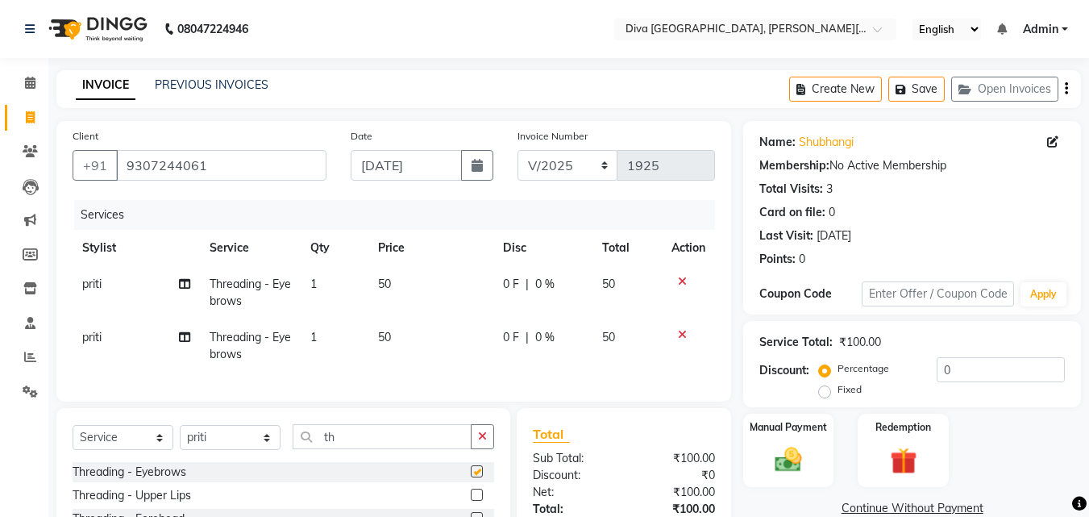
checkbox input "false"
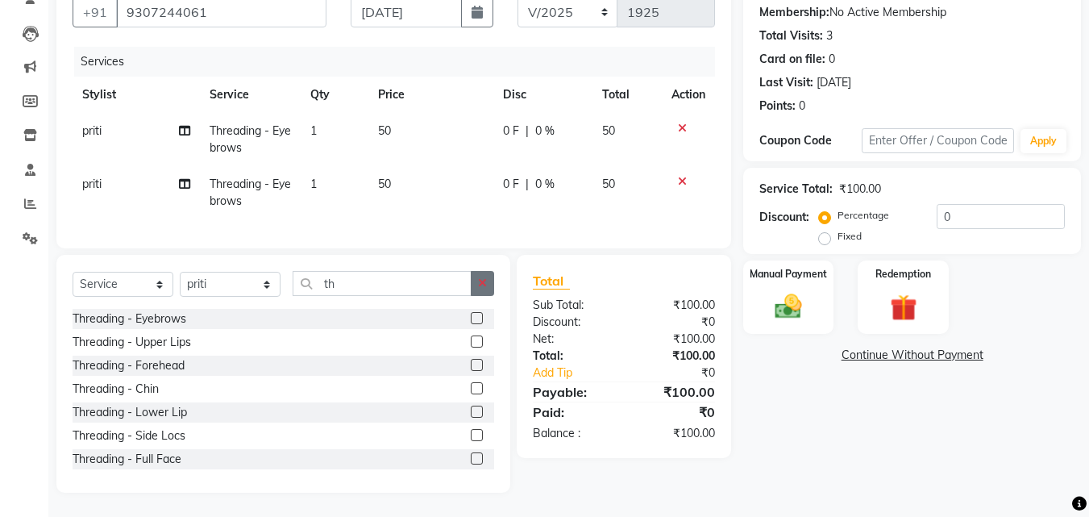
click at [477, 289] on button "button" at bounding box center [482, 283] width 23 height 25
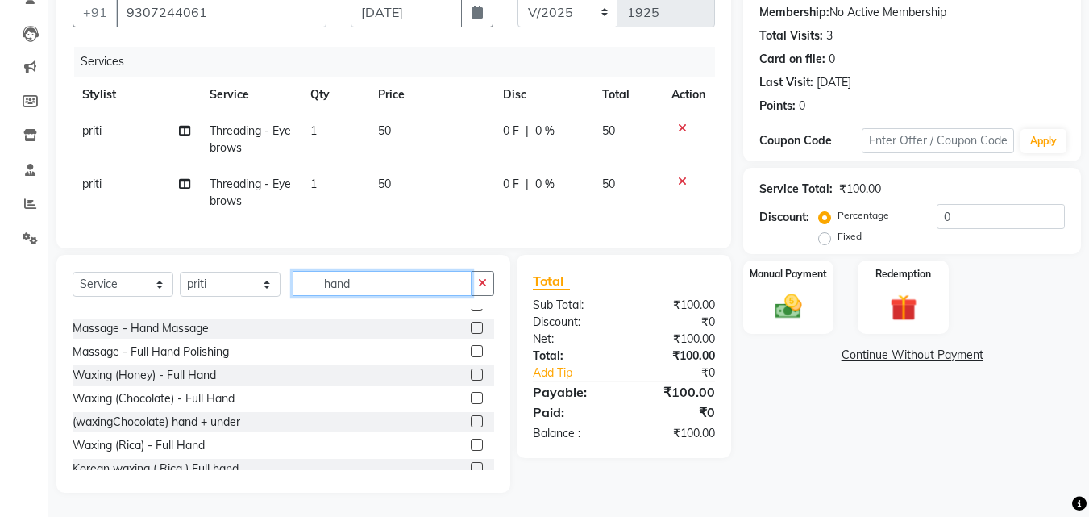
scroll to position [49, 0]
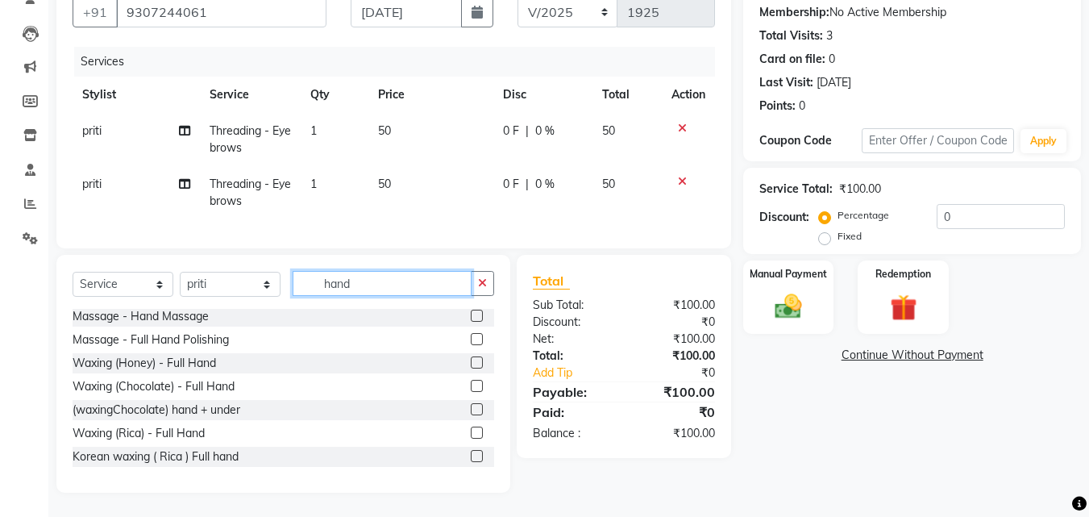
type input "hand"
click at [471, 433] on label at bounding box center [477, 432] width 12 height 12
click at [471, 433] on input "checkbox" at bounding box center [476, 433] width 10 height 10
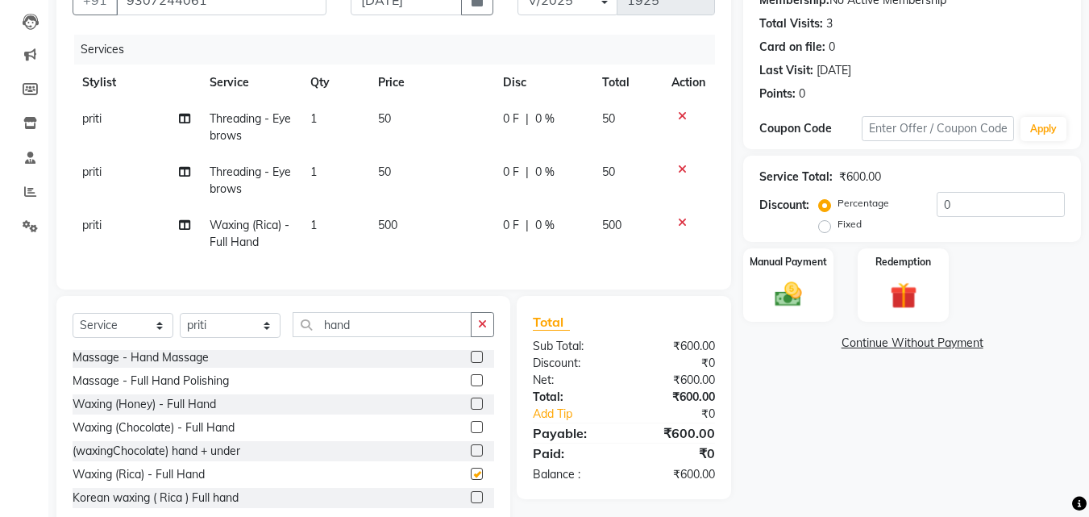
checkbox input "false"
click at [386, 226] on span "500" at bounding box center [387, 225] width 19 height 15
select select "25942"
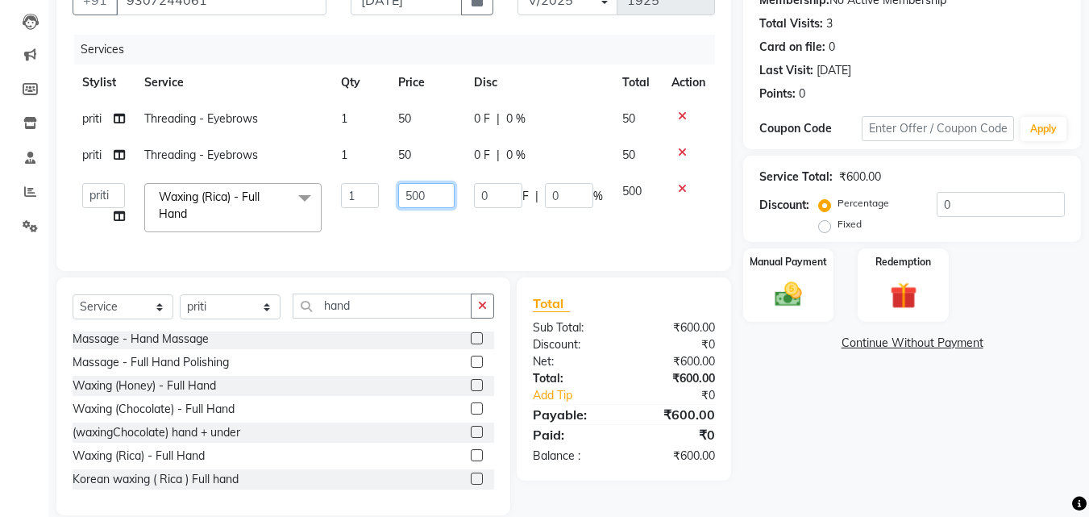
click at [410, 202] on input "500" at bounding box center [426, 195] width 56 height 25
type input "400"
click at [829, 364] on div "Name: [PERSON_NAME] Membership: No Active Membership Total Visits: 3 Card on fi…" at bounding box center [918, 235] width 350 height 559
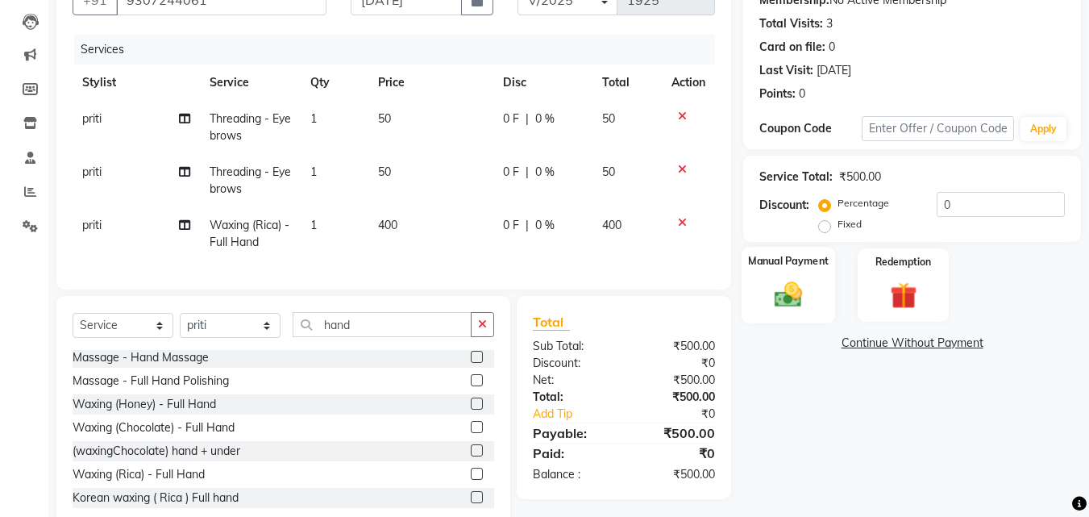
click at [790, 305] on img at bounding box center [788, 294] width 45 height 32
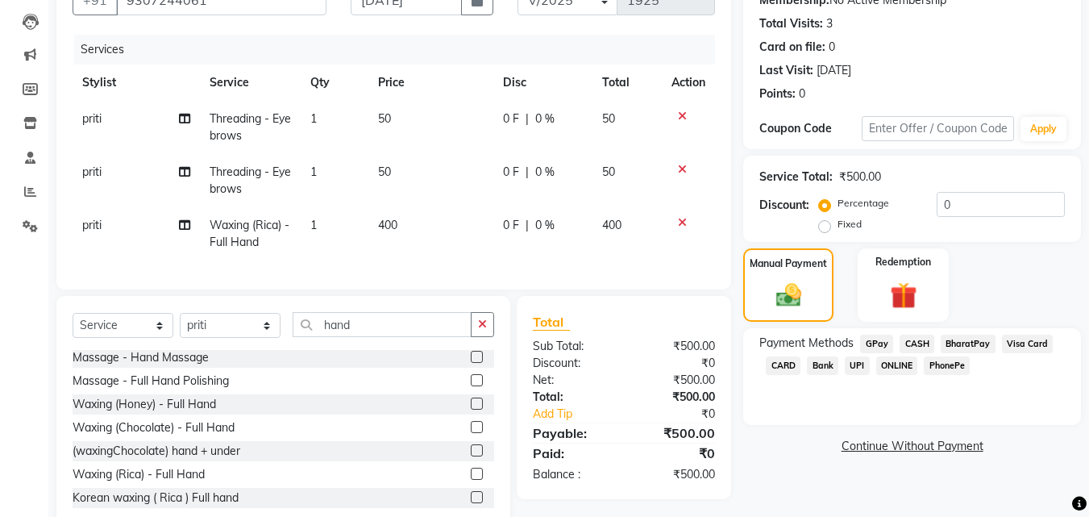
click at [916, 343] on span "CASH" at bounding box center [917, 344] width 35 height 19
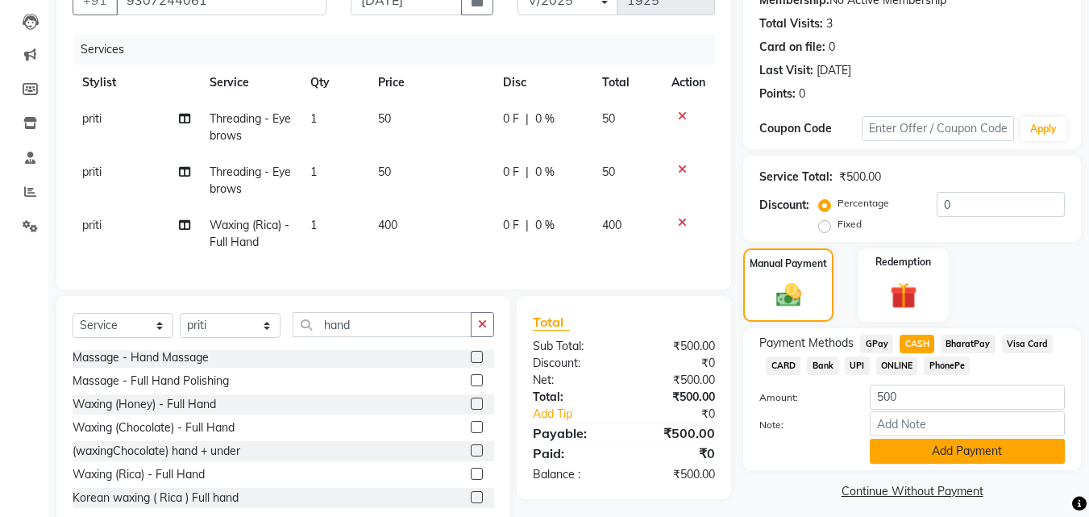
click at [917, 443] on button "Add Payment" at bounding box center [967, 450] width 195 height 25
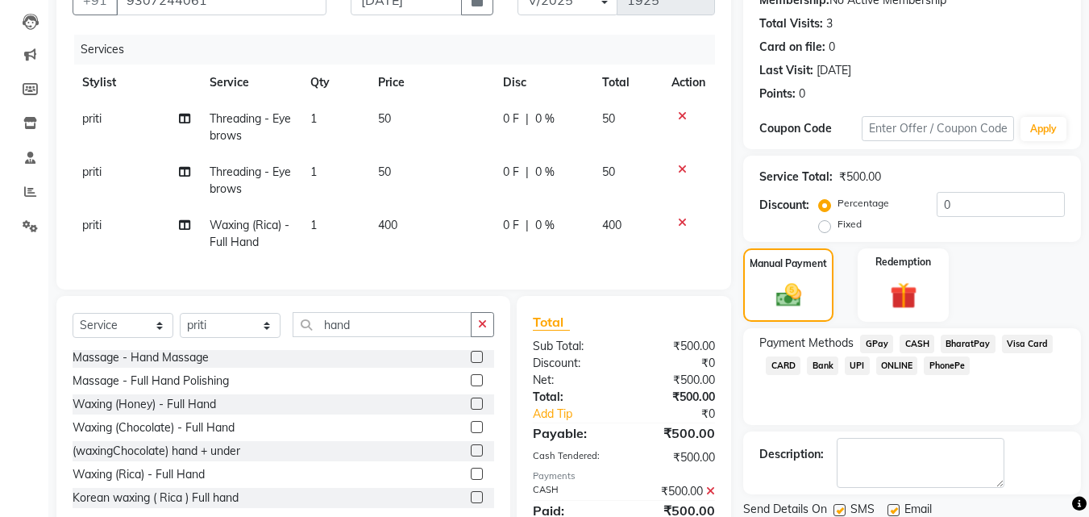
scroll to position [241, 0]
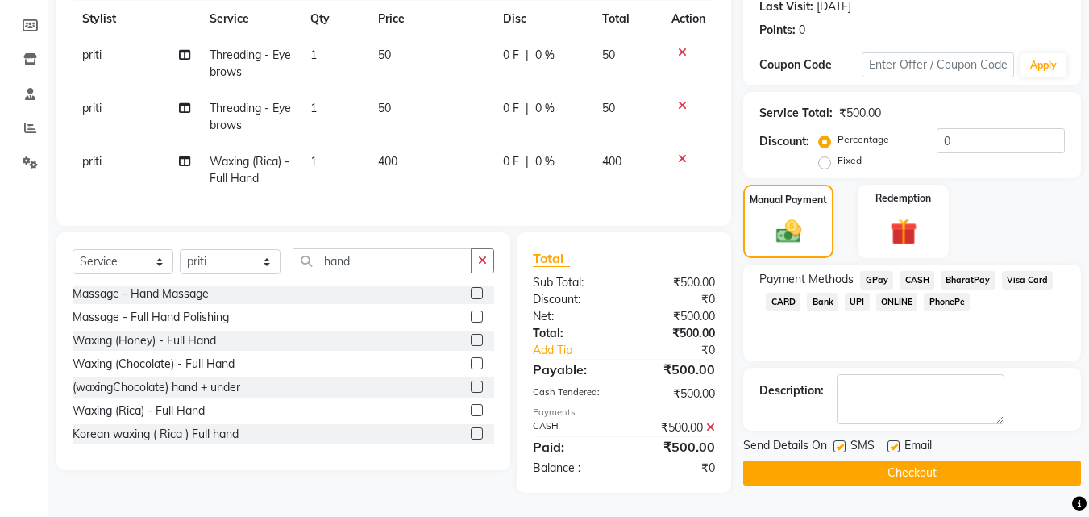
click at [991, 469] on button "Checkout" at bounding box center [912, 472] width 338 height 25
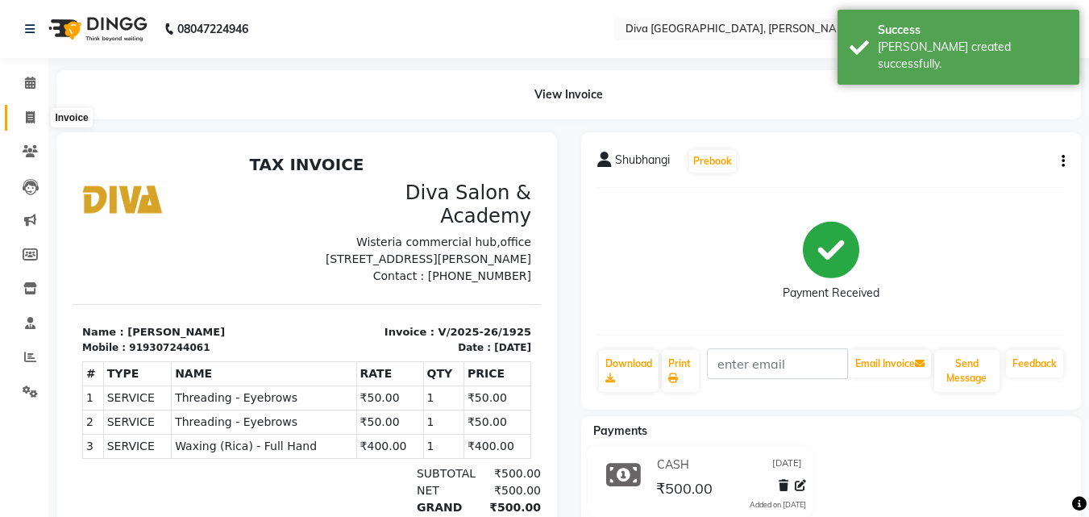
click at [27, 111] on icon at bounding box center [30, 117] width 9 height 12
select select "service"
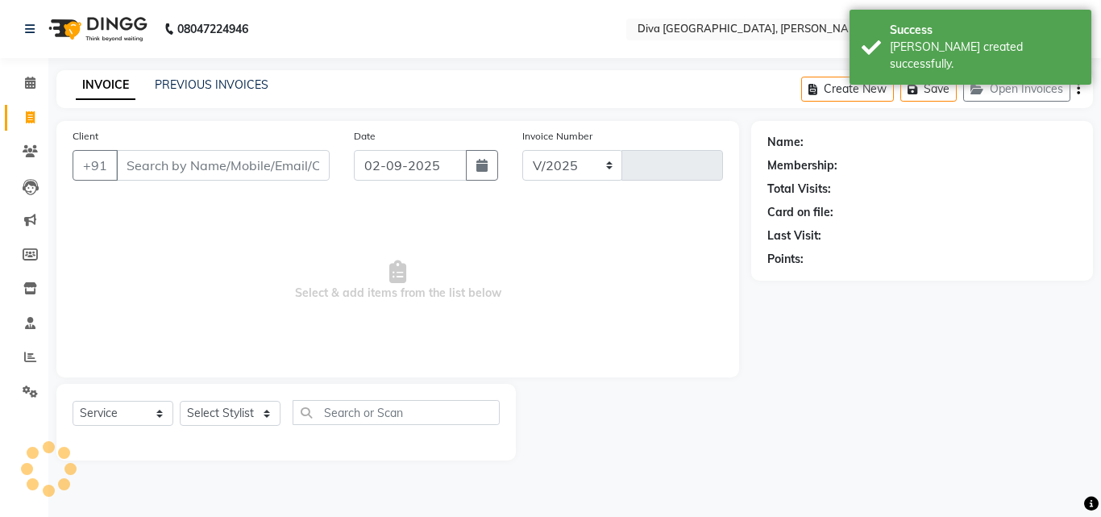
select select "671"
type input "1926"
click at [381, 174] on input "02-09-2025" at bounding box center [410, 165] width 113 height 31
select select "9"
select select "2025"
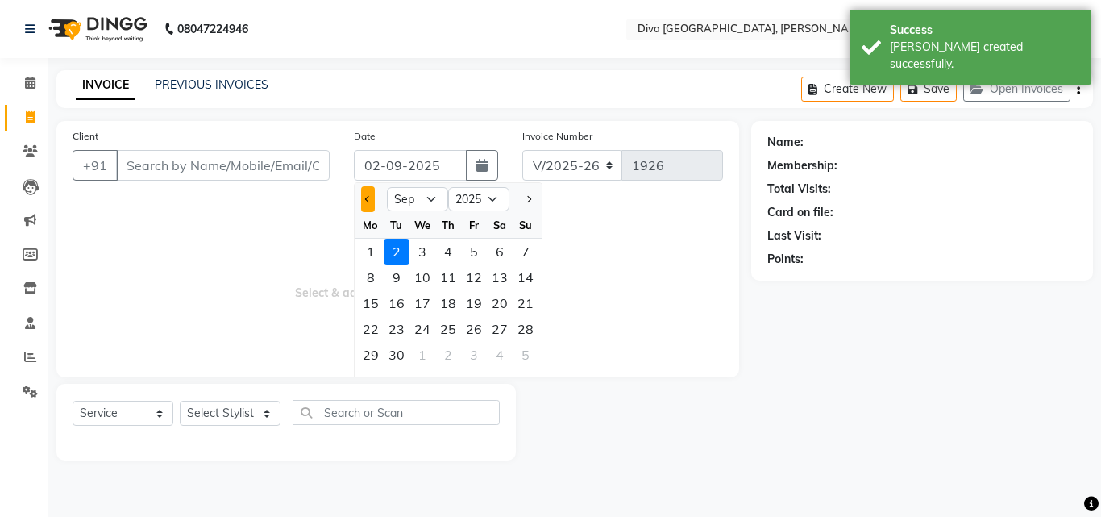
click at [367, 205] on button "Previous month" at bounding box center [368, 199] width 14 height 26
select select "8"
click at [527, 359] on div "31" at bounding box center [526, 355] width 26 height 26
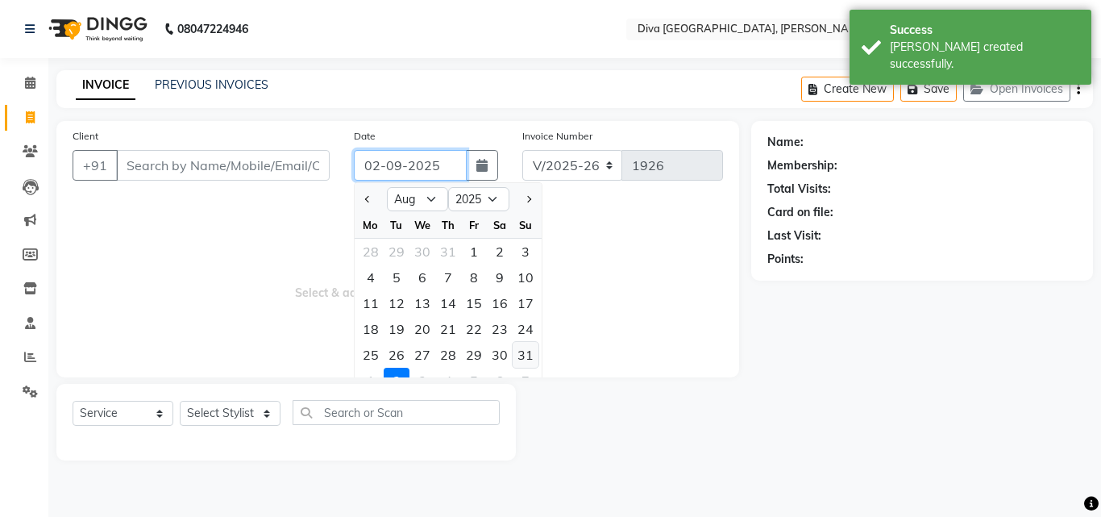
type input "[DATE]"
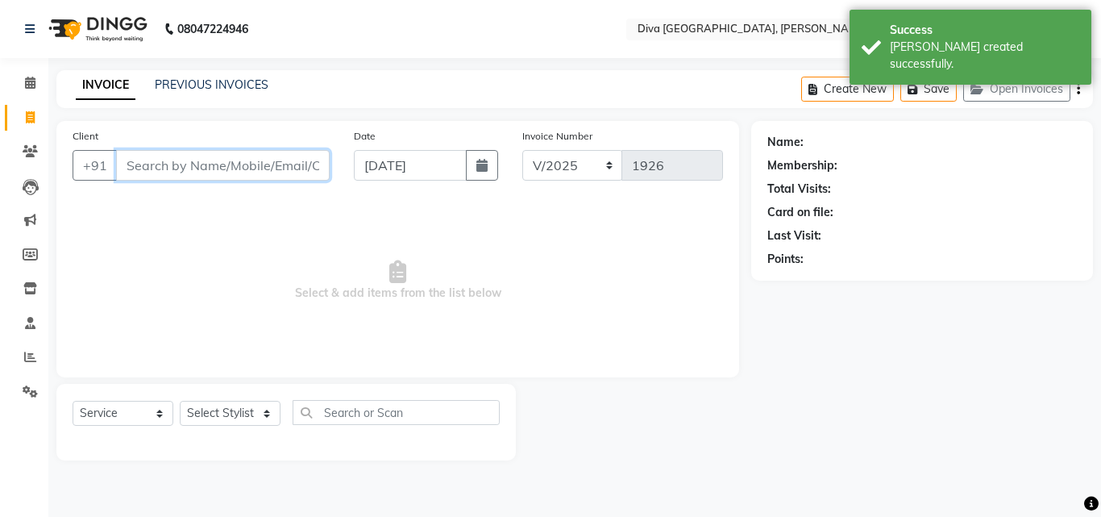
click at [126, 164] on input "Client" at bounding box center [223, 165] width 214 height 31
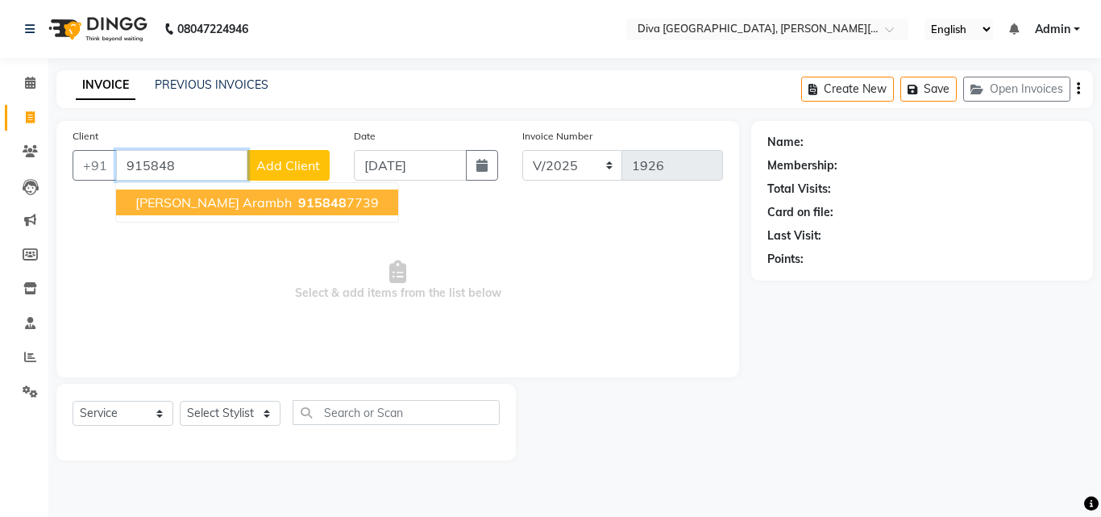
click at [166, 200] on span "[PERSON_NAME] Arambh" at bounding box center [213, 202] width 156 height 16
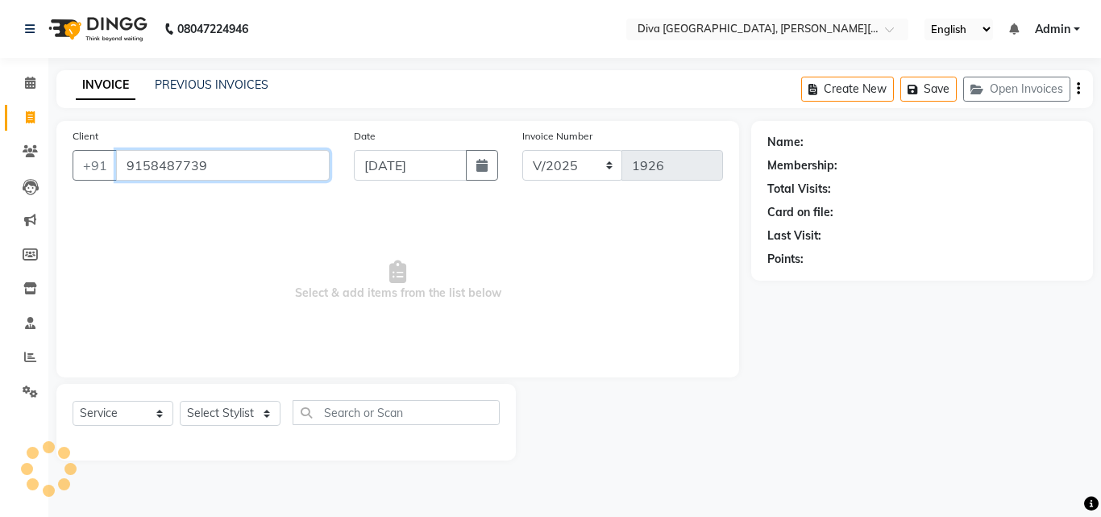
type input "9158487739"
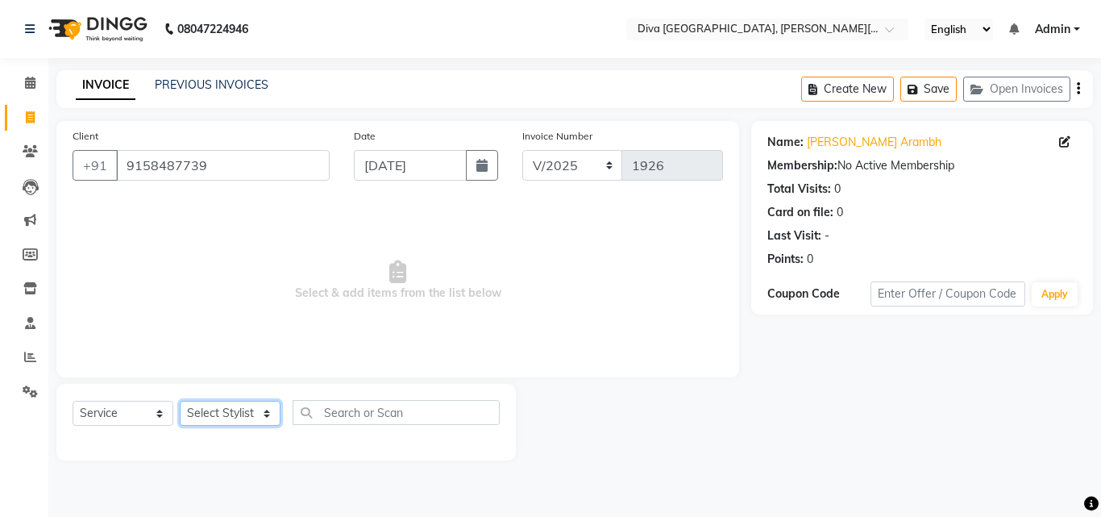
click at [219, 415] on select "Select Stylist Deepa Mam POOJA [PERSON_NAME]" at bounding box center [230, 413] width 101 height 25
select select "25942"
click at [180, 401] on select "Select Stylist Deepa Mam POOJA [PERSON_NAME]" at bounding box center [230, 413] width 101 height 25
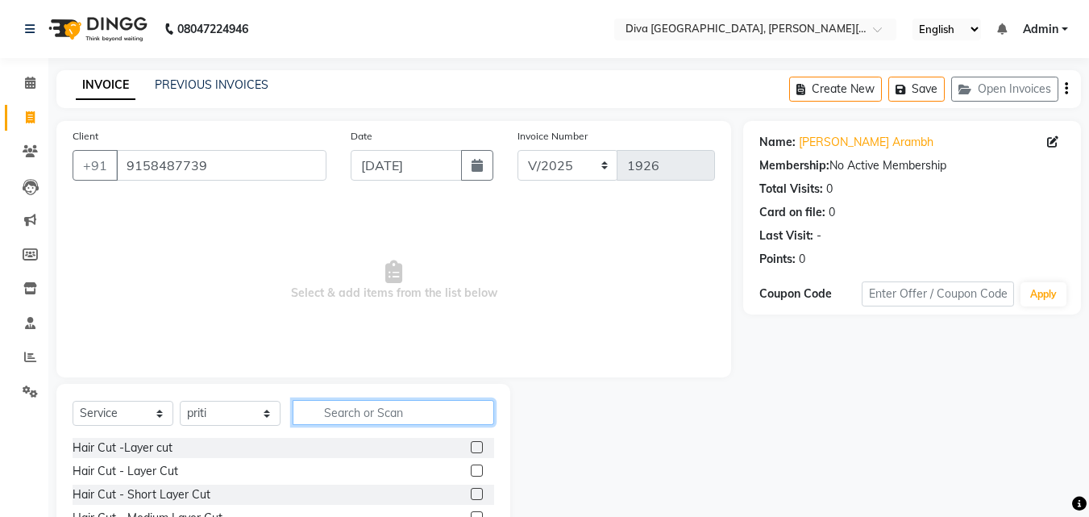
click at [330, 417] on input "text" at bounding box center [394, 412] width 202 height 25
type input "t"
type input "un"
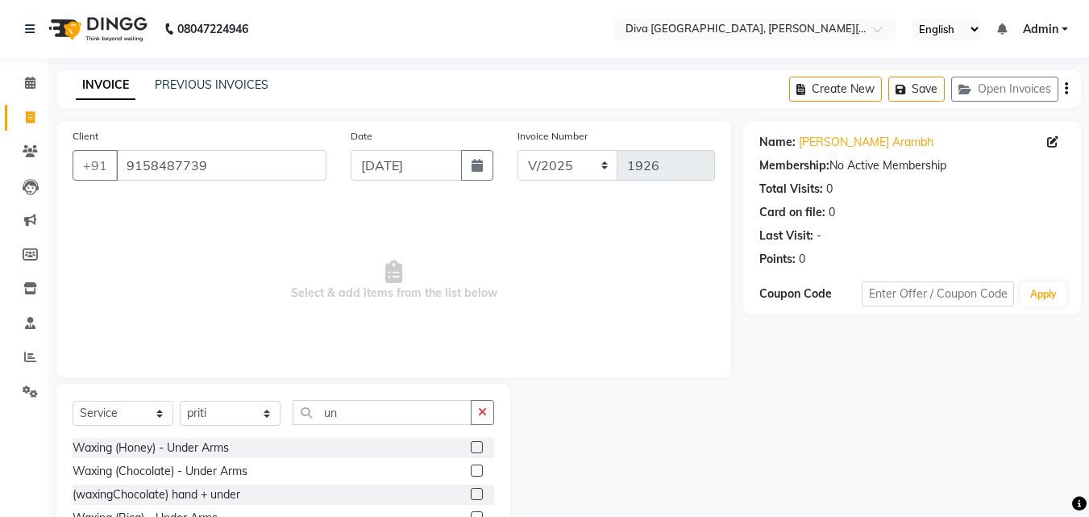
click at [471, 448] on label at bounding box center [477, 447] width 12 height 12
click at [471, 448] on input "checkbox" at bounding box center [476, 448] width 10 height 10
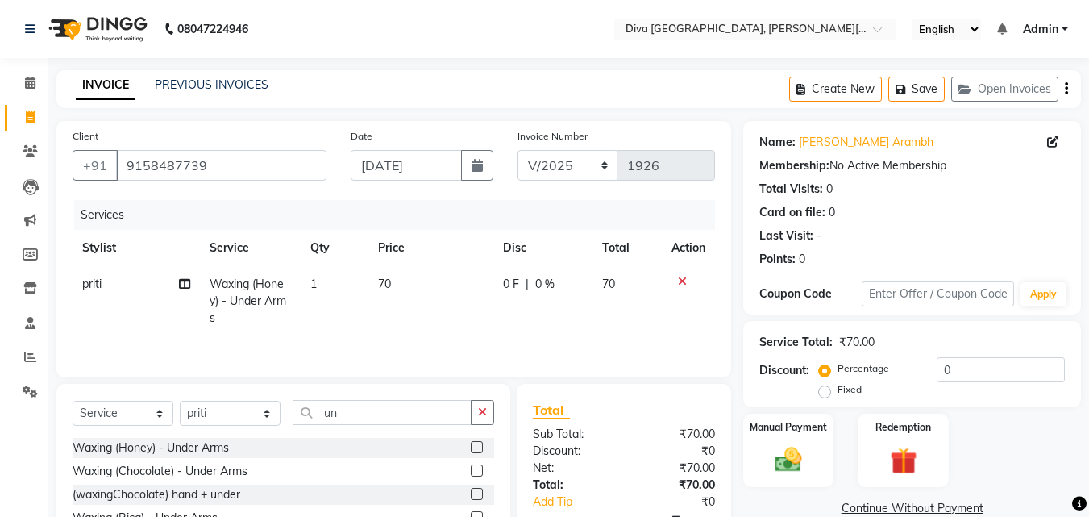
click at [471, 448] on label at bounding box center [477, 447] width 12 height 12
click at [471, 448] on input "checkbox" at bounding box center [476, 448] width 10 height 10
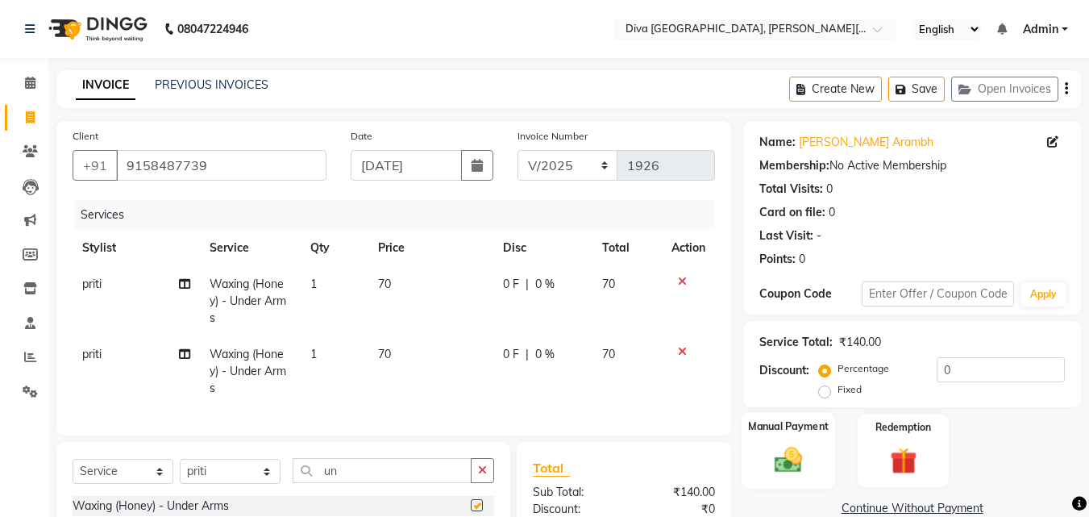
checkbox input "false"
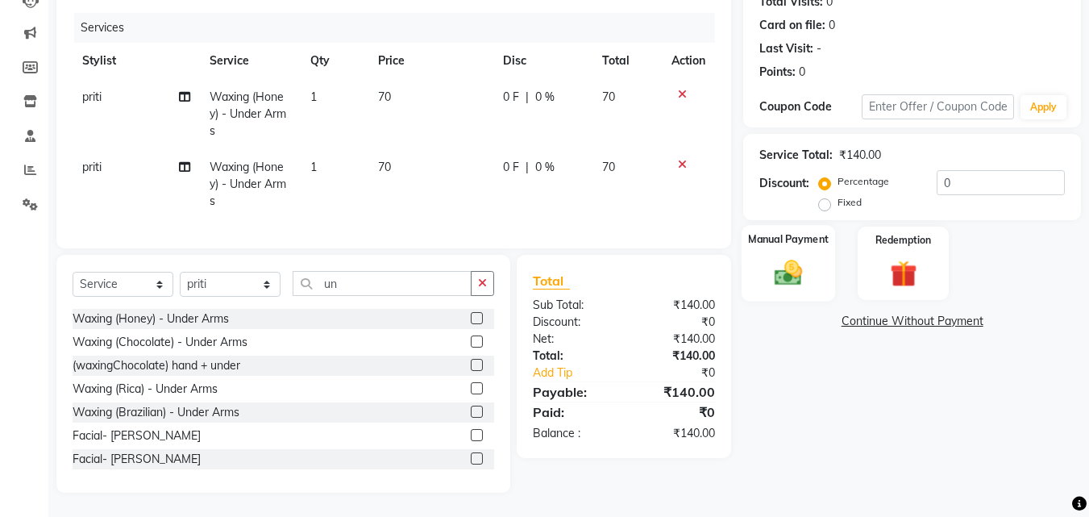
click at [779, 274] on img at bounding box center [788, 272] width 45 height 32
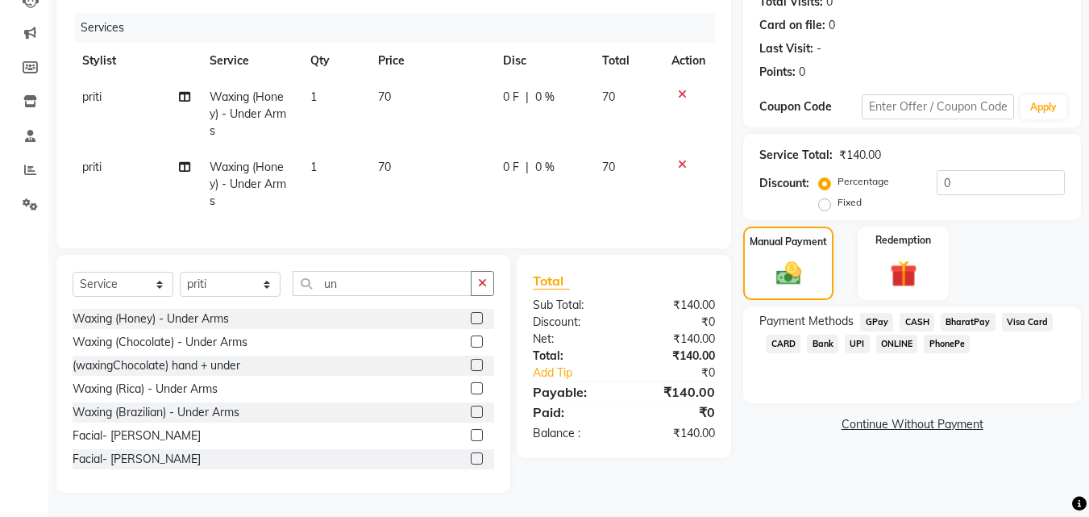
click at [873, 313] on span "GPay" at bounding box center [876, 322] width 33 height 19
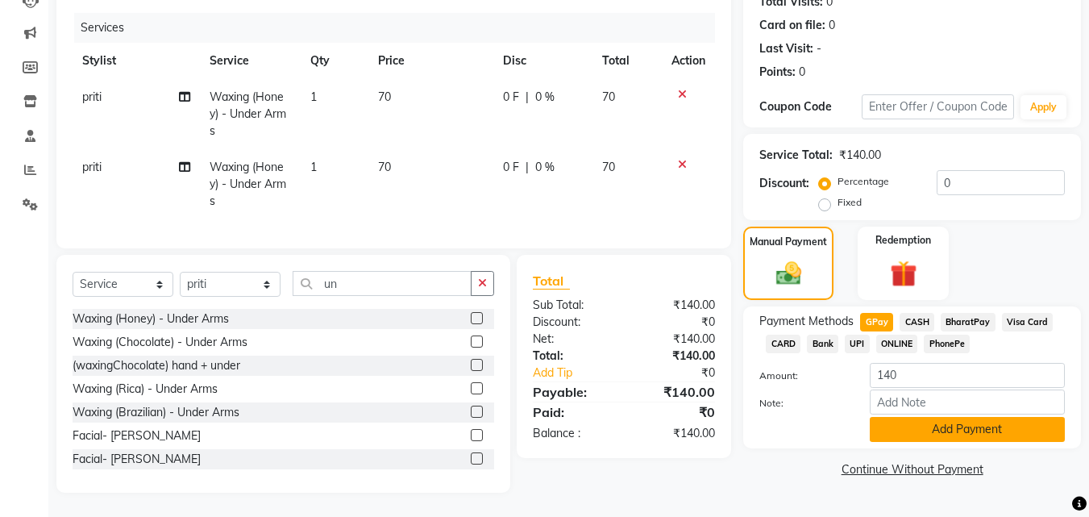
click at [899, 417] on button "Add Payment" at bounding box center [967, 429] width 195 height 25
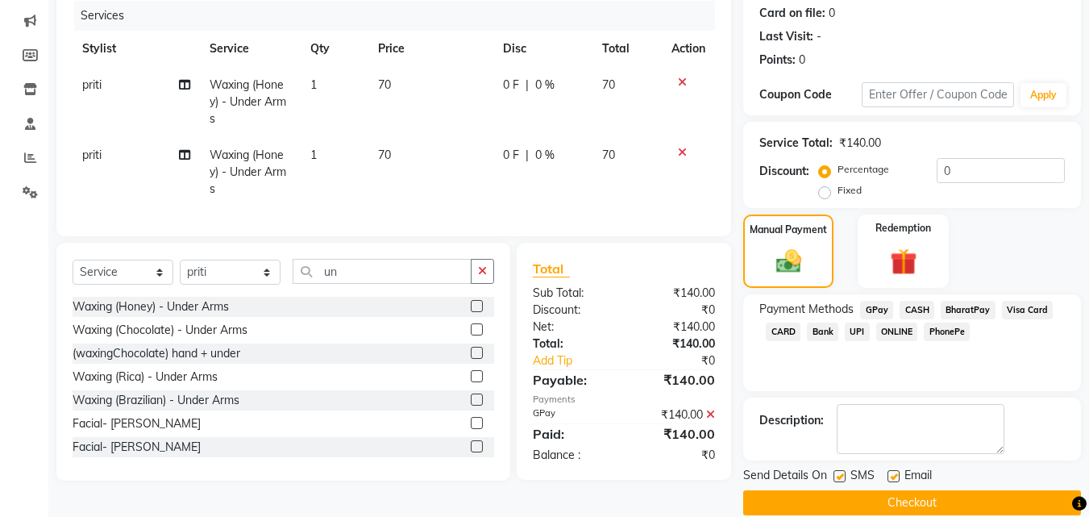
click at [968, 501] on button "Checkout" at bounding box center [912, 502] width 338 height 25
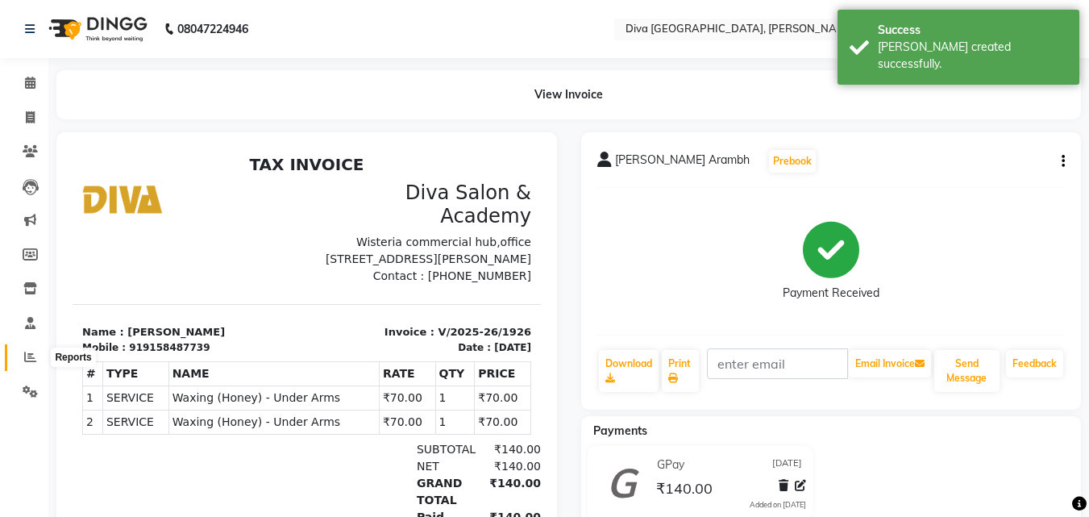
click at [30, 360] on icon at bounding box center [30, 357] width 12 height 12
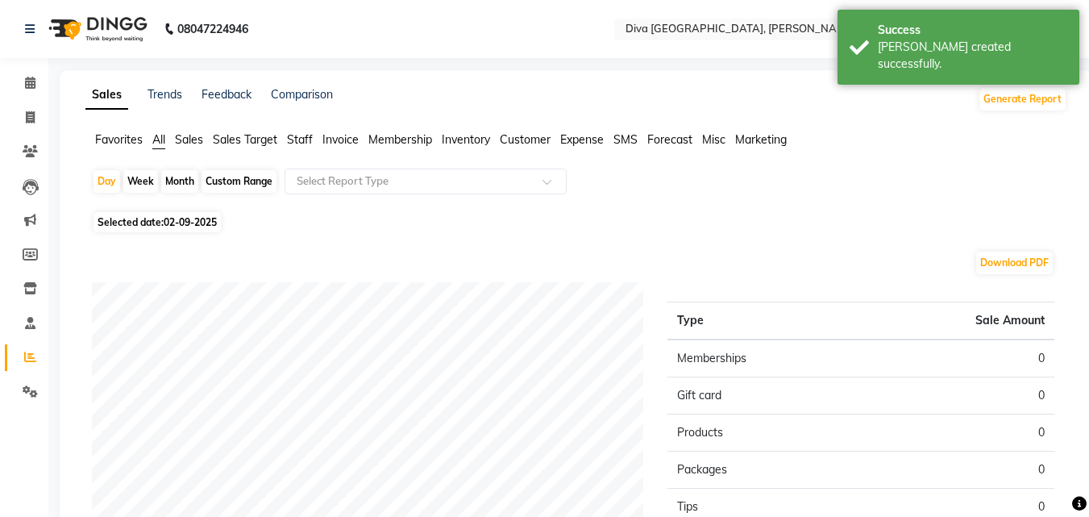
click at [180, 179] on div "Month" at bounding box center [179, 181] width 37 height 23
select select "9"
select select "2025"
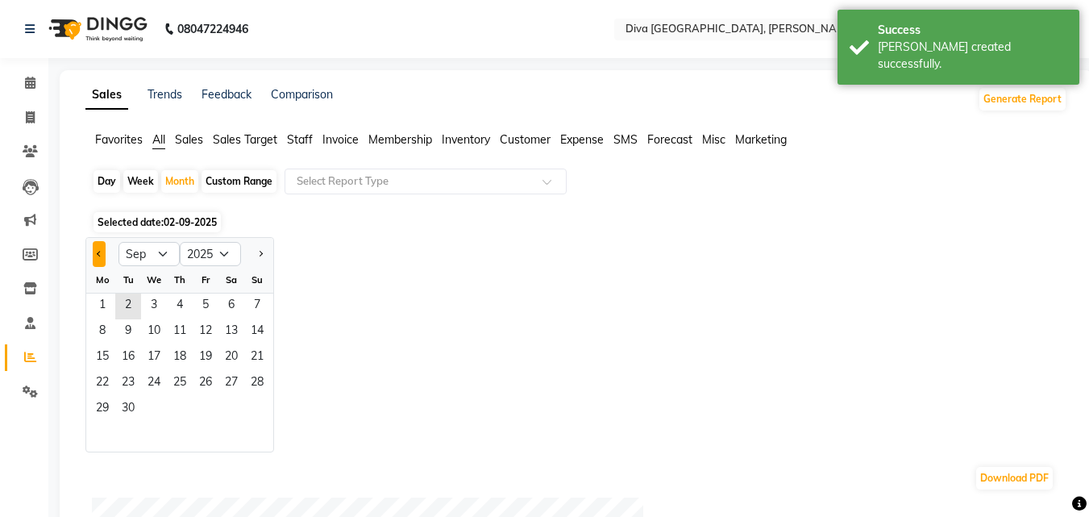
click at [96, 249] on button "Previous month" at bounding box center [99, 254] width 13 height 26
select select "8"
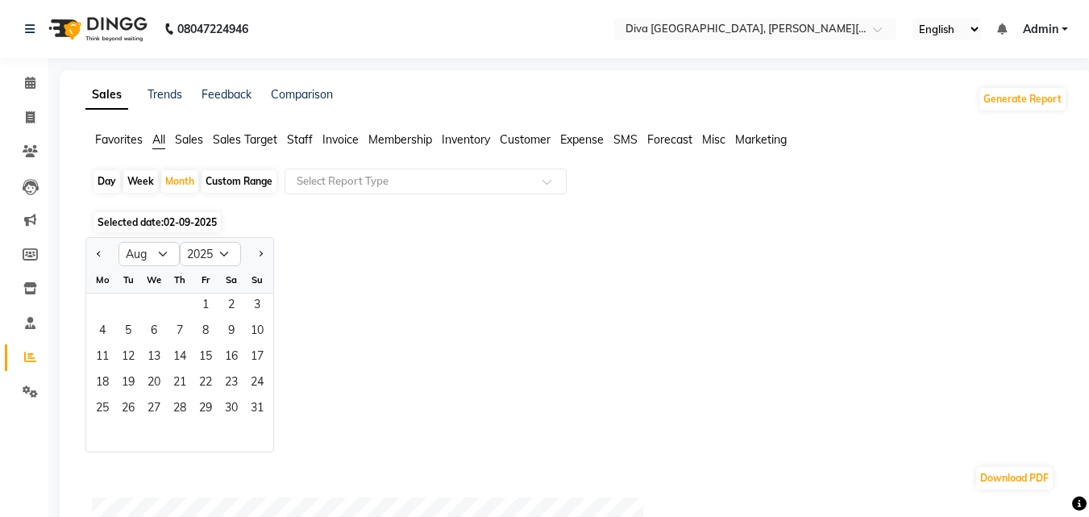
click at [108, 183] on div "Day" at bounding box center [107, 181] width 27 height 23
select select "9"
select select "2025"
click at [102, 251] on button "Previous month" at bounding box center [99, 254] width 13 height 26
select select "8"
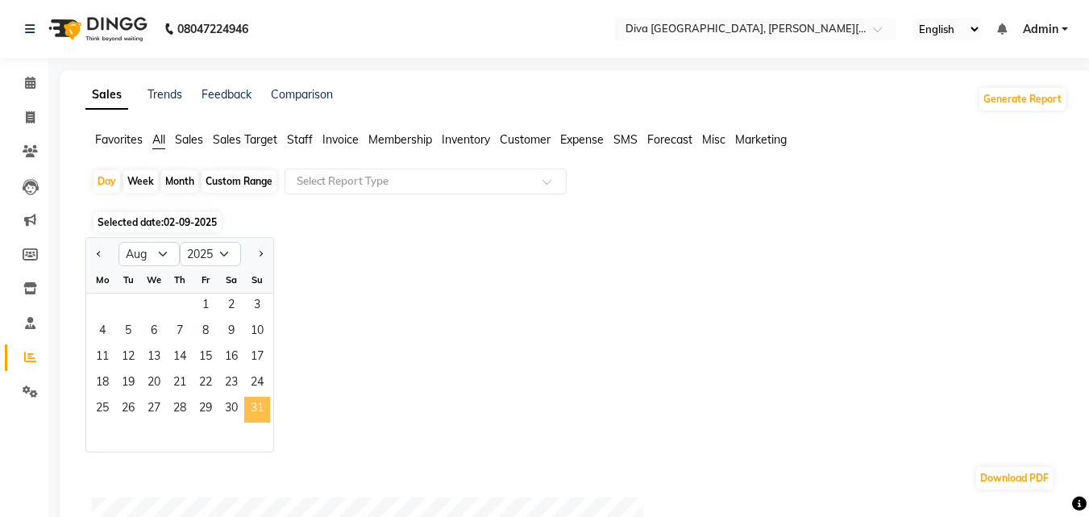
click at [256, 408] on span "31" at bounding box center [257, 410] width 26 height 26
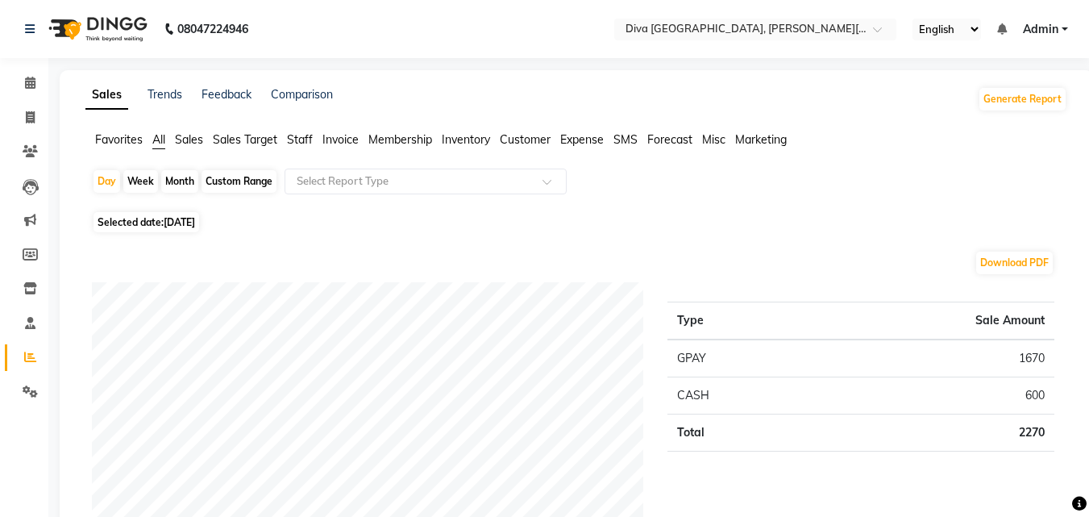
click at [174, 182] on div "Month" at bounding box center [179, 181] width 37 height 23
select select "8"
select select "2025"
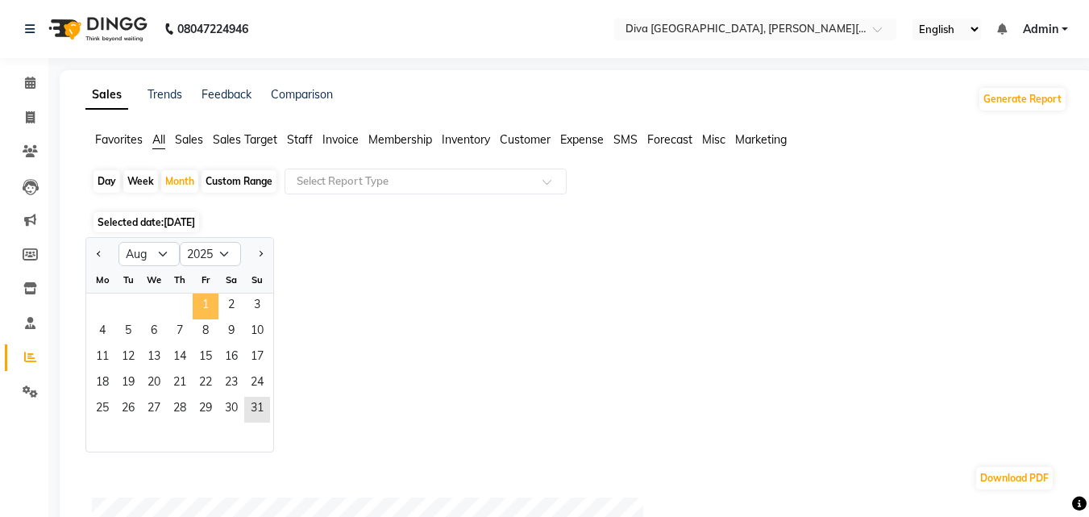
click at [202, 303] on span "1" at bounding box center [206, 306] width 26 height 26
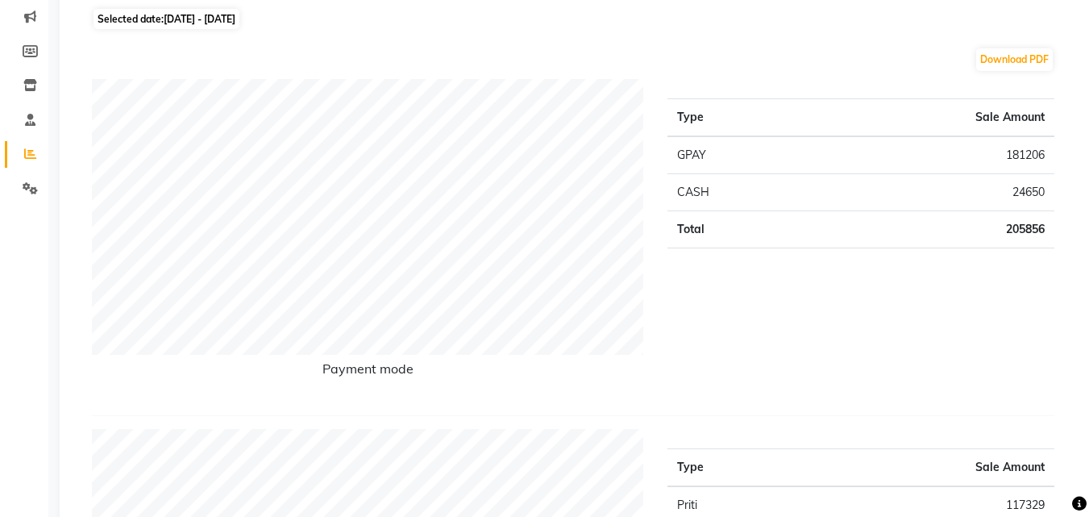
scroll to position [193, 0]
